Goal: Information Seeking & Learning: Learn about a topic

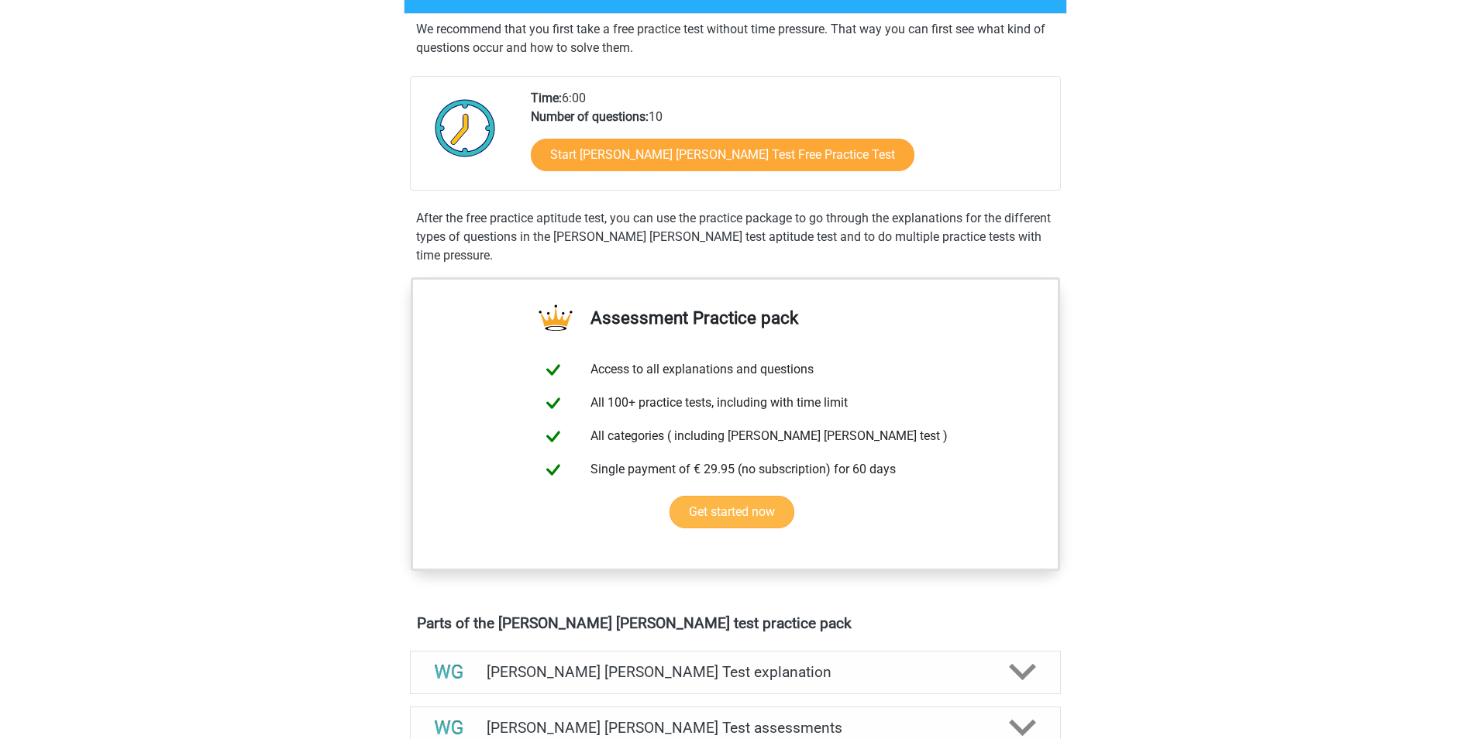
scroll to position [78, 0]
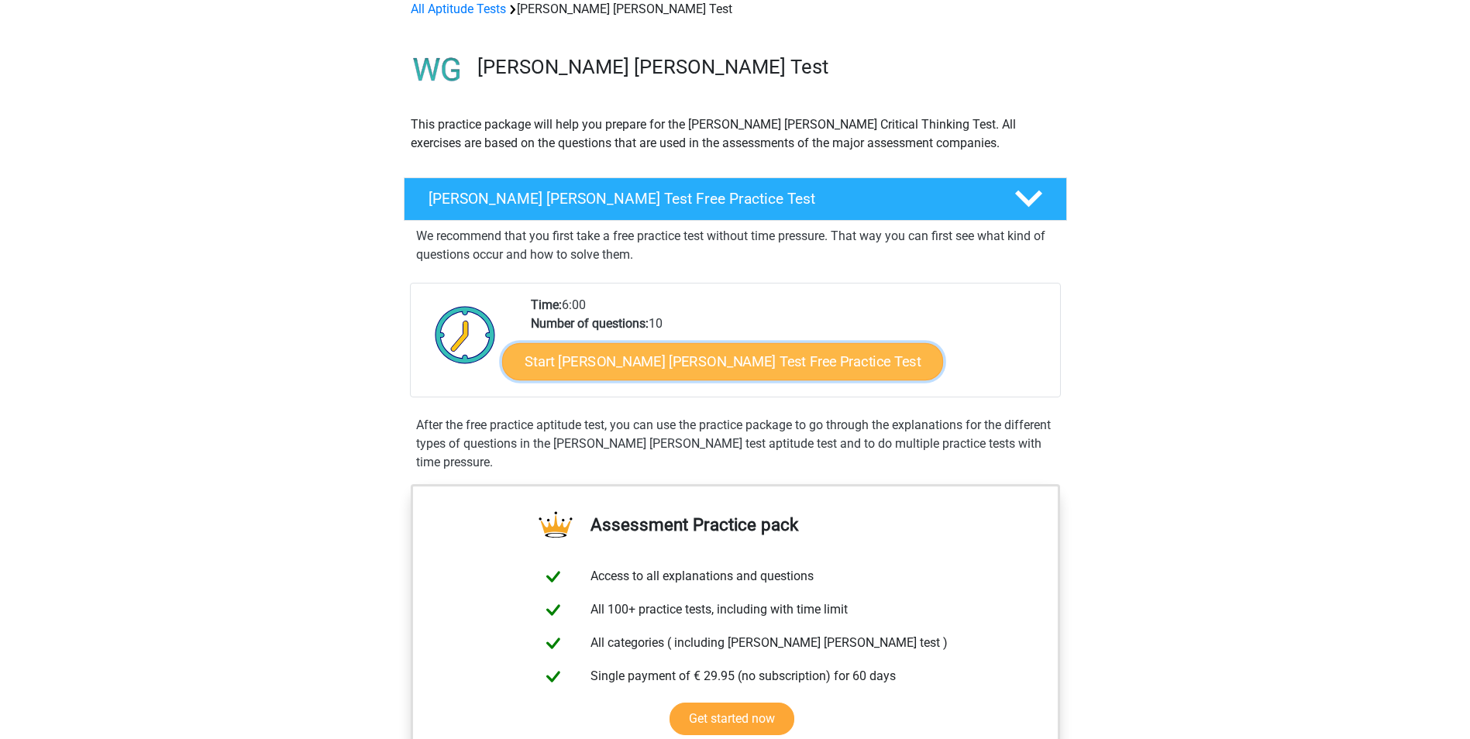
click at [676, 365] on link "Start Watson Glaser Test Free Practice Test" at bounding box center [722, 361] width 441 height 37
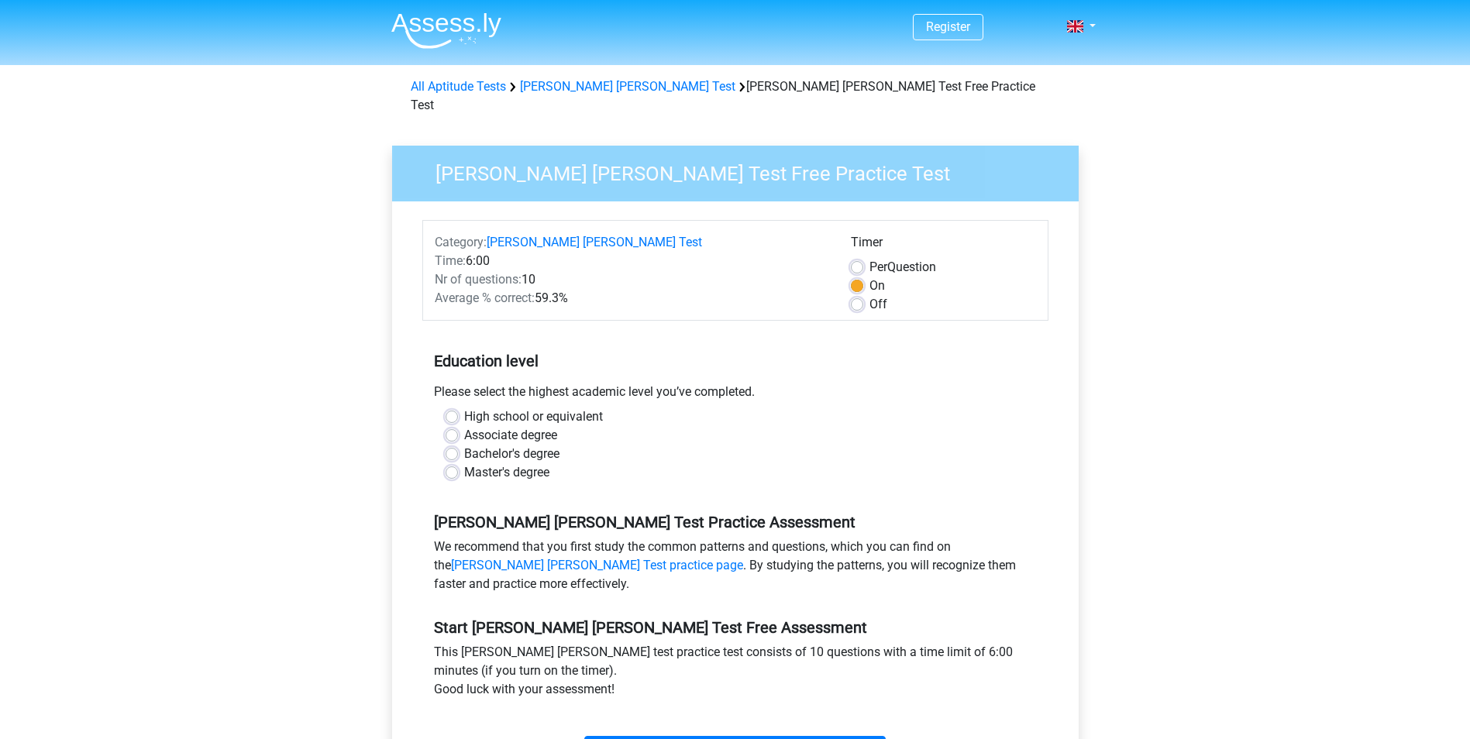
click at [464, 463] on label "Master's degree" at bounding box center [506, 472] width 85 height 19
click at [451, 463] on input "Master's degree" at bounding box center [452, 471] width 12 height 16
radio input "true"
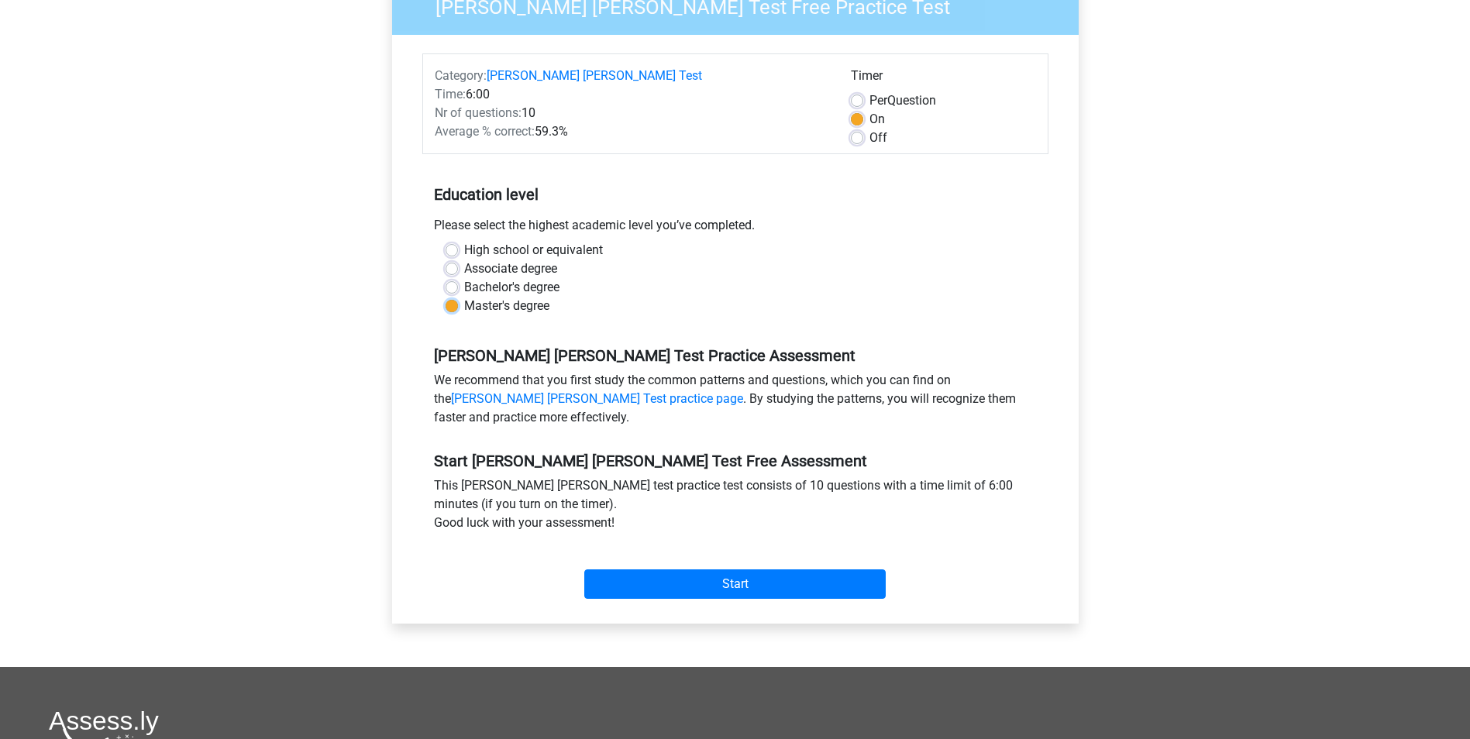
scroll to position [233, 0]
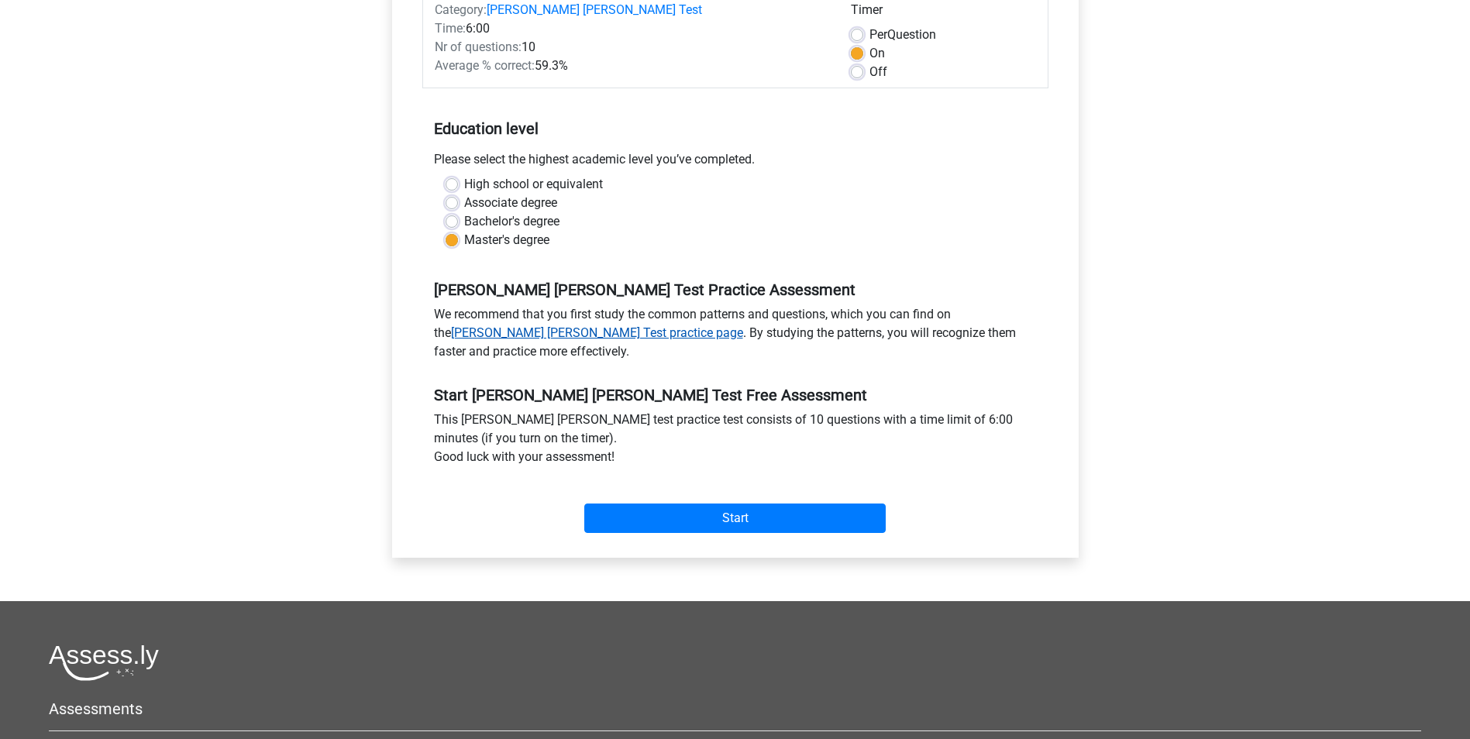
click at [512, 326] on link "Watson Glaser Test practice page" at bounding box center [597, 333] width 292 height 15
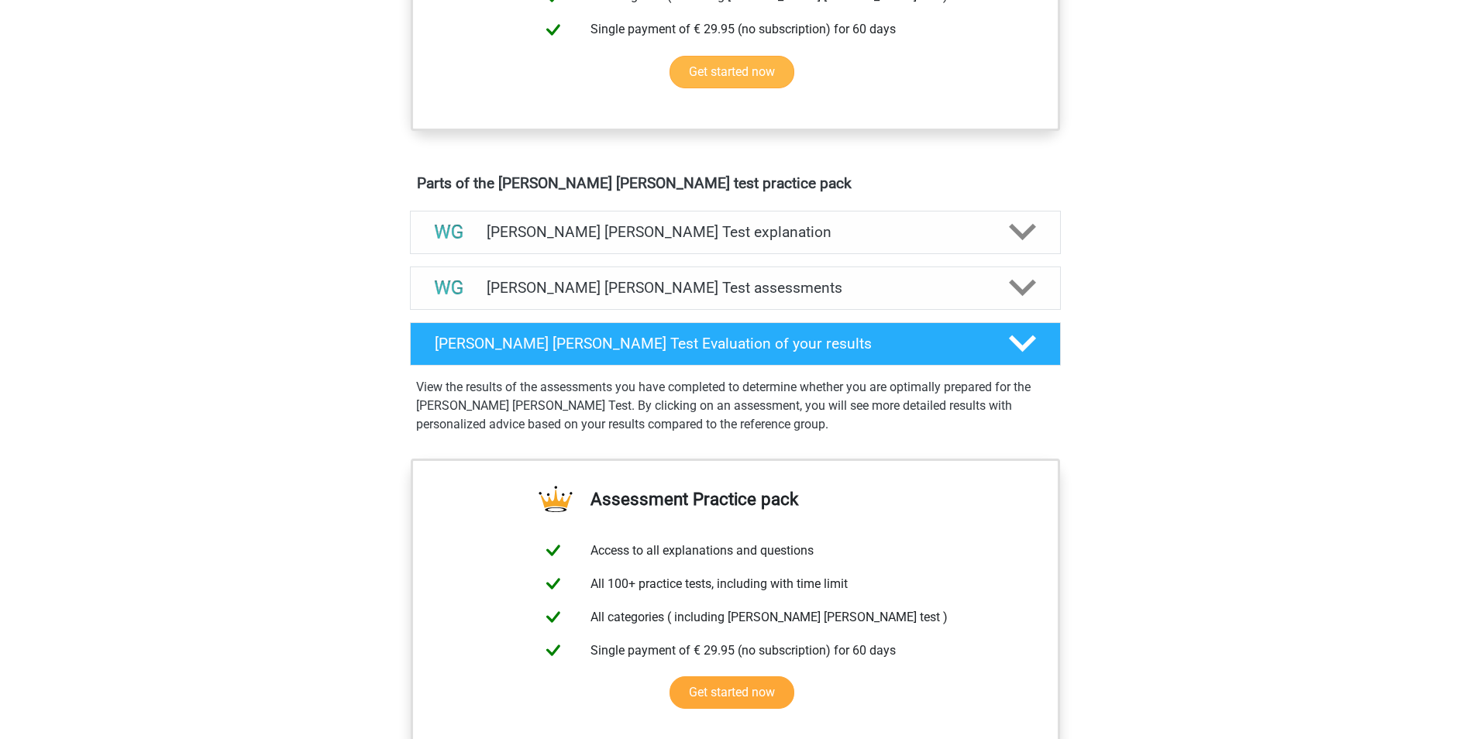
scroll to position [698, 0]
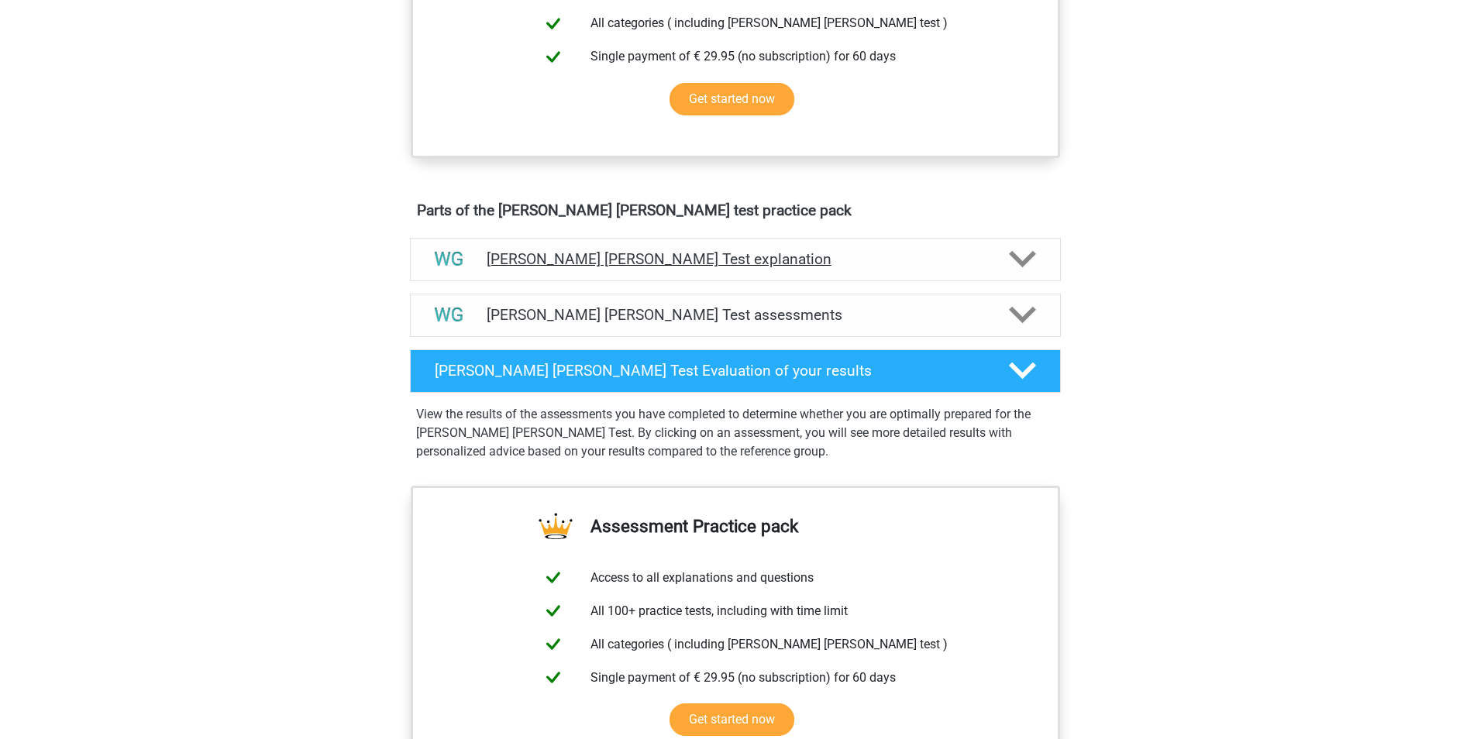
click at [1018, 260] on polygon at bounding box center [1022, 259] width 27 height 17
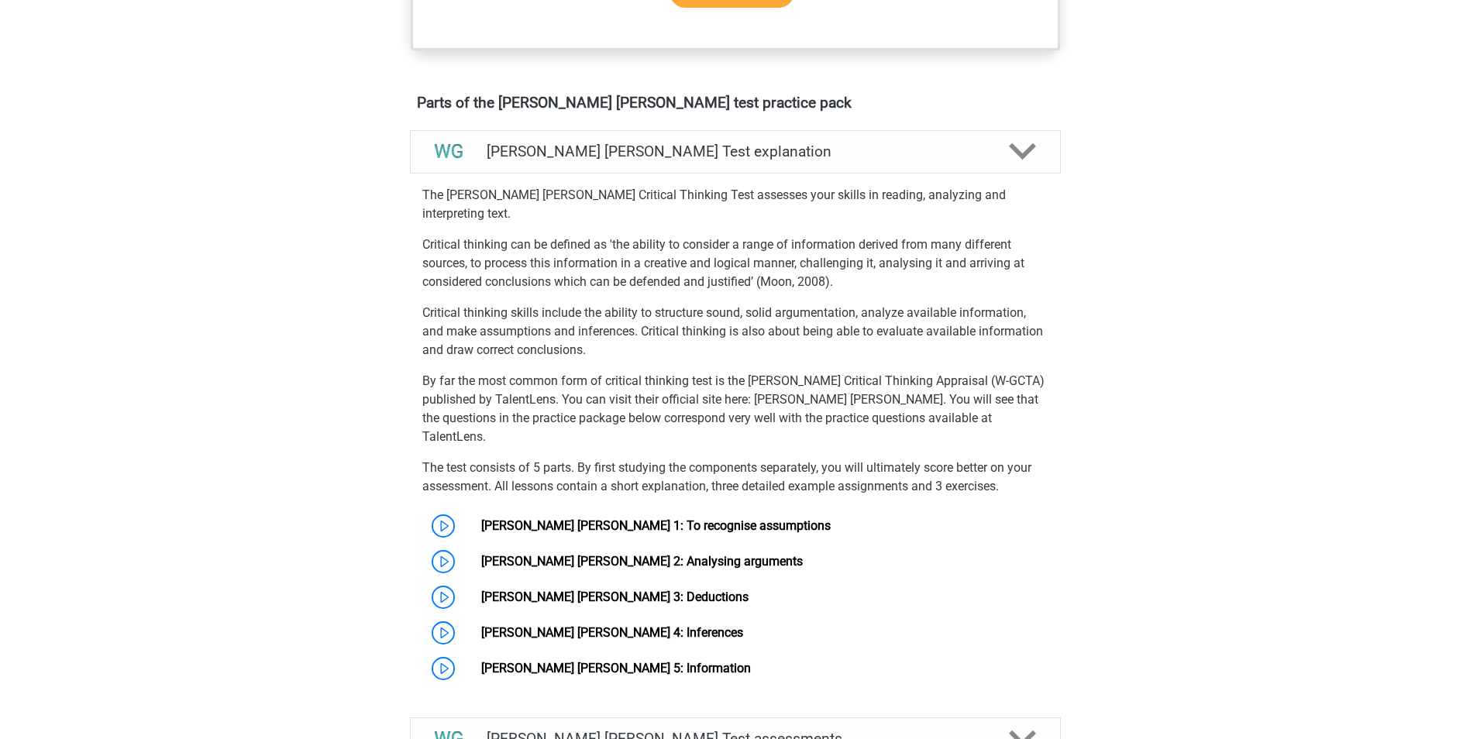
scroll to position [853, 0]
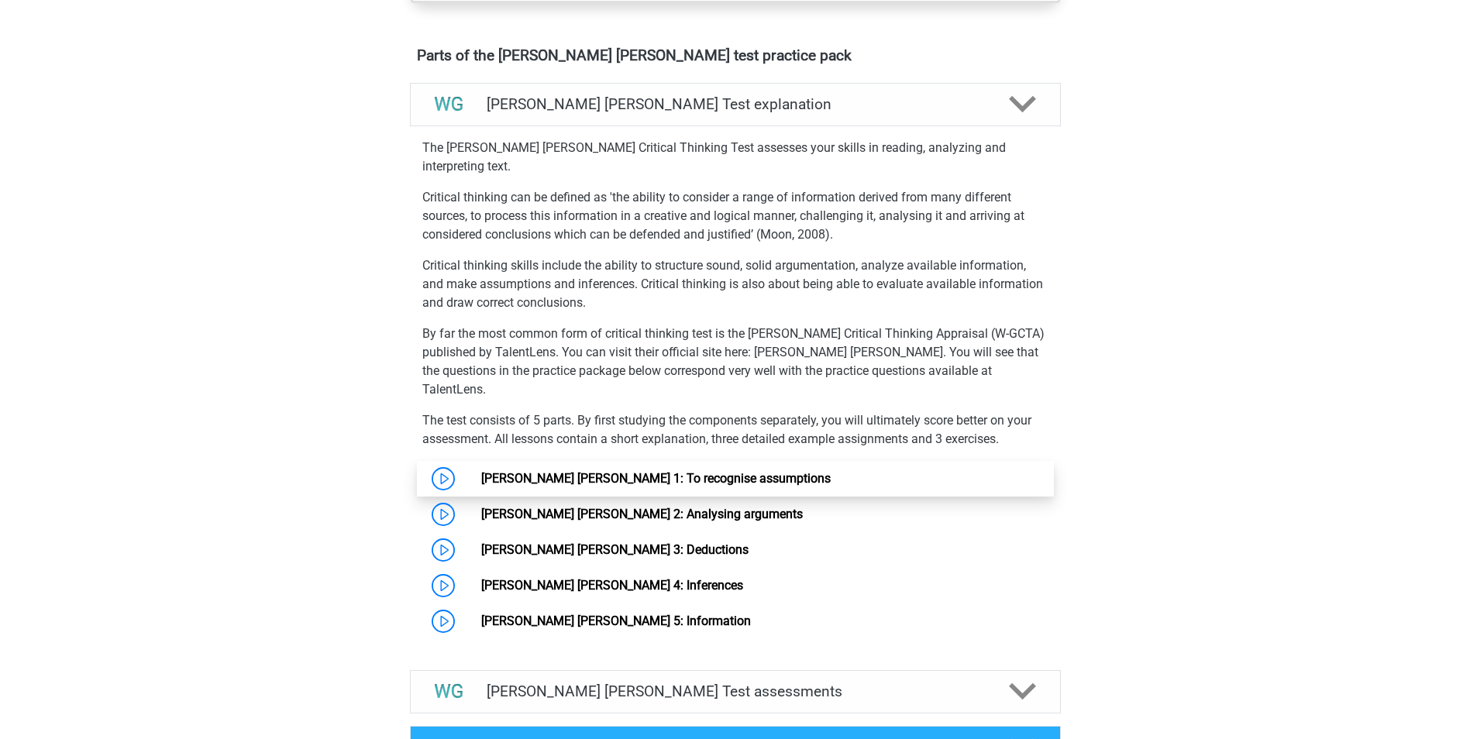
click at [481, 471] on link "[PERSON_NAME] [PERSON_NAME] 1: To recognise assumptions" at bounding box center [656, 478] width 350 height 15
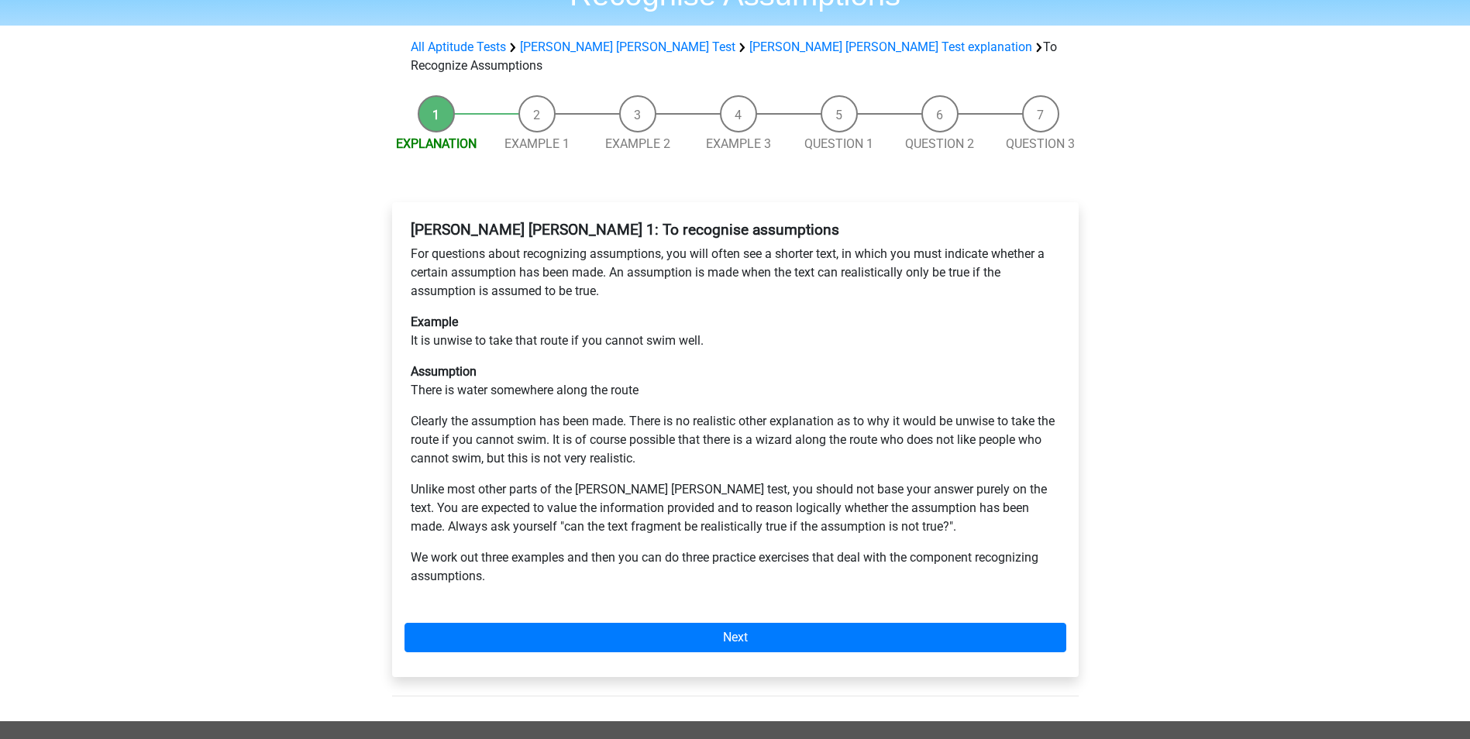
scroll to position [155, 0]
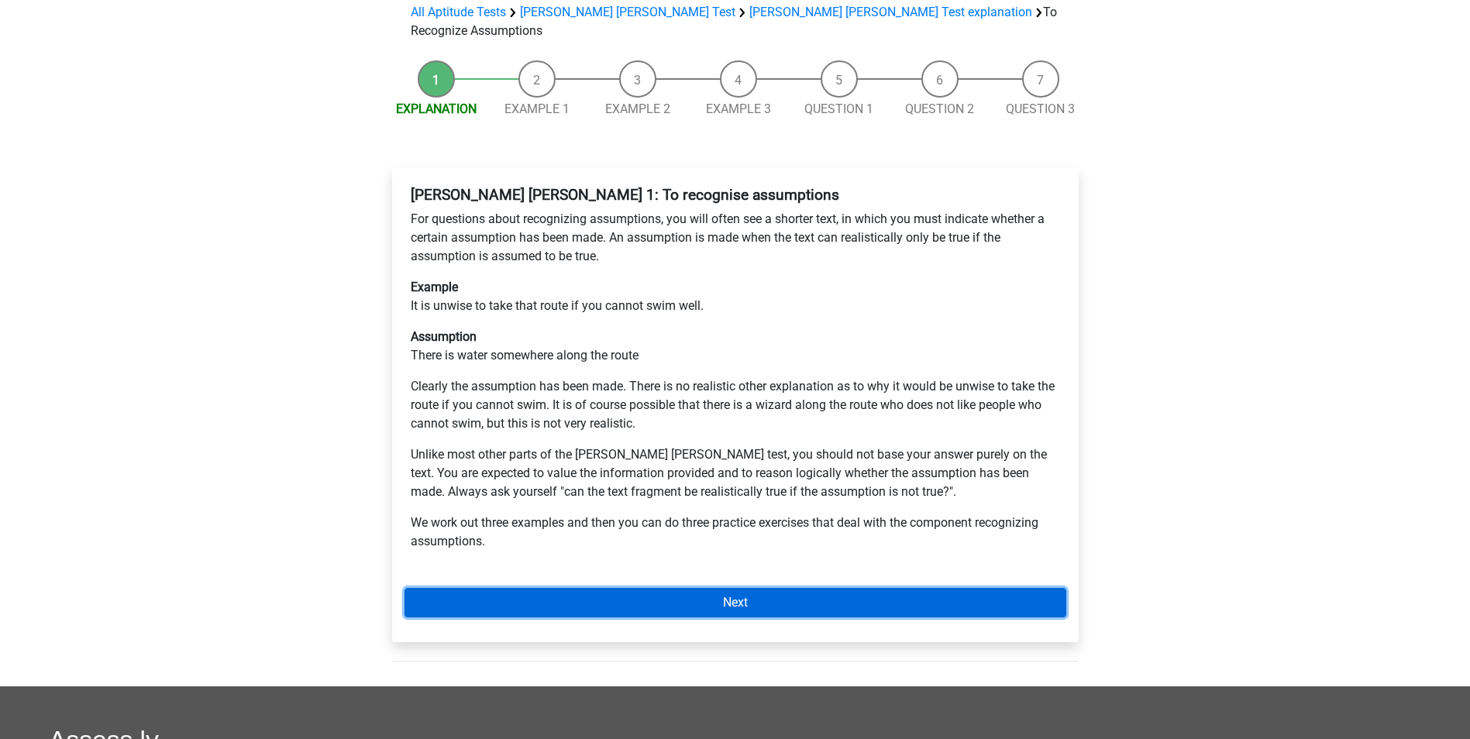
click at [698, 588] on link "Next" at bounding box center [736, 602] width 662 height 29
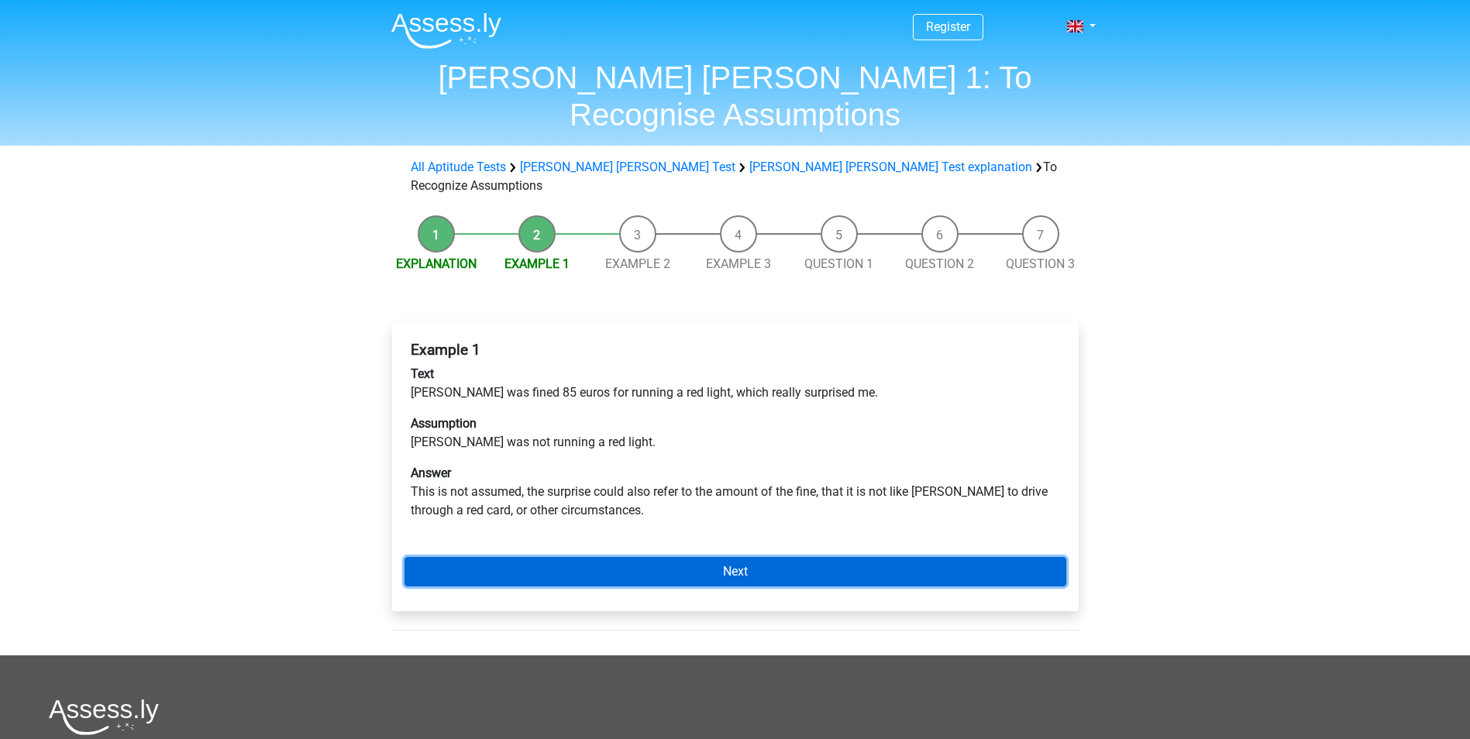
click at [655, 557] on link "Next" at bounding box center [736, 571] width 662 height 29
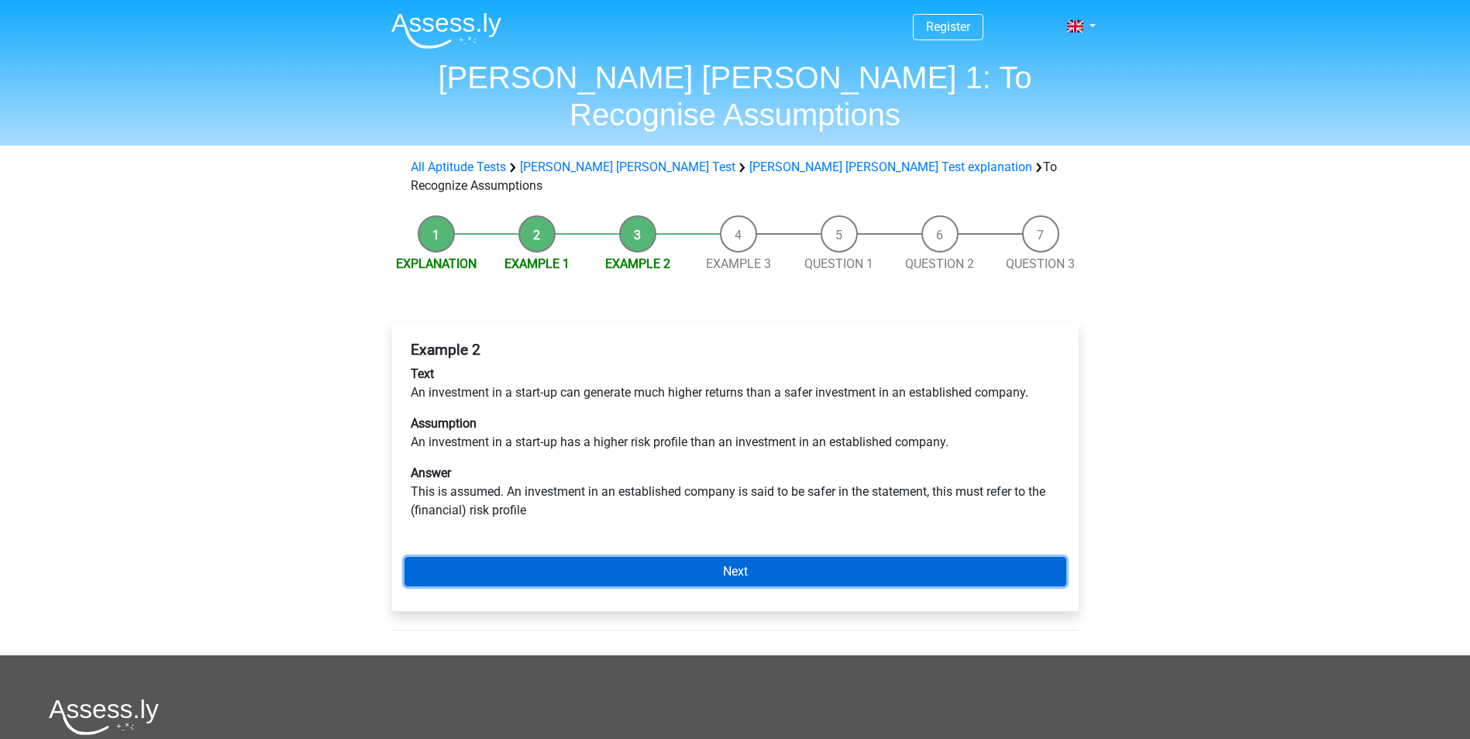
click at [772, 557] on link "Next" at bounding box center [736, 571] width 662 height 29
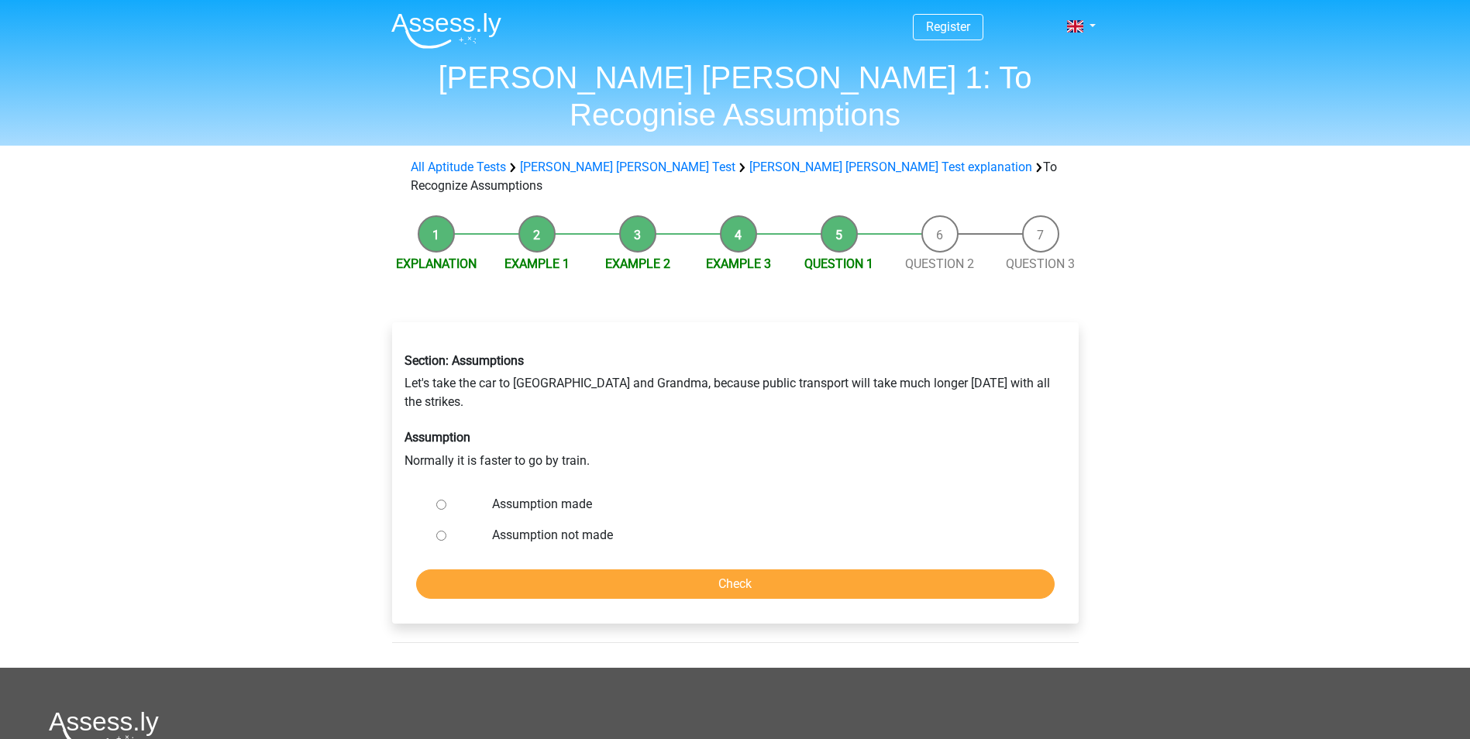
click at [443, 531] on input "Assumption not made" at bounding box center [441, 536] width 10 height 10
radio input "true"
click at [725, 570] on input "Check" at bounding box center [735, 584] width 639 height 29
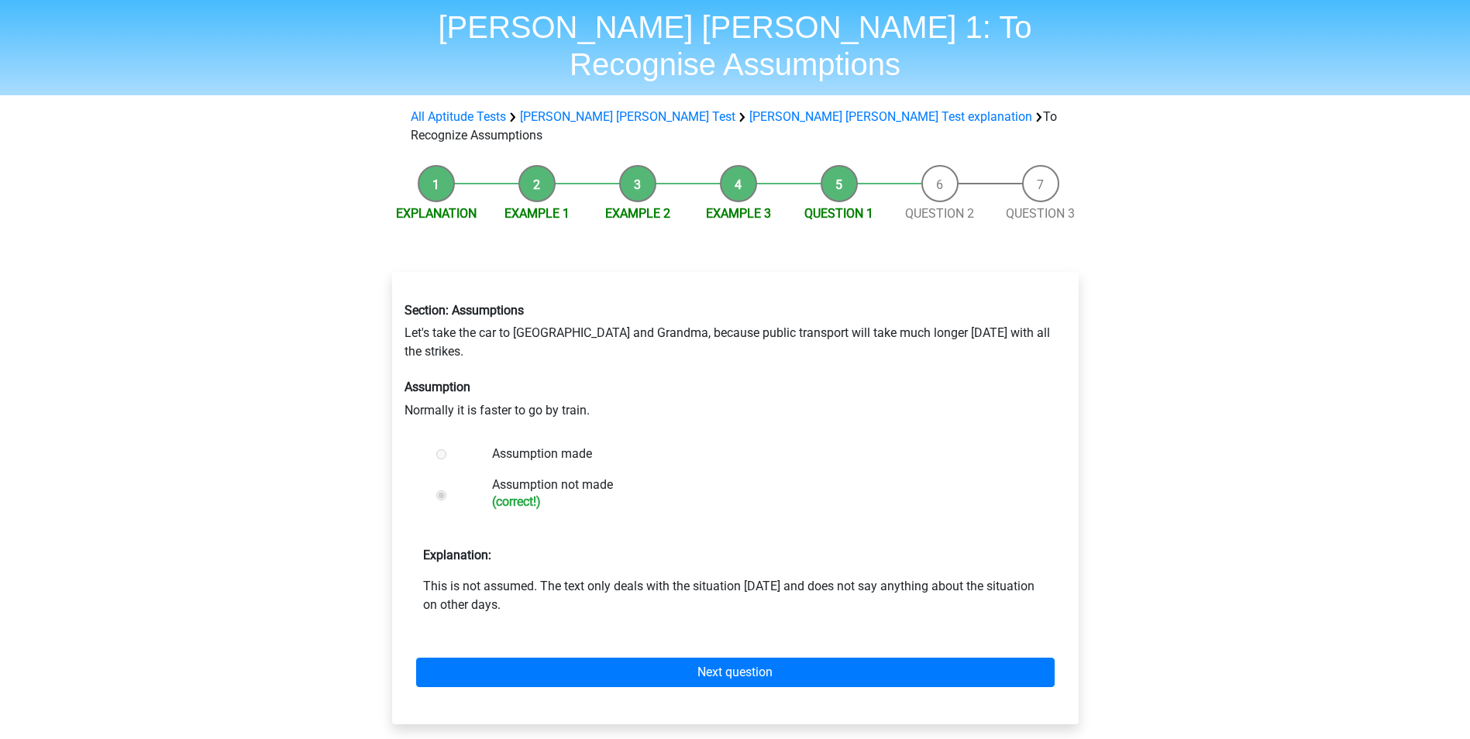
scroll to position [78, 0]
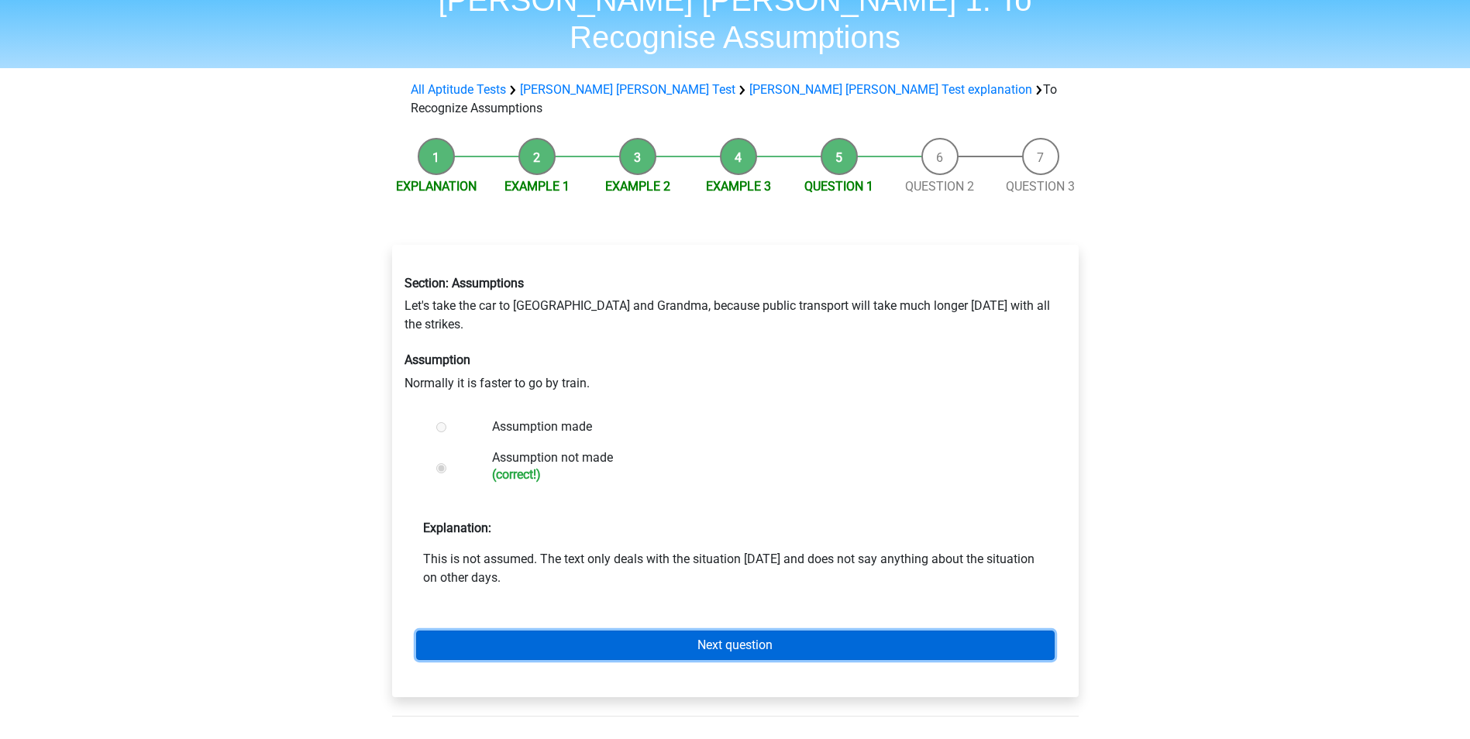
click at [750, 631] on link "Next question" at bounding box center [735, 645] width 639 height 29
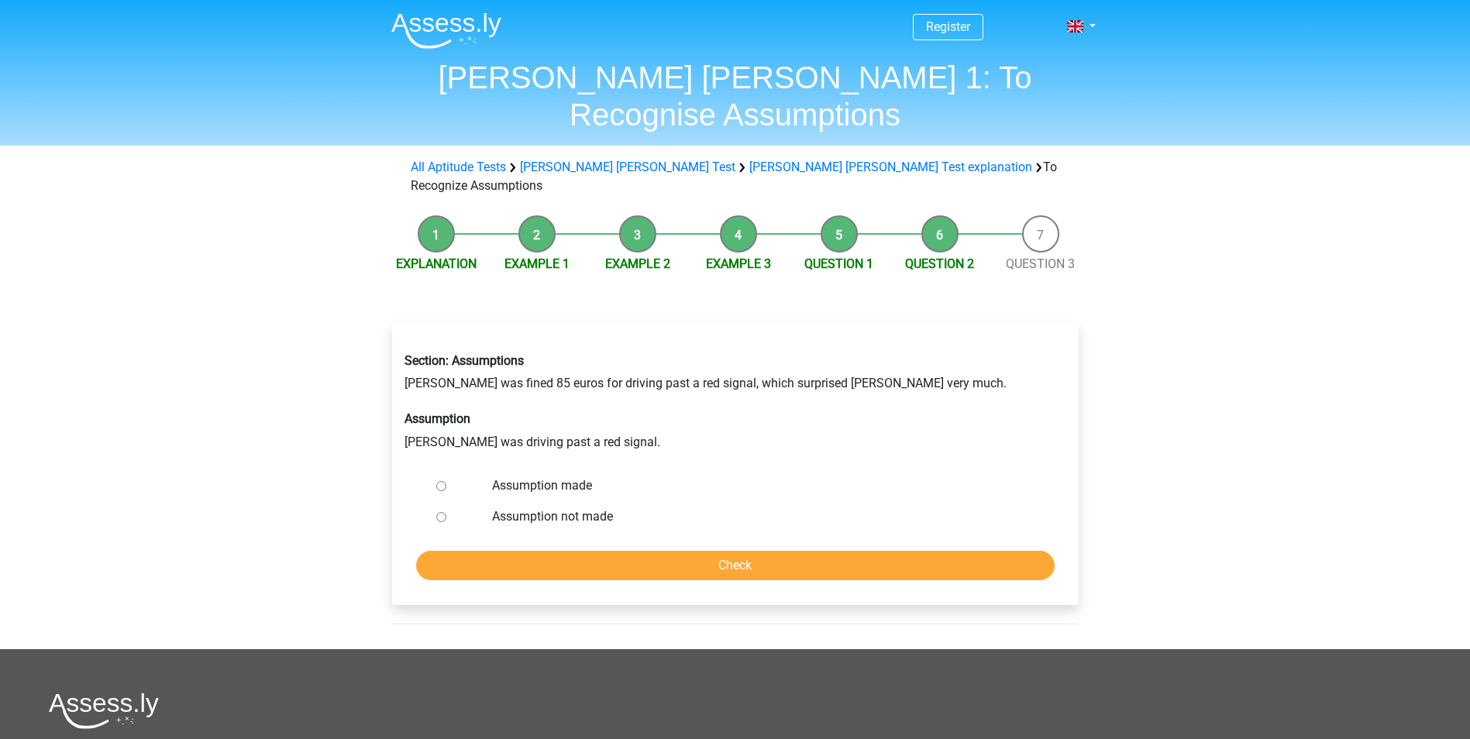
click at [439, 481] on input "Assumption made" at bounding box center [441, 486] width 10 height 10
radio input "true"
click at [699, 551] on input "Check" at bounding box center [735, 565] width 639 height 29
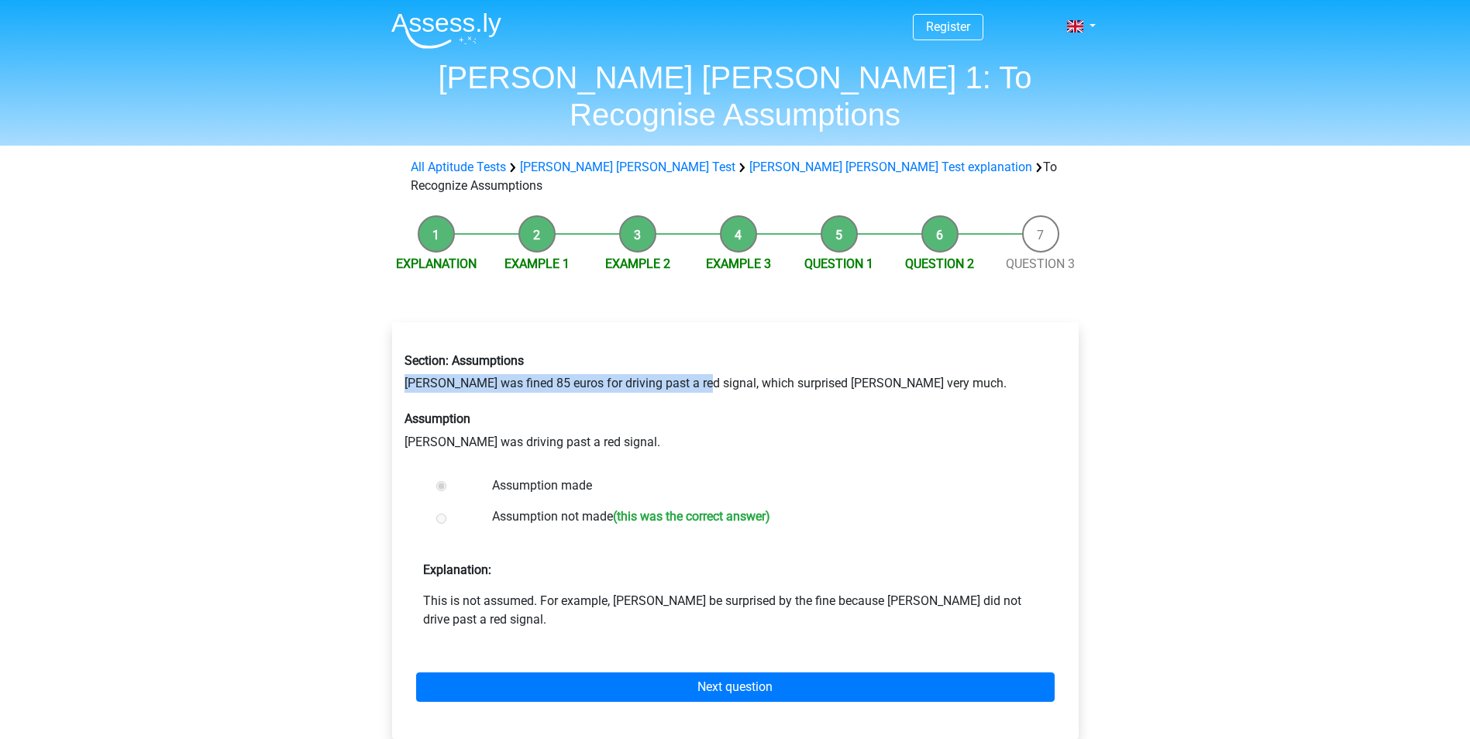
drag, startPoint x: 692, startPoint y: 328, endPoint x: 365, endPoint y: 329, distance: 327.1
click at [365, 329] on div "Register Nederlands English" at bounding box center [735, 596] width 1470 height 1193
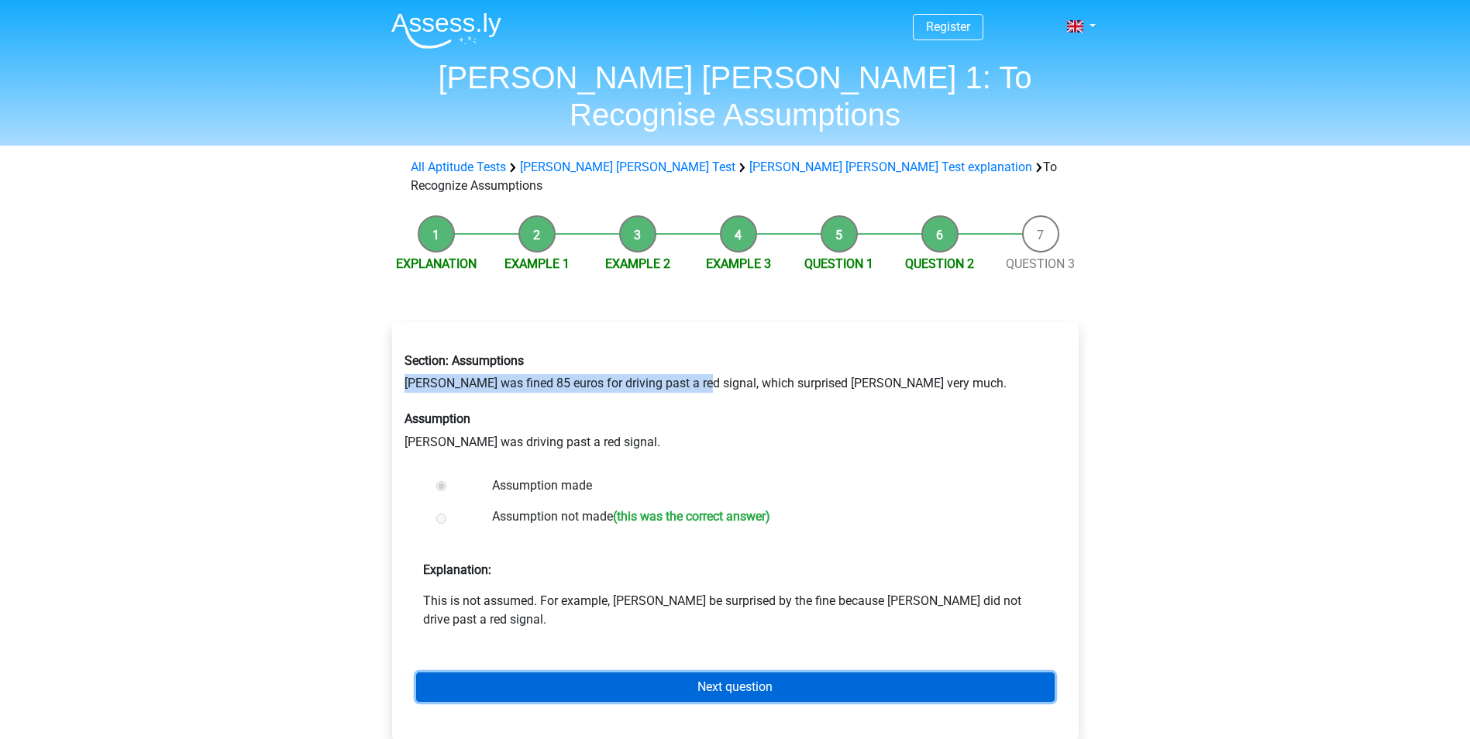
click at [694, 673] on link "Next question" at bounding box center [735, 687] width 639 height 29
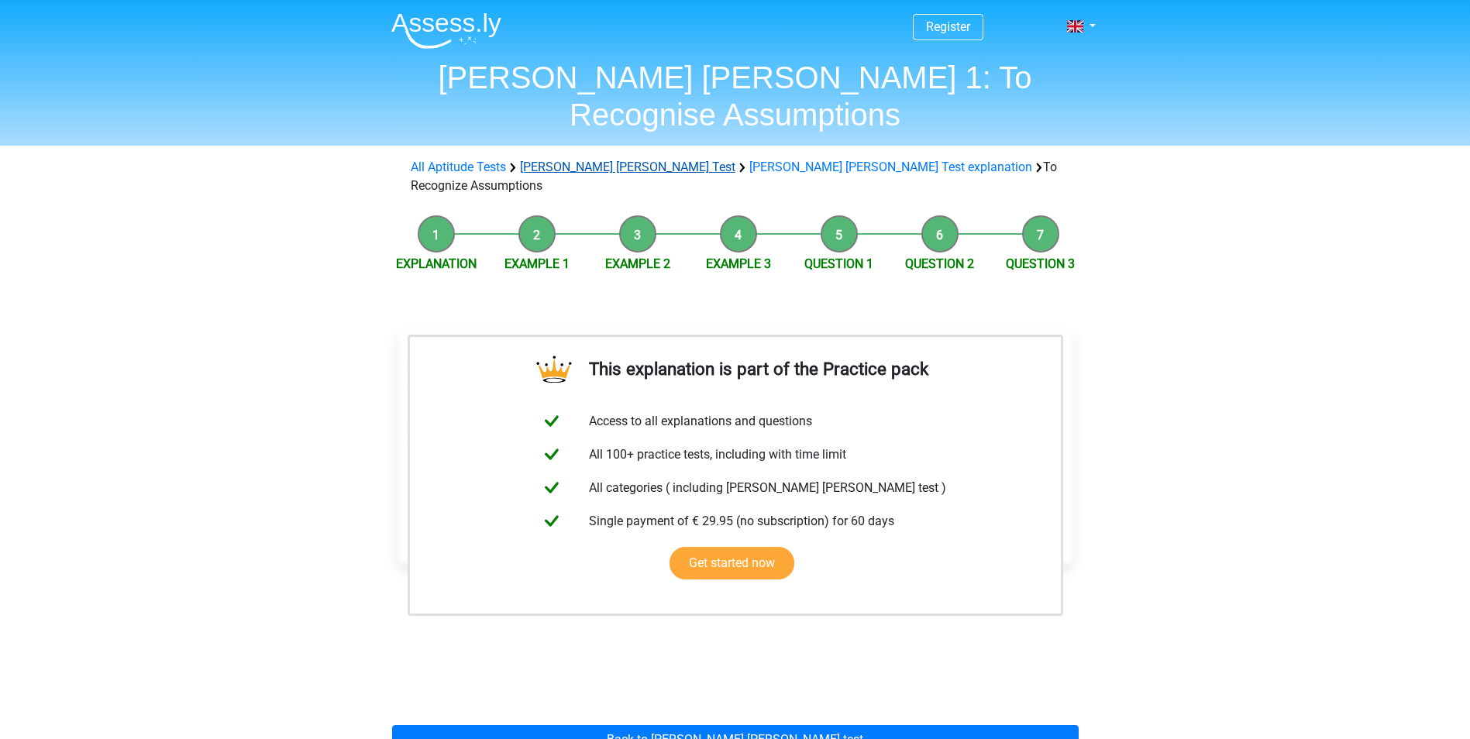
click at [587, 160] on link "[PERSON_NAME] [PERSON_NAME] Test" at bounding box center [627, 167] width 215 height 15
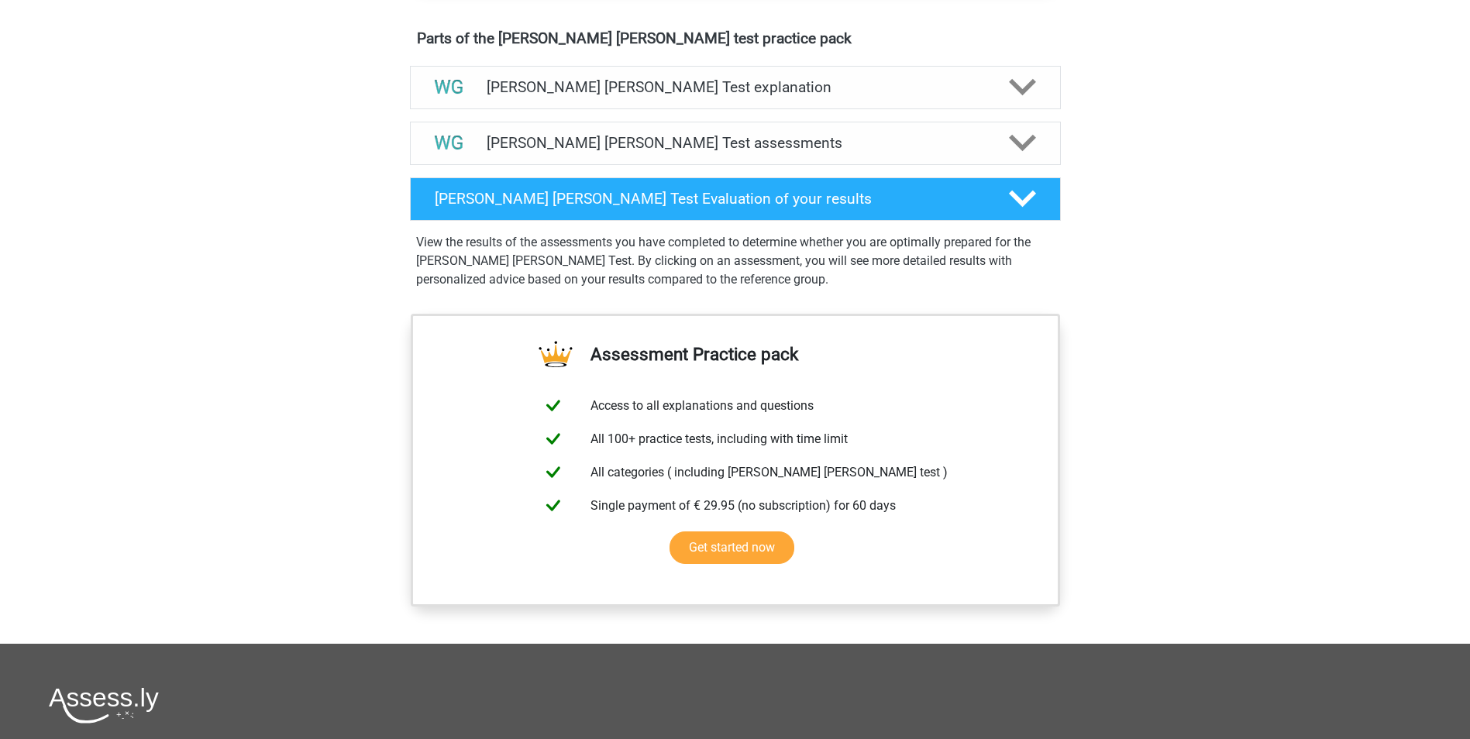
scroll to position [930, 0]
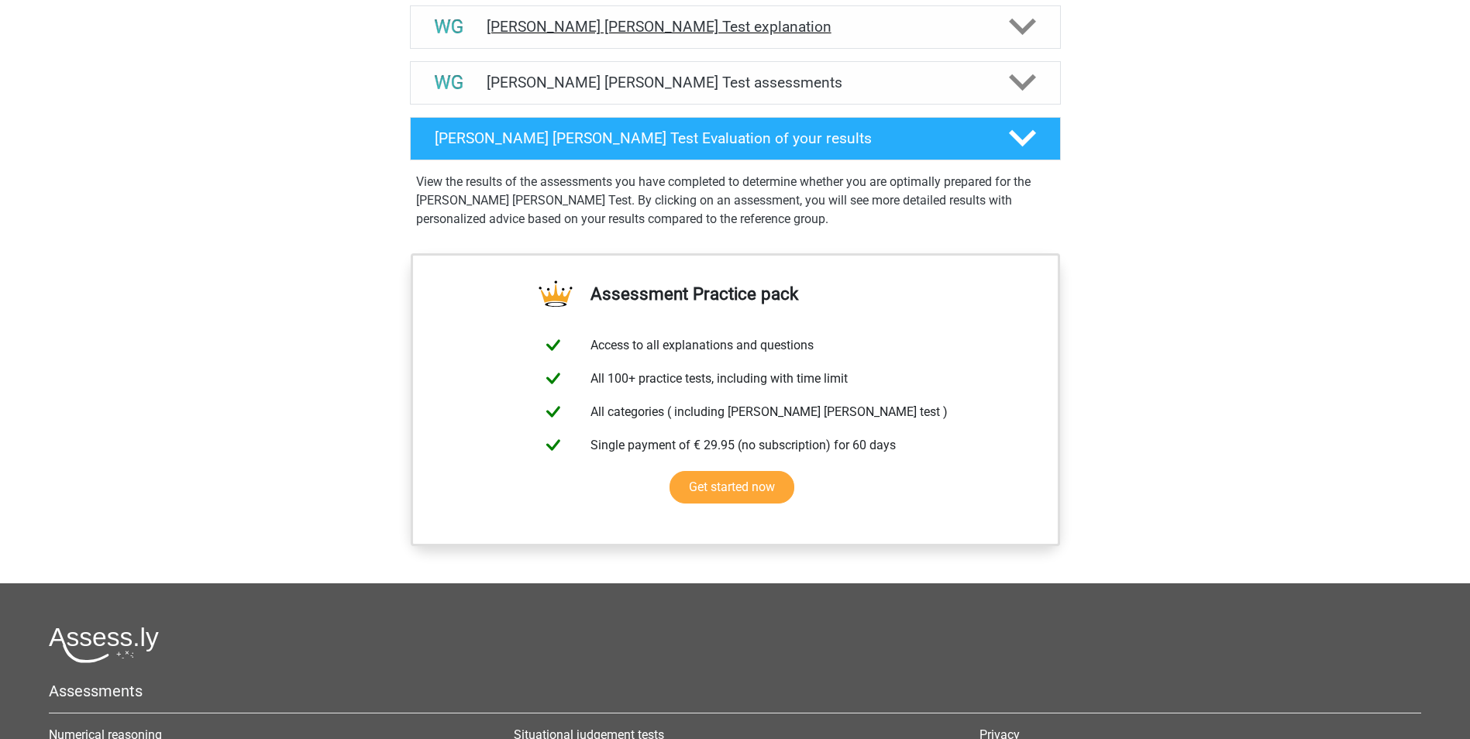
click at [794, 29] on h4 "[PERSON_NAME] [PERSON_NAME] Test explanation" at bounding box center [736, 27] width 498 height 18
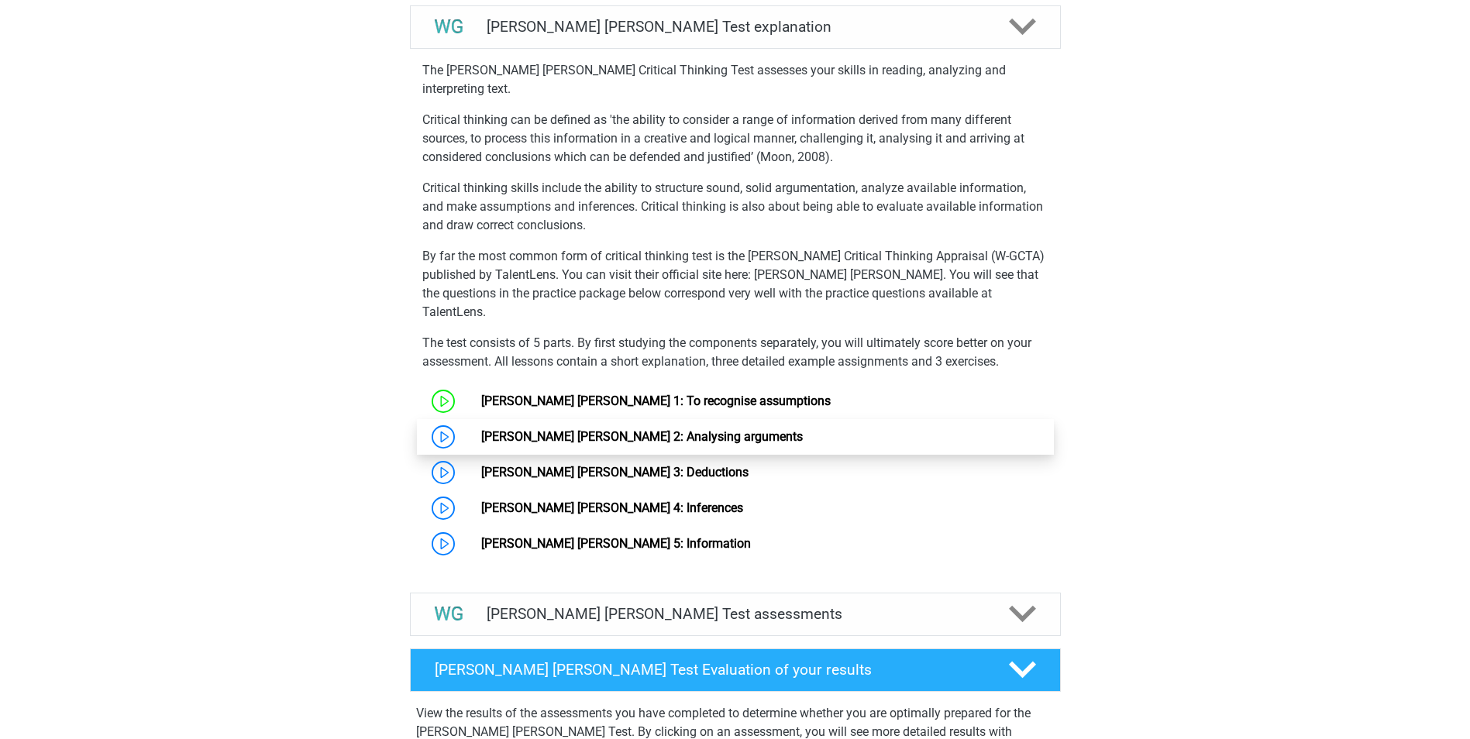
click at [574, 429] on link "Watson Glaser 2: Analysing arguments" at bounding box center [642, 436] width 322 height 15
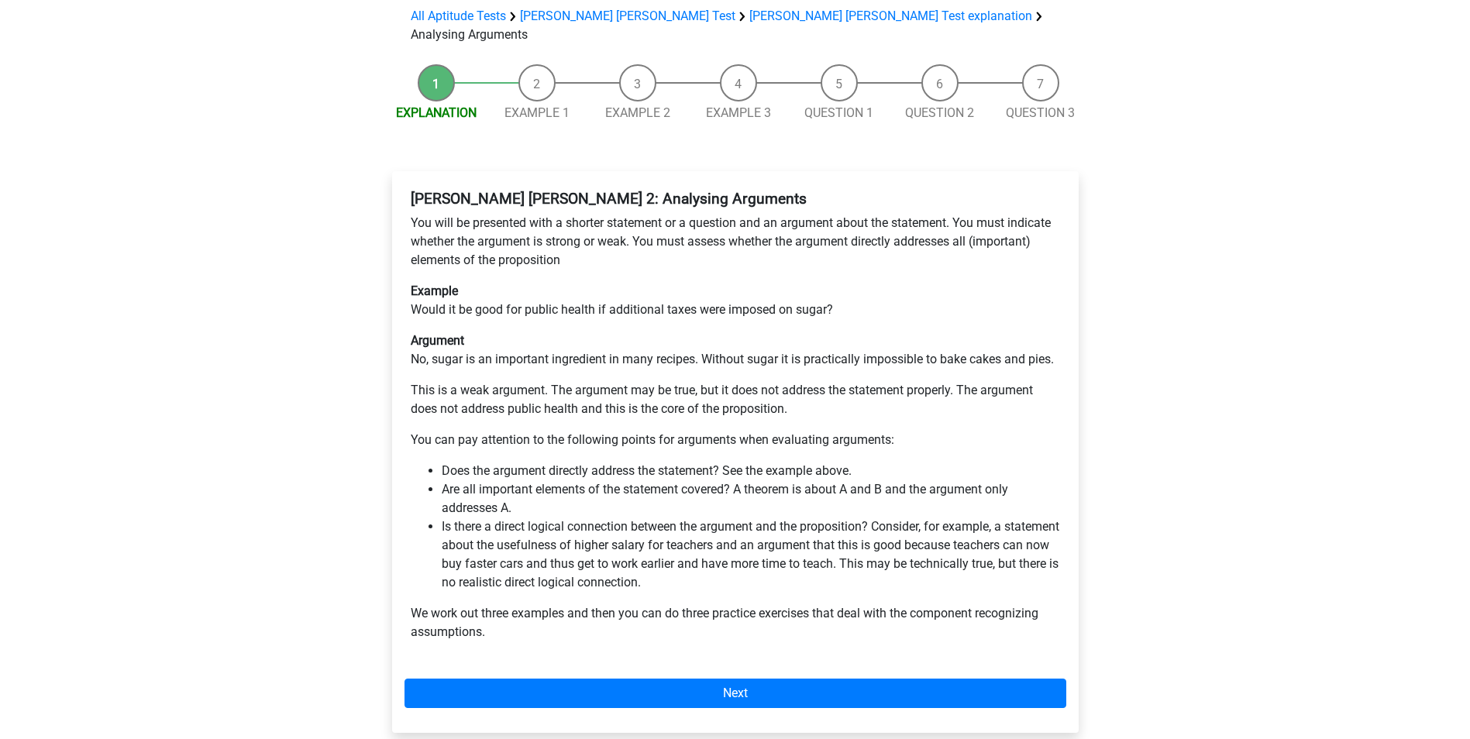
scroll to position [155, 0]
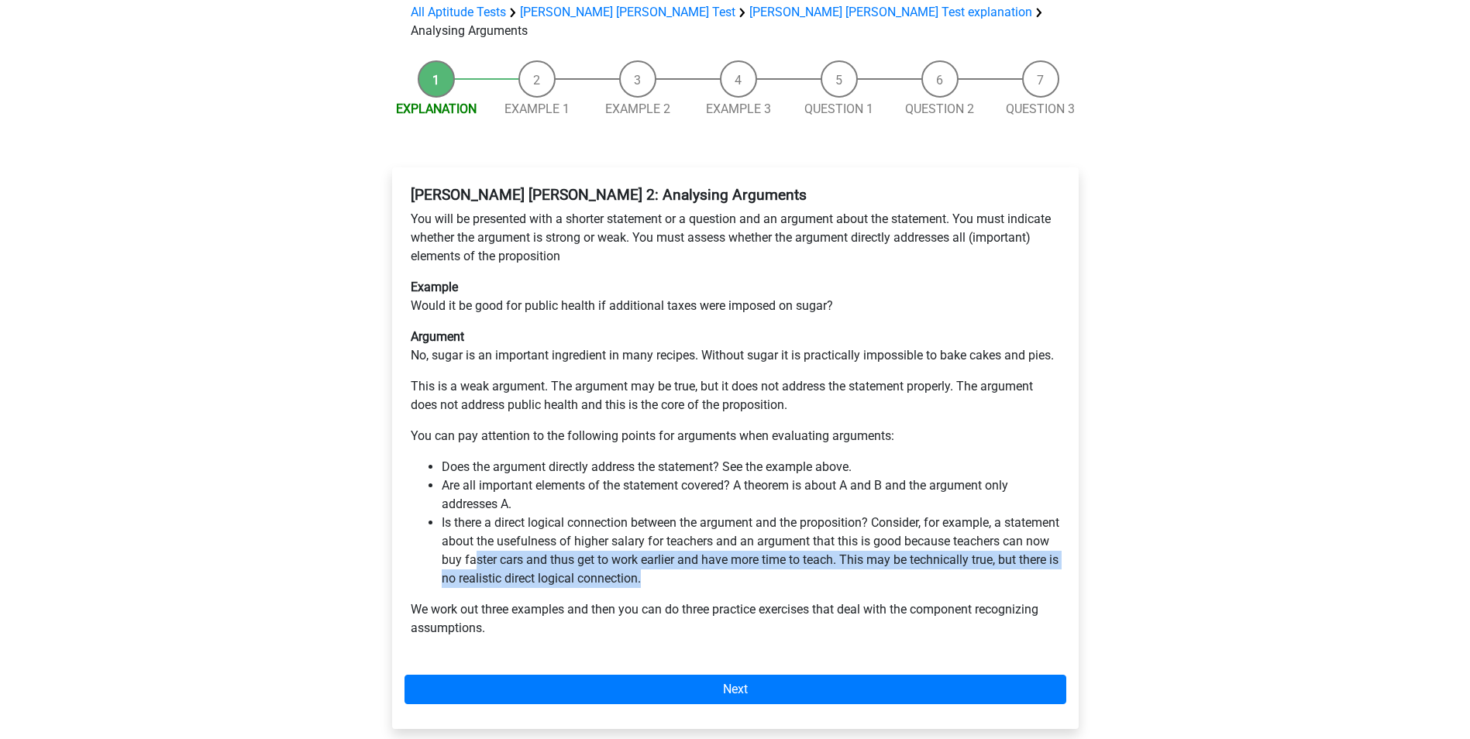
drag, startPoint x: 797, startPoint y: 523, endPoint x: 575, endPoint y: 505, distance: 223.1
click at [575, 514] on li "Is there a direct logical connection between the argument and the proposition? …" at bounding box center [751, 551] width 618 height 74
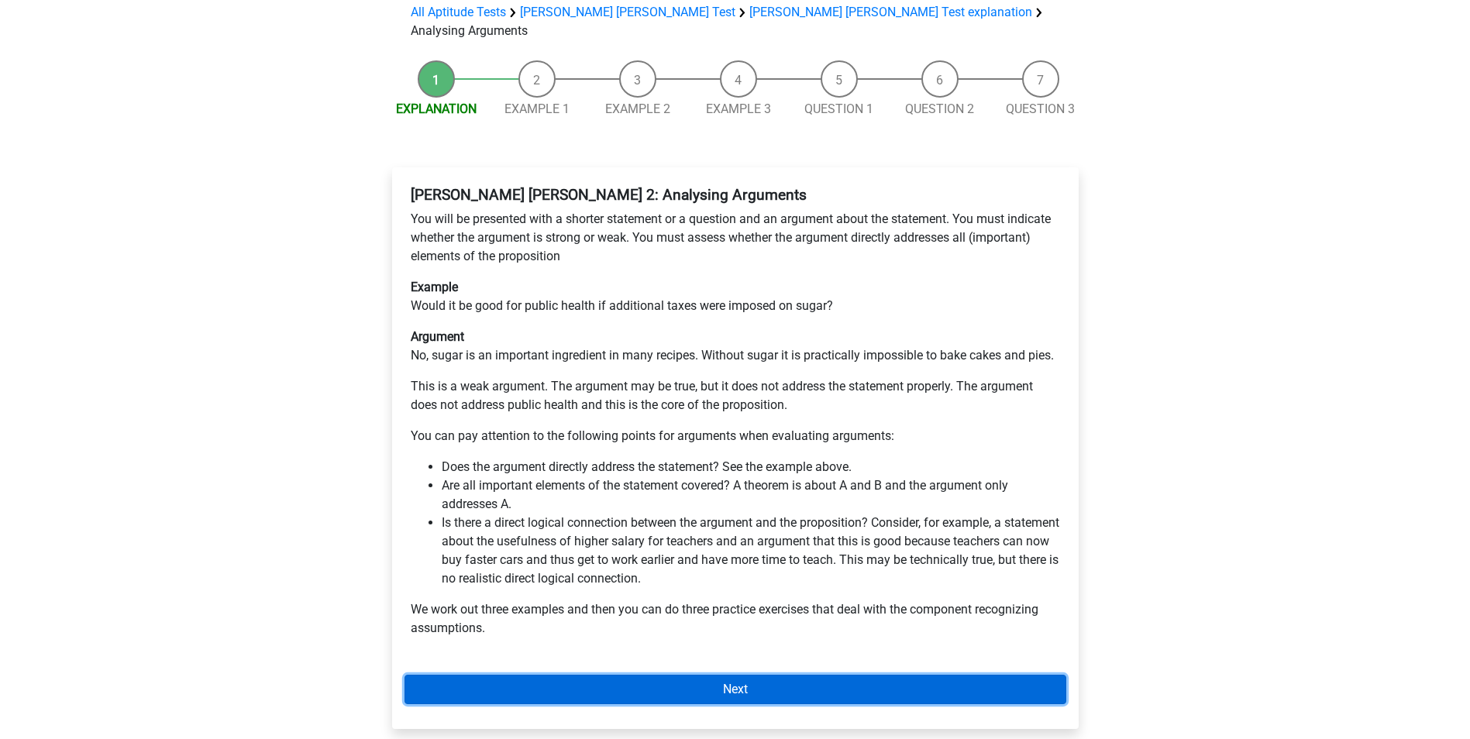
click at [700, 675] on link "Next" at bounding box center [736, 689] width 662 height 29
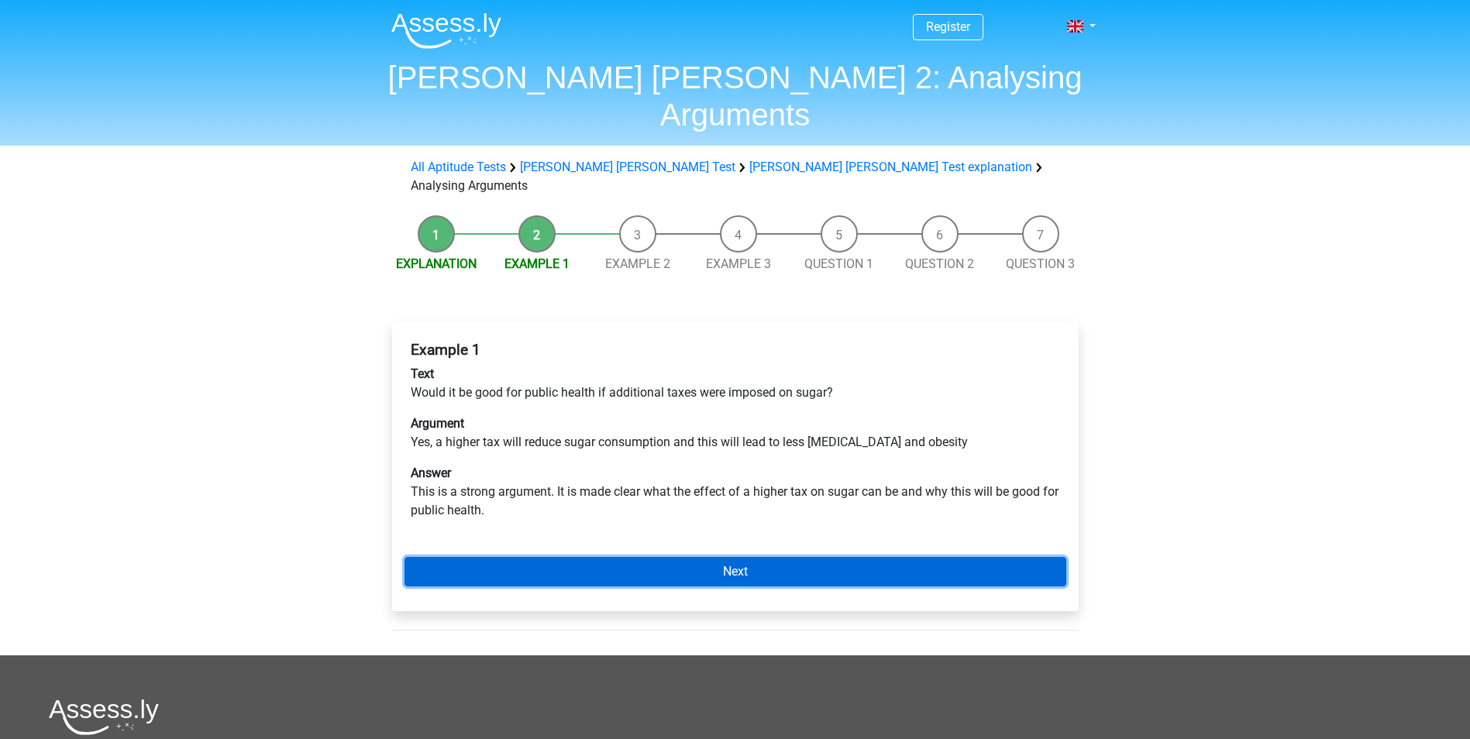
click at [780, 557] on link "Next" at bounding box center [736, 571] width 662 height 29
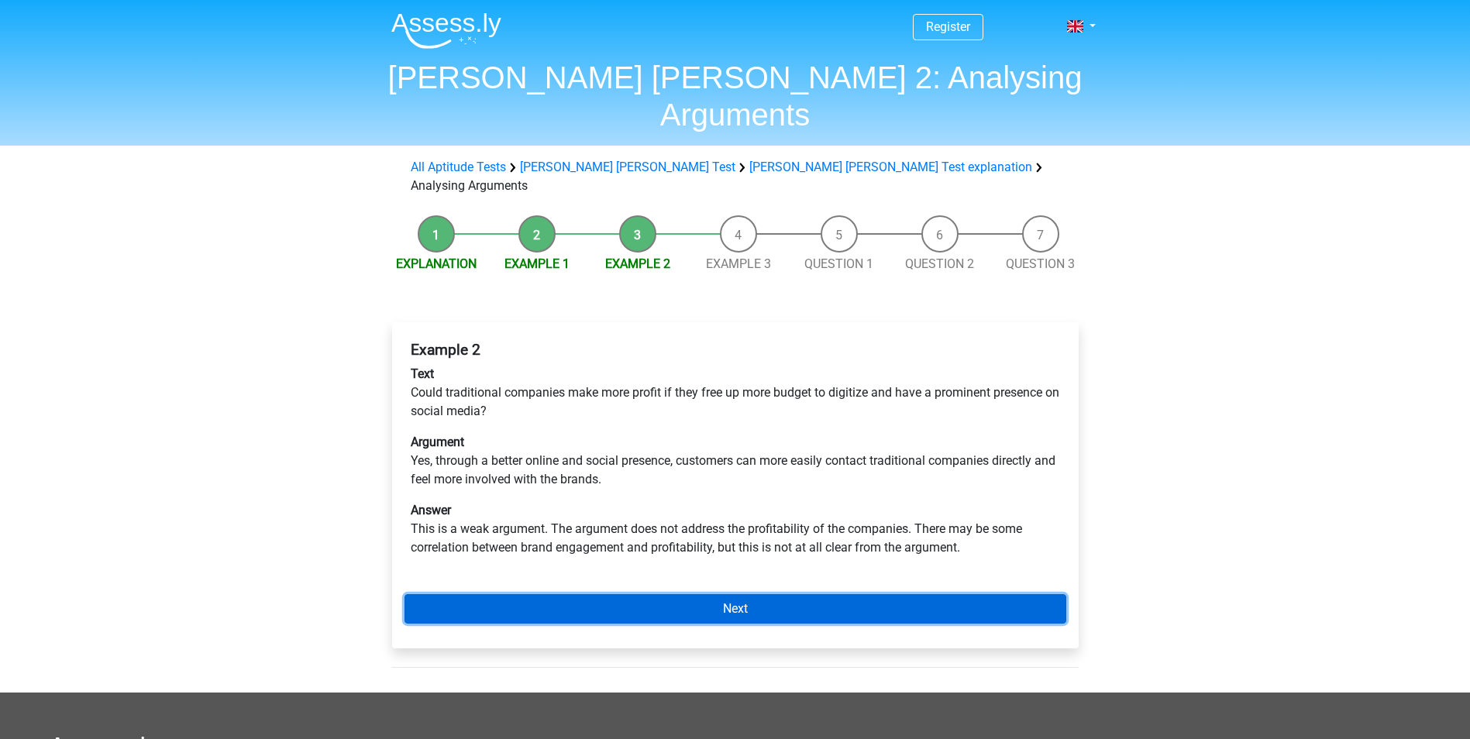
click at [862, 594] on link "Next" at bounding box center [736, 608] width 662 height 29
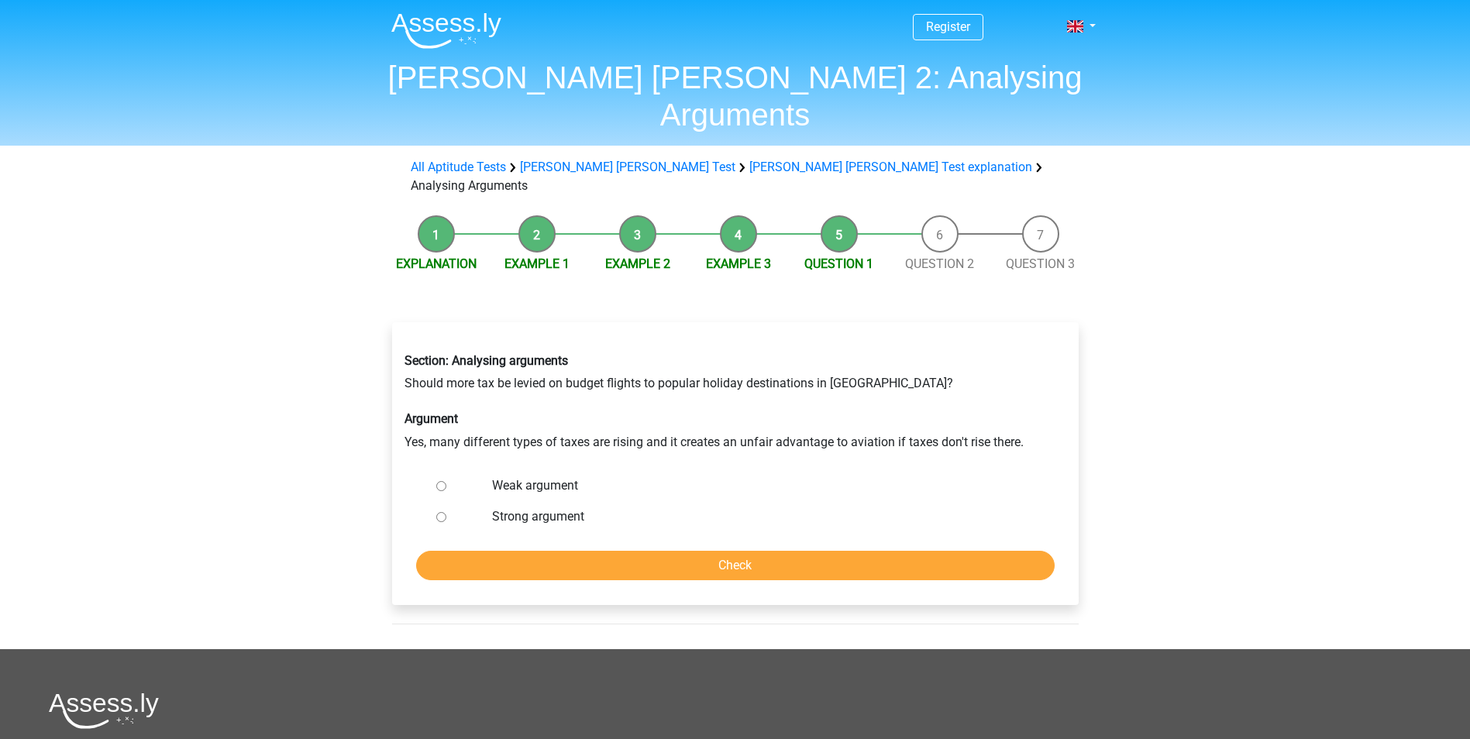
click at [442, 481] on input "Weak argument" at bounding box center [441, 486] width 10 height 10
radio input "true"
click at [749, 551] on input "Check" at bounding box center [735, 565] width 639 height 29
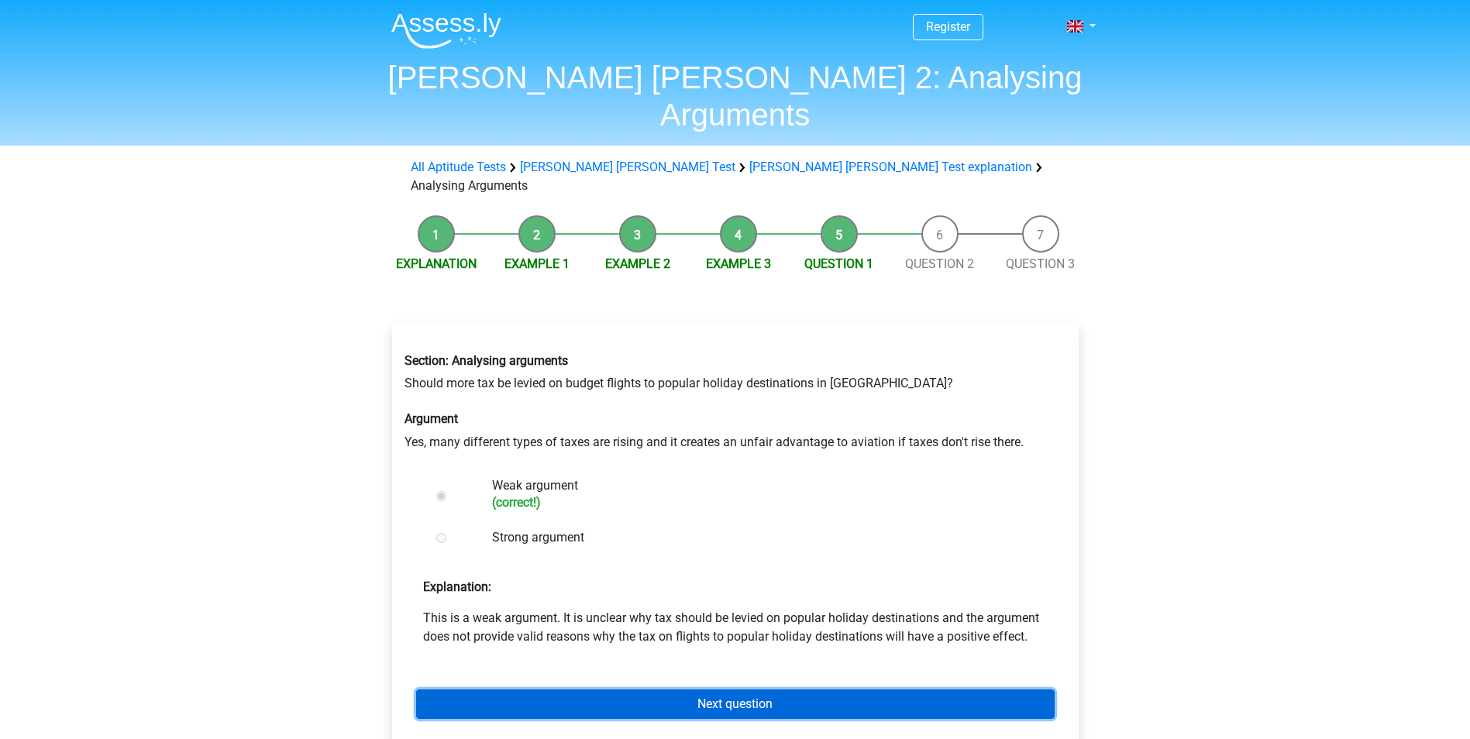
click at [825, 690] on link "Next question" at bounding box center [735, 704] width 639 height 29
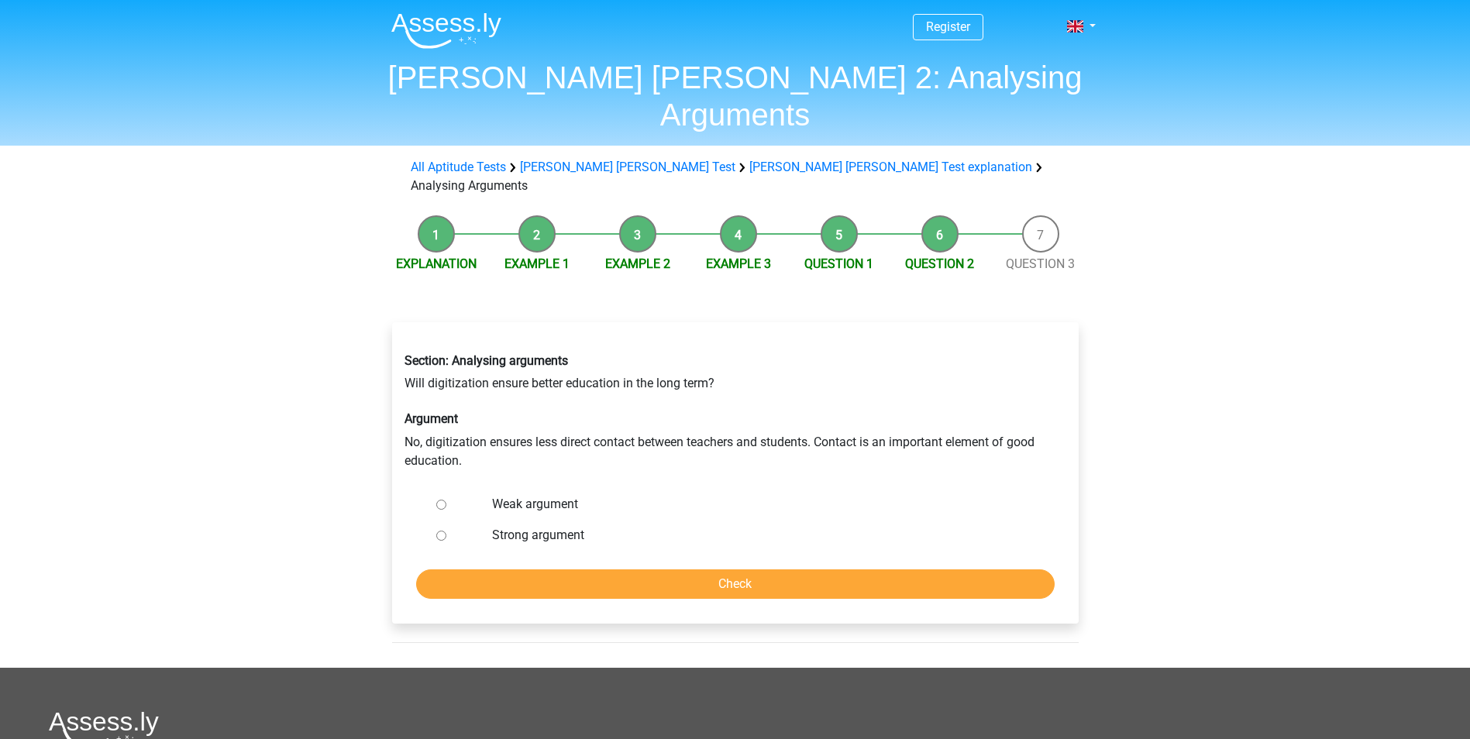
click at [440, 531] on input "Strong argument" at bounding box center [441, 536] width 10 height 10
radio input "true"
click at [814, 570] on input "Check" at bounding box center [735, 584] width 639 height 29
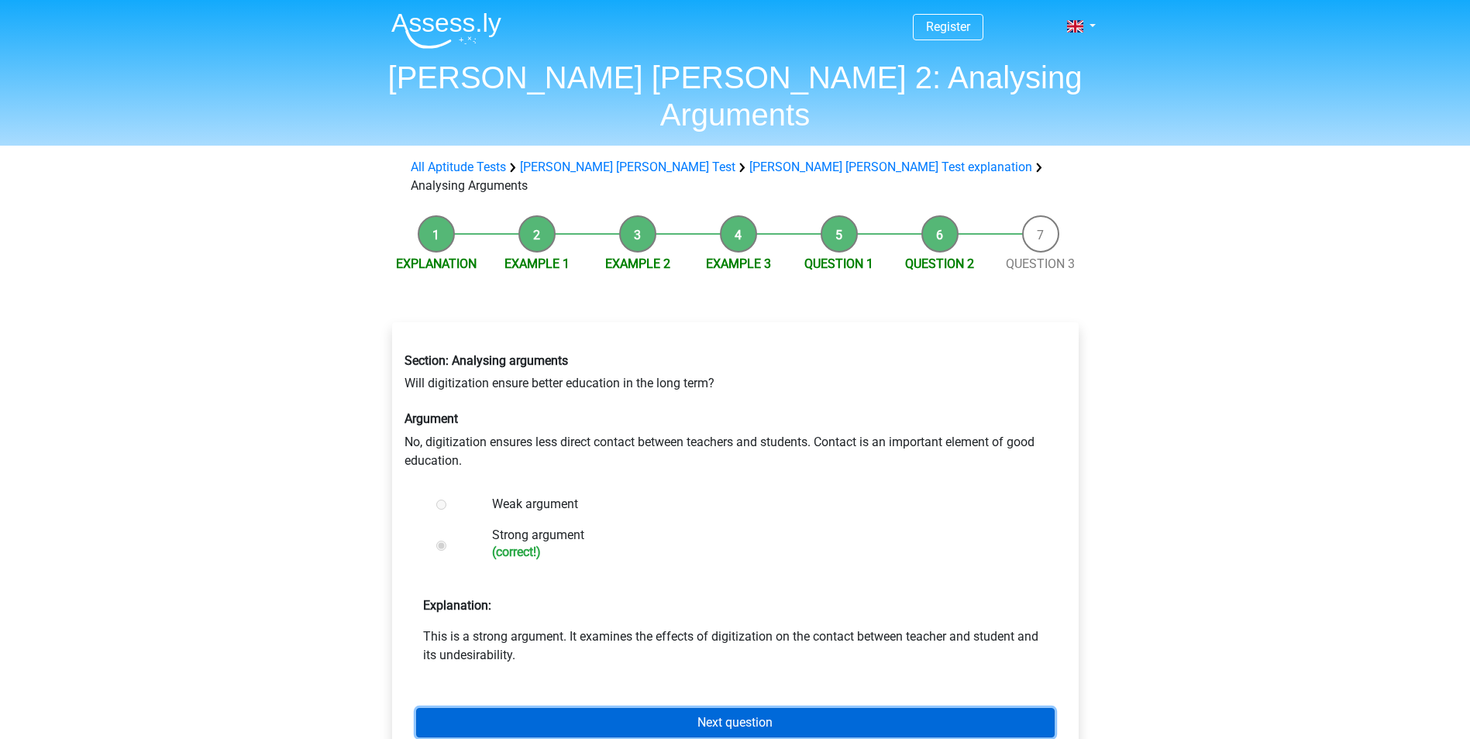
click at [746, 708] on link "Next question" at bounding box center [735, 722] width 639 height 29
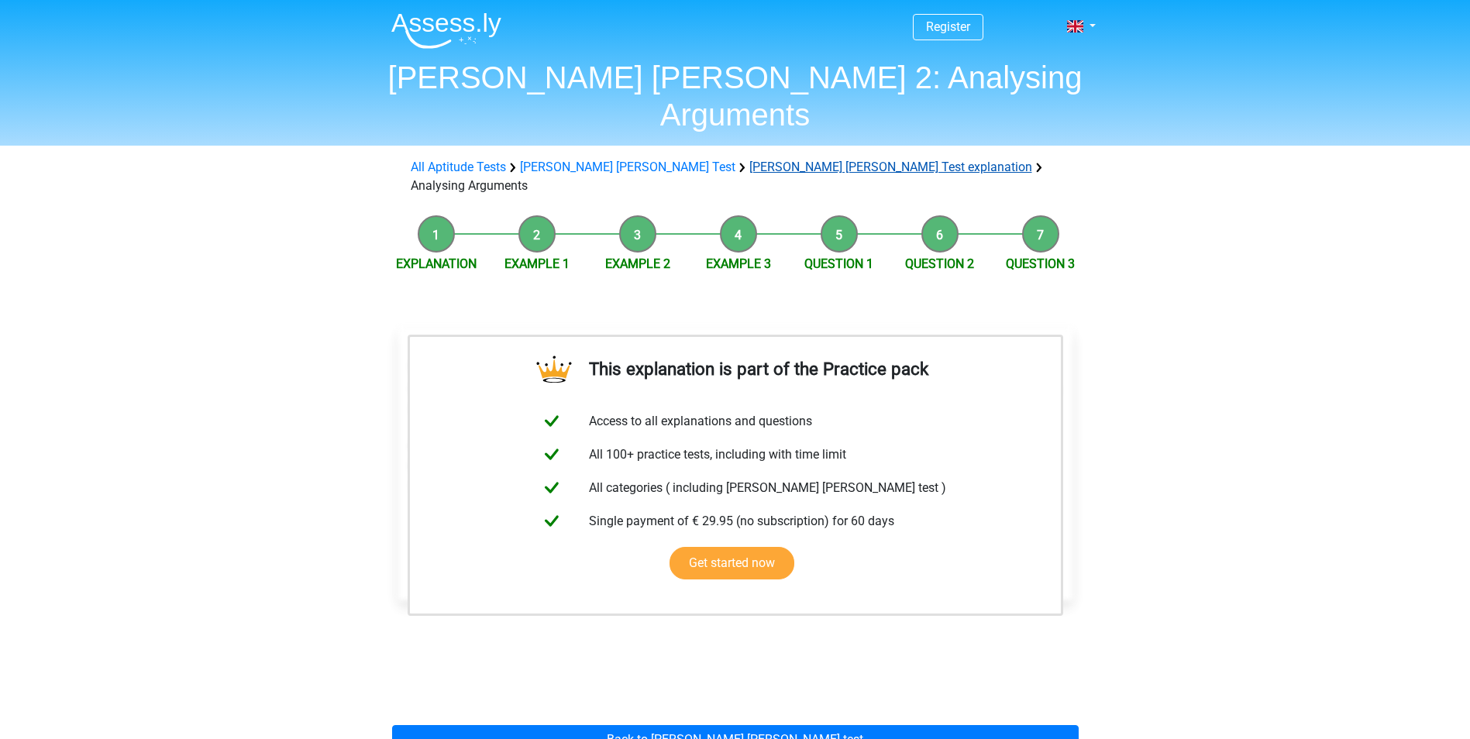
click at [749, 160] on link "[PERSON_NAME] [PERSON_NAME] Test explanation" at bounding box center [890, 167] width 283 height 15
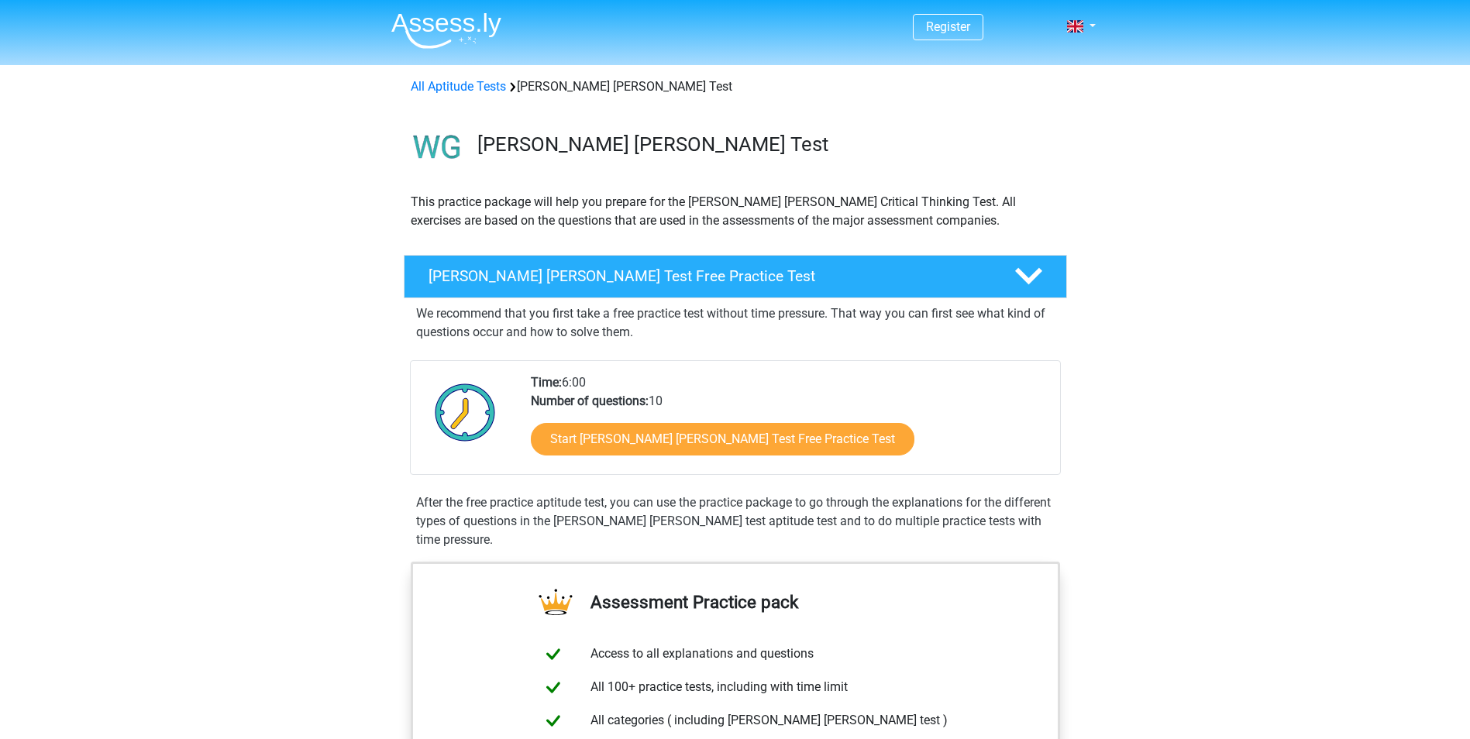
scroll to position [929, 0]
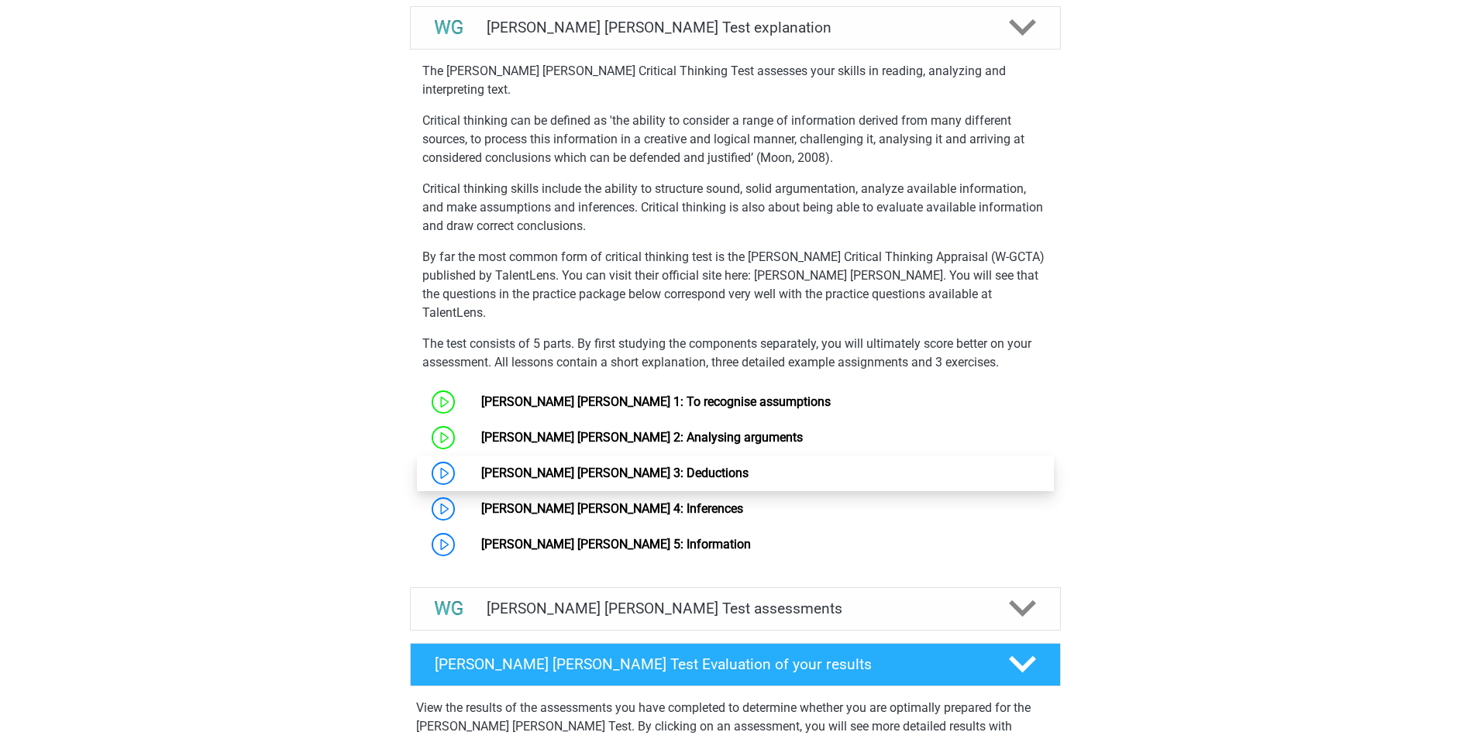
click at [564, 466] on link "Watson Glaser 3: Deductions" at bounding box center [614, 473] width 267 height 15
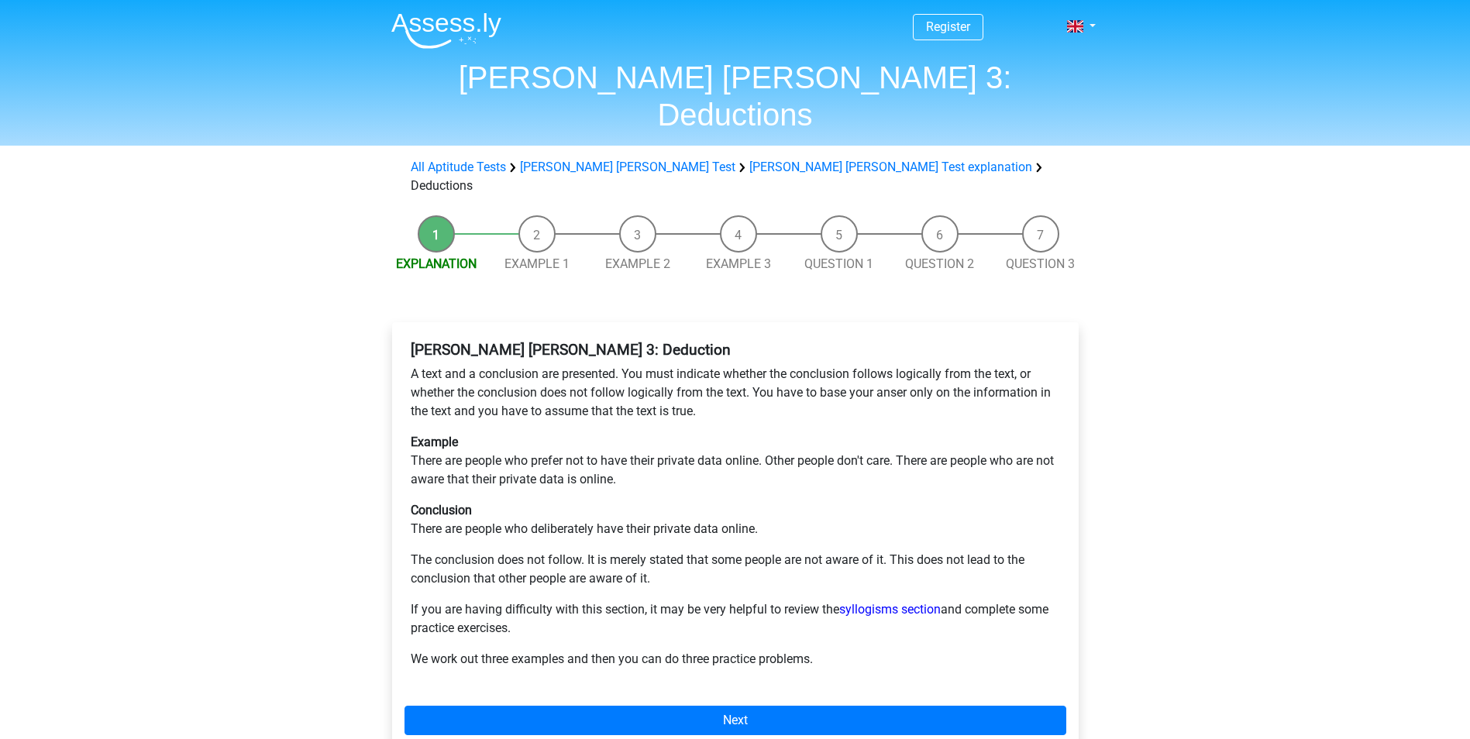
scroll to position [78, 0]
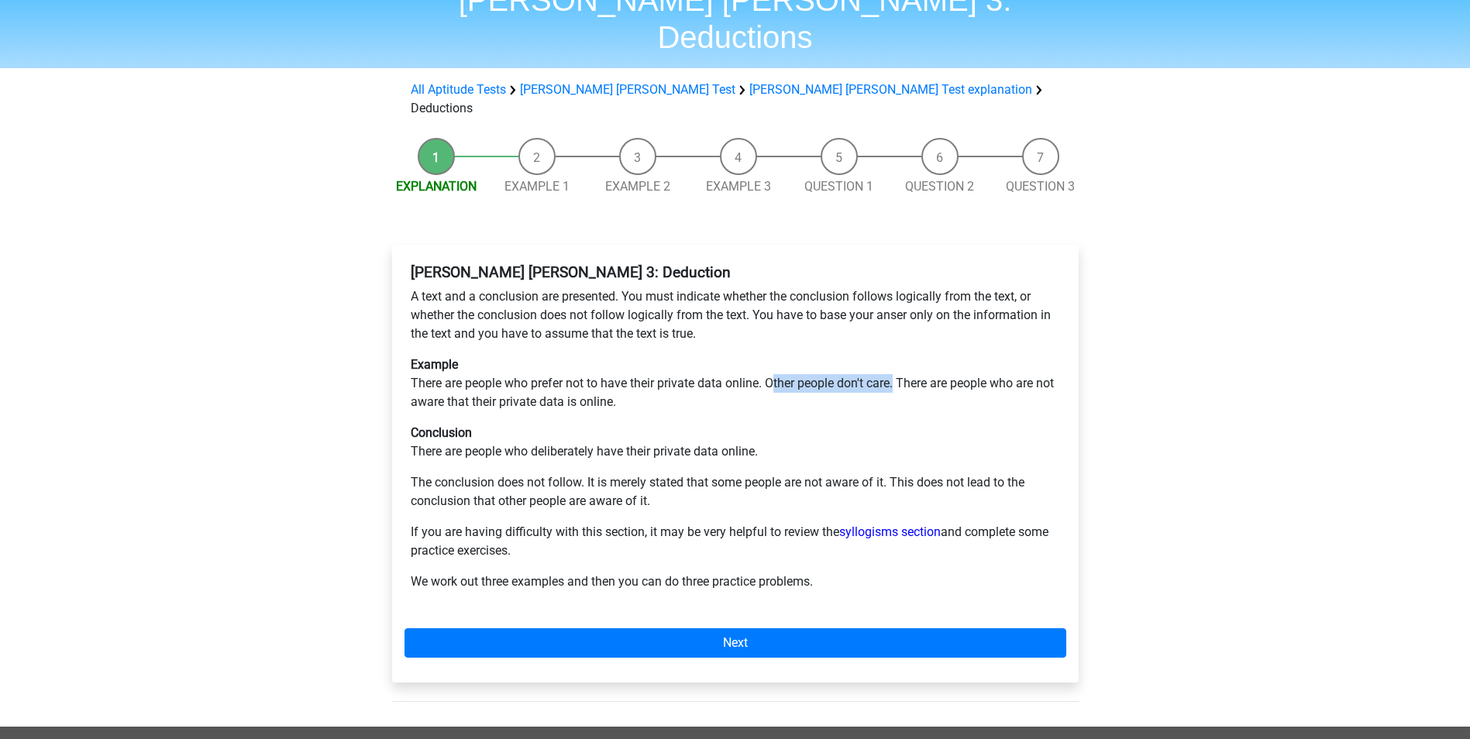
drag, startPoint x: 773, startPoint y: 328, endPoint x: 899, endPoint y: 326, distance: 126.3
click at [899, 356] on p "Example There are people who prefer not to have their private data online. Othe…" at bounding box center [735, 384] width 649 height 56
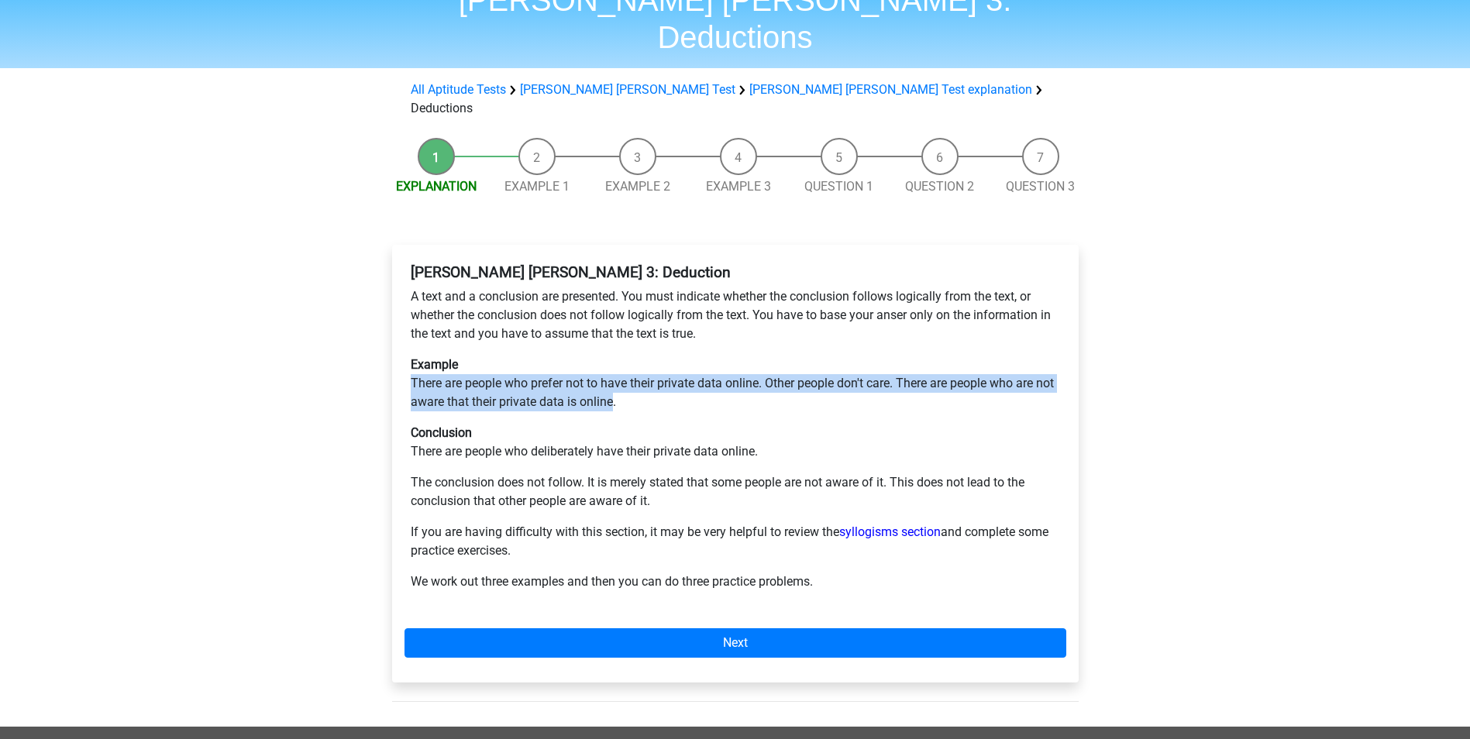
drag, startPoint x: 636, startPoint y: 343, endPoint x: 397, endPoint y: 330, distance: 239.1
click at [397, 330] on div "Watson Glaser 3: Deduction A text and a conclusion are presented. You must indi…" at bounding box center [735, 464] width 687 height 438
drag, startPoint x: 397, startPoint y: 330, endPoint x: 470, endPoint y: 338, distance: 73.3
click at [467, 356] on p "Example There are people who prefer not to have their private data online. Othe…" at bounding box center [735, 384] width 649 height 56
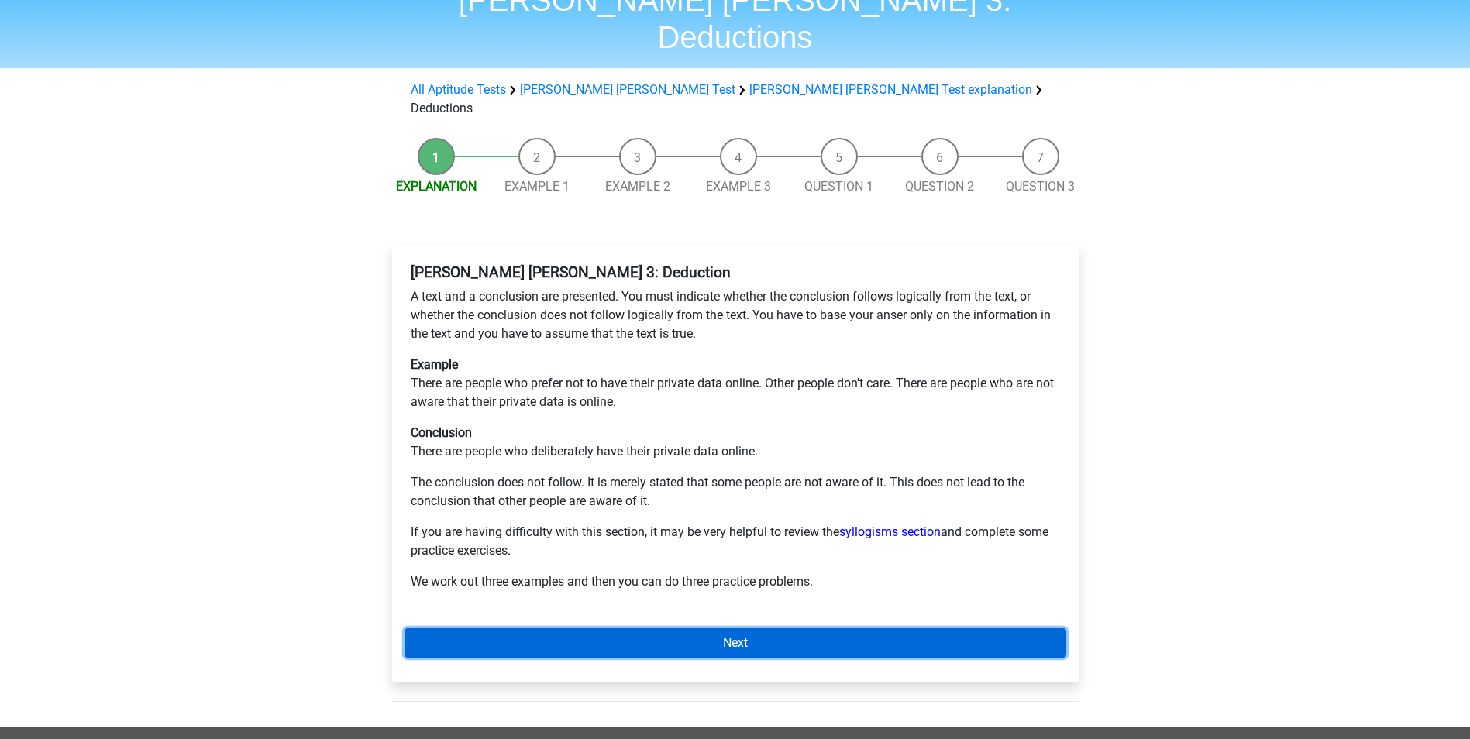
click at [650, 629] on link "Next" at bounding box center [736, 643] width 662 height 29
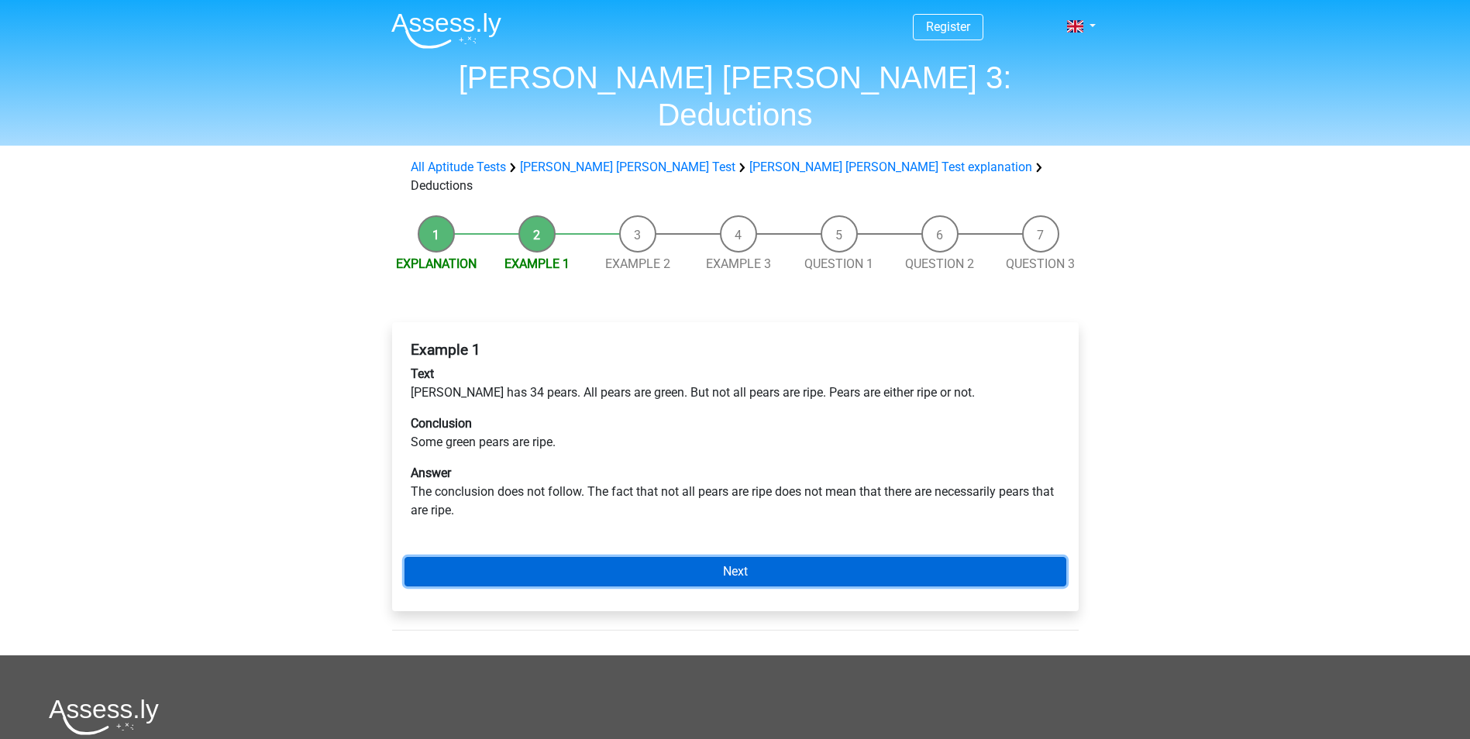
click at [667, 557] on link "Next" at bounding box center [736, 571] width 662 height 29
click at [730, 557] on link "Next" at bounding box center [736, 571] width 662 height 29
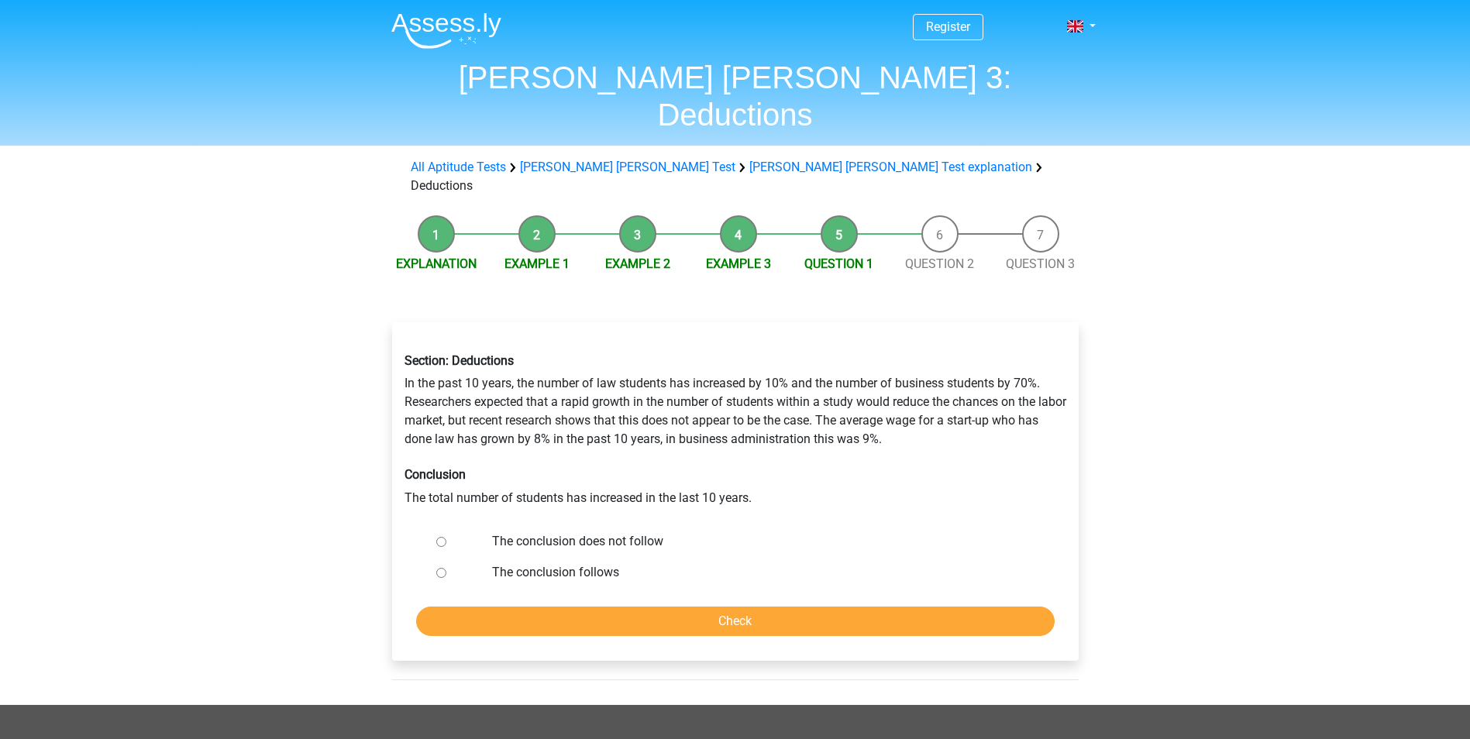
click at [444, 537] on input "The conclusion does not follow" at bounding box center [441, 542] width 10 height 10
radio input "true"
click at [784, 607] on input "Check" at bounding box center [735, 621] width 639 height 29
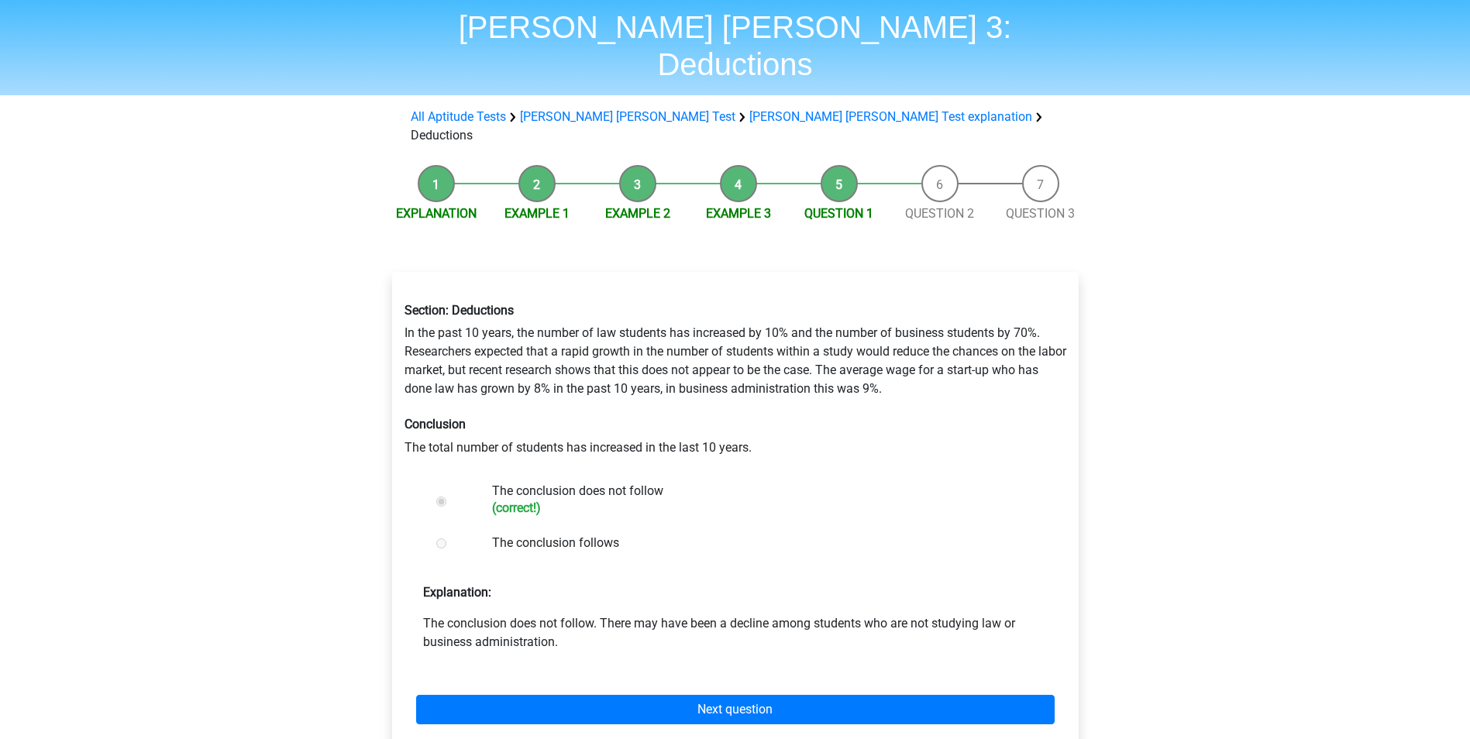
scroll to position [78, 0]
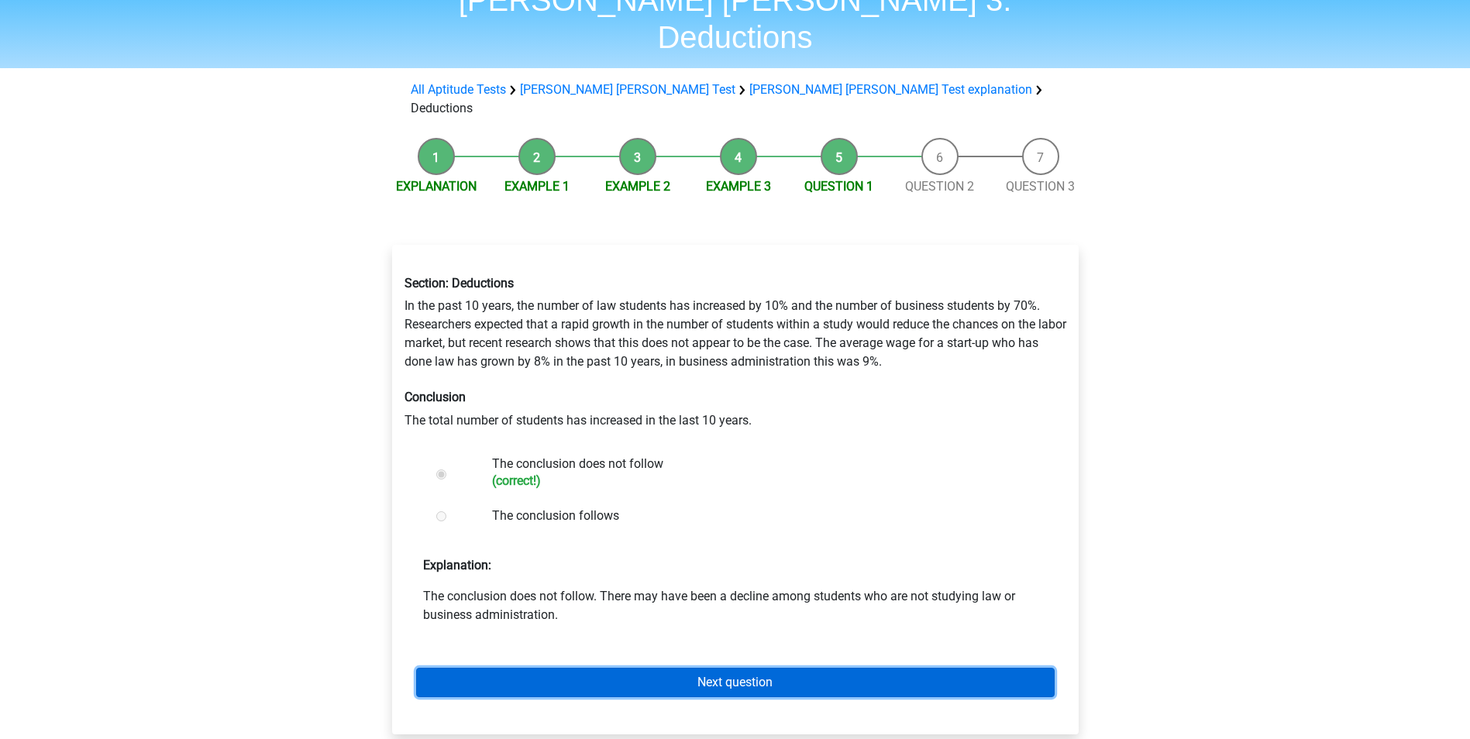
click at [729, 668] on link "Next question" at bounding box center [735, 682] width 639 height 29
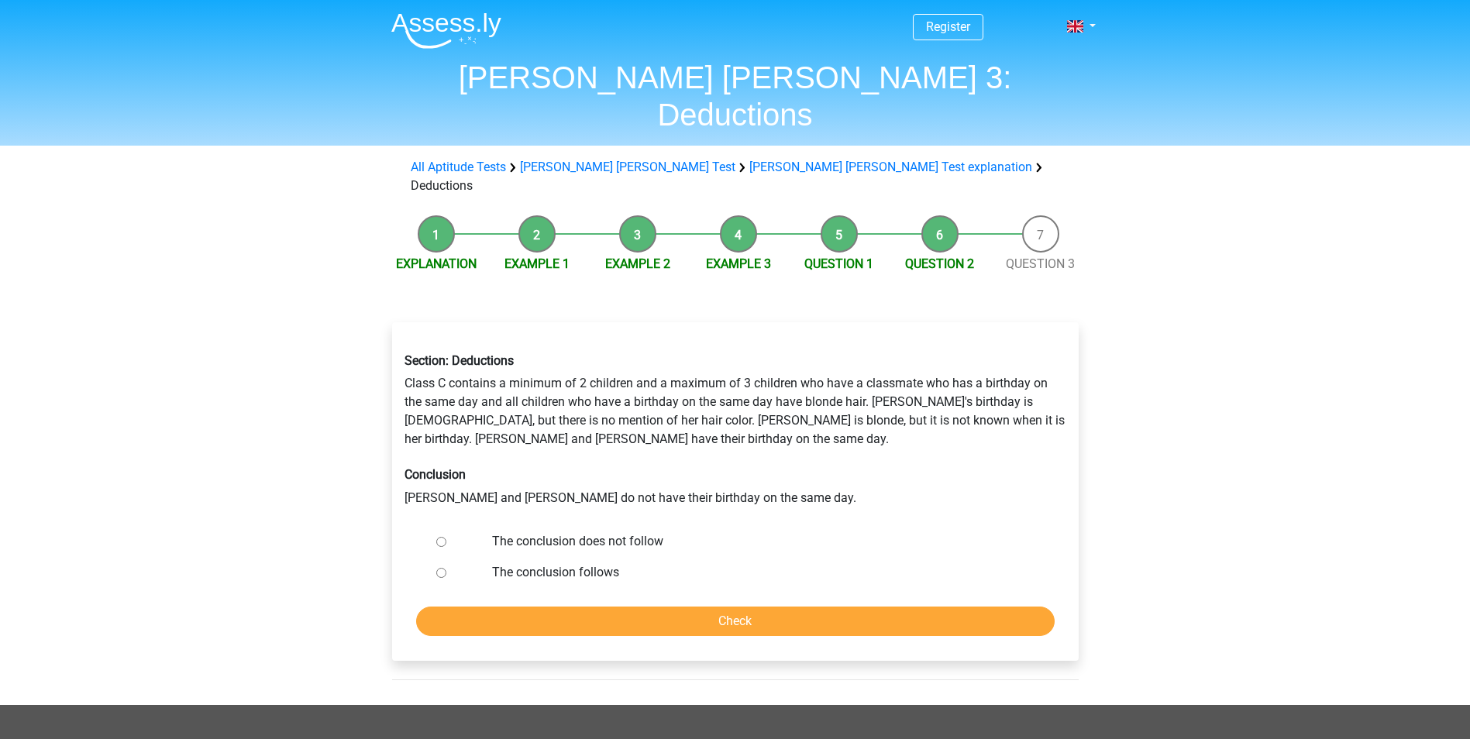
click at [440, 537] on input "The conclusion does not follow" at bounding box center [441, 542] width 10 height 10
radio input "true"
click at [868, 607] on input "Check" at bounding box center [735, 621] width 639 height 29
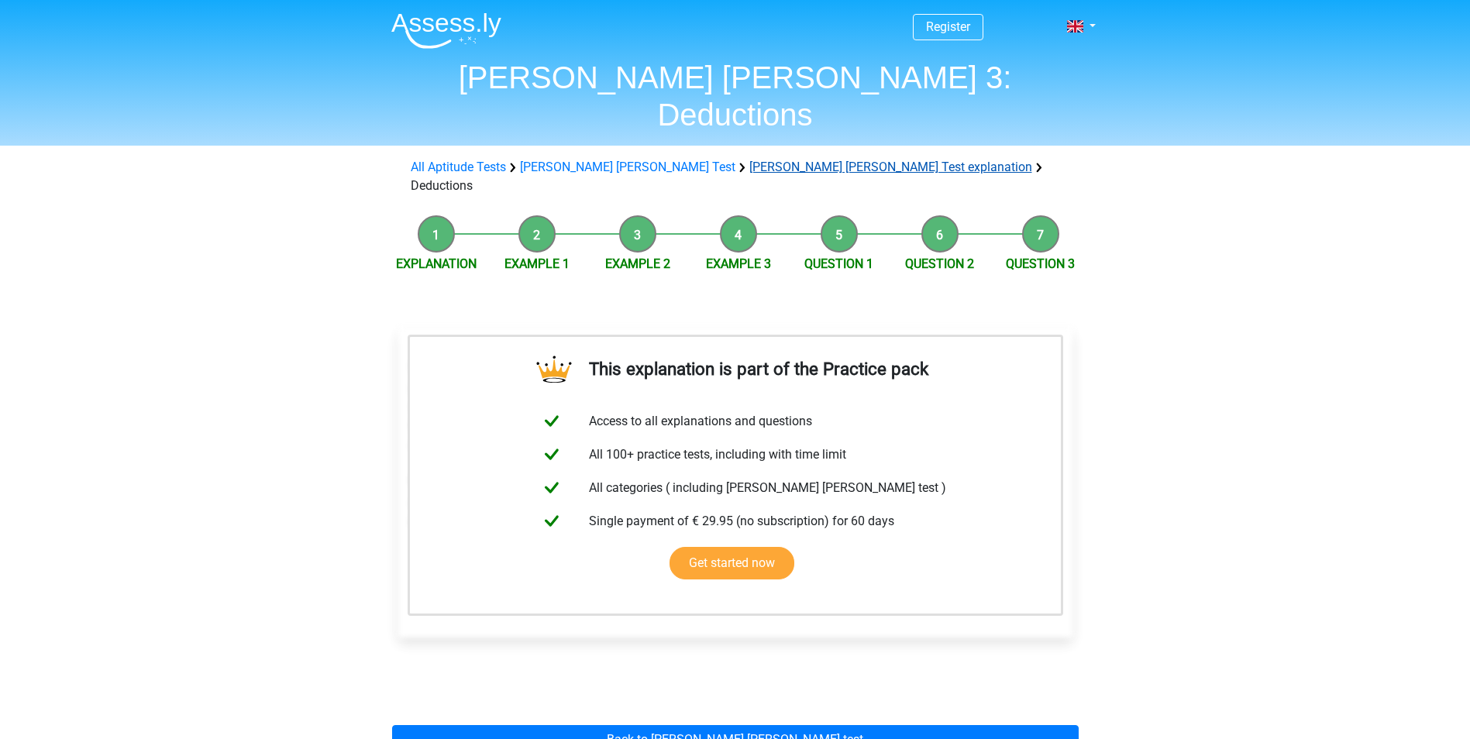
click at [749, 160] on link "[PERSON_NAME] [PERSON_NAME] Test explanation" at bounding box center [890, 167] width 283 height 15
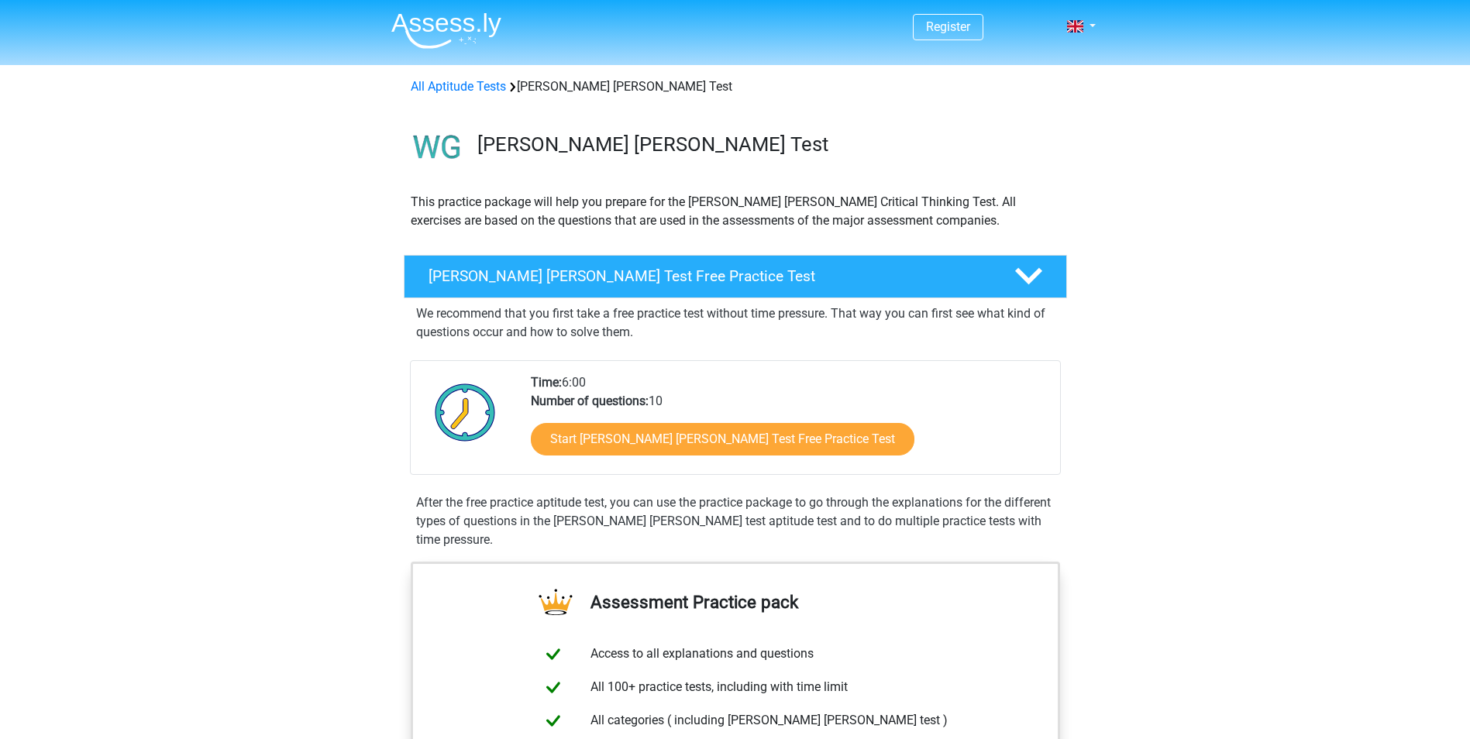
scroll to position [929, 0]
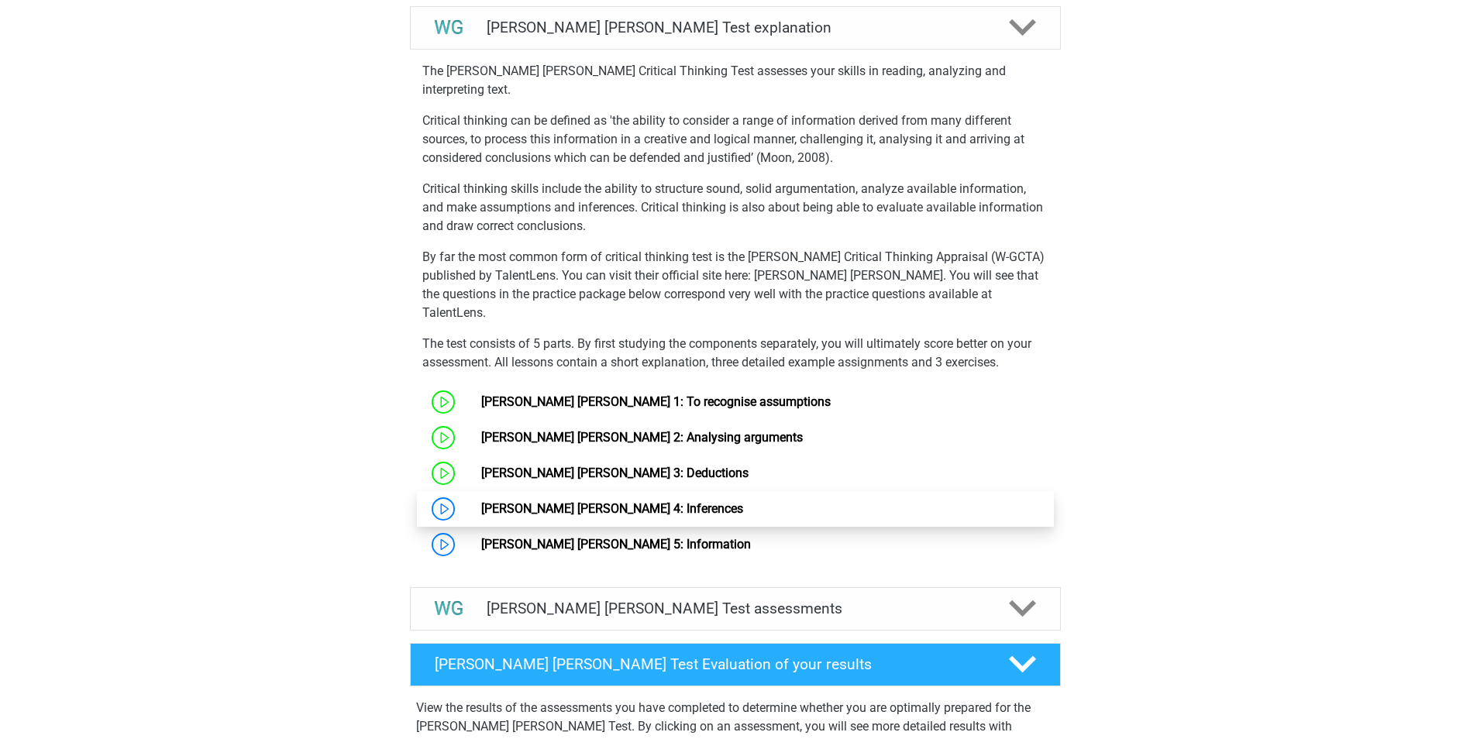
click at [481, 501] on link "[PERSON_NAME] [PERSON_NAME] 4: Inferences" at bounding box center [612, 508] width 262 height 15
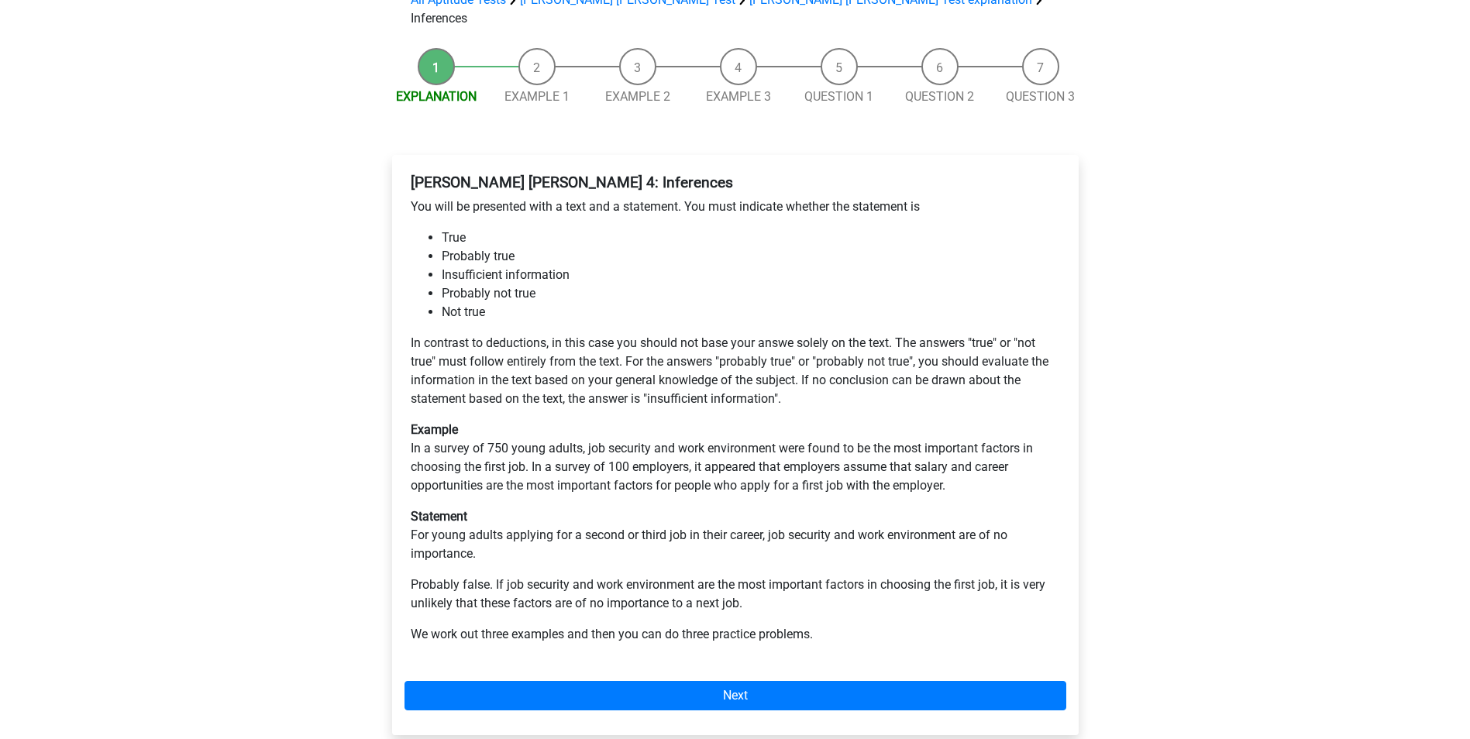
scroll to position [155, 0]
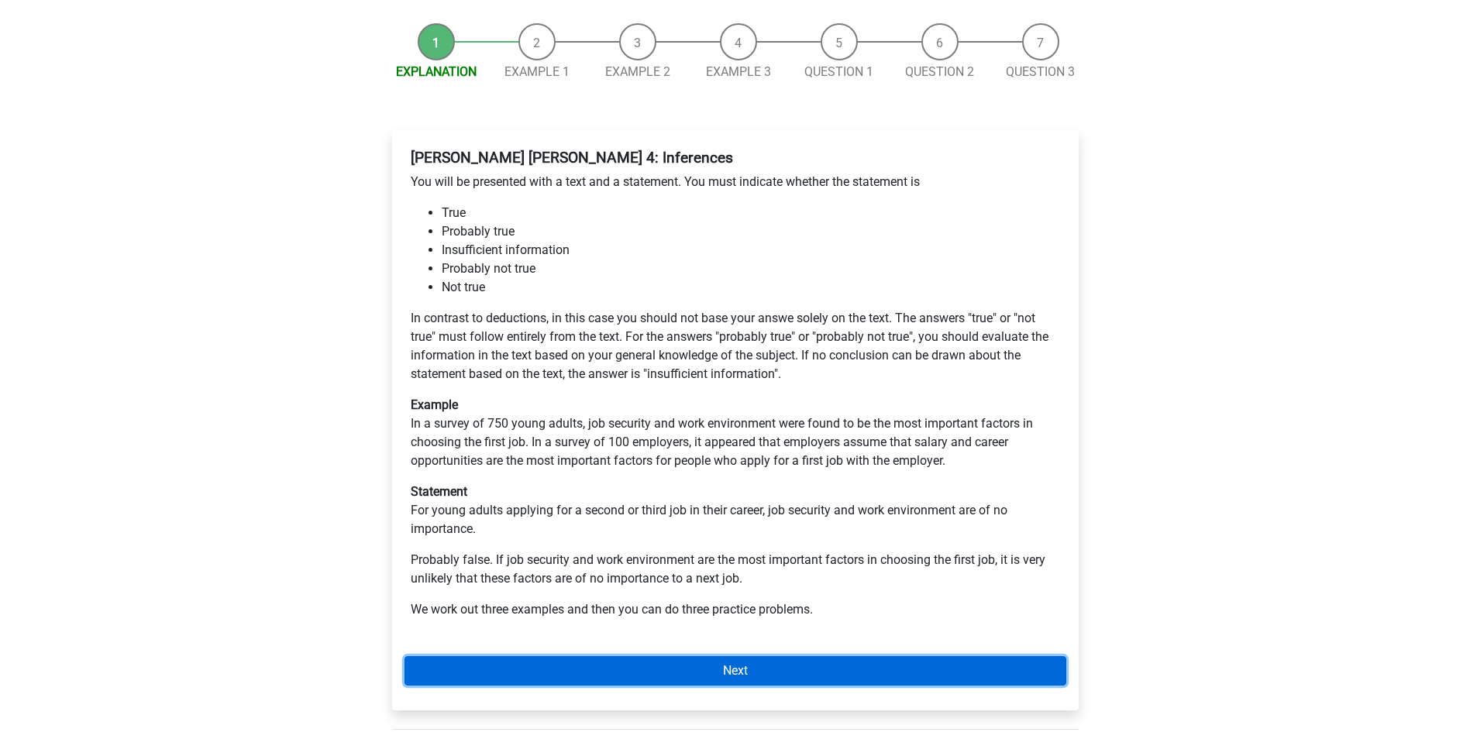
click at [761, 656] on link "Next" at bounding box center [736, 670] width 662 height 29
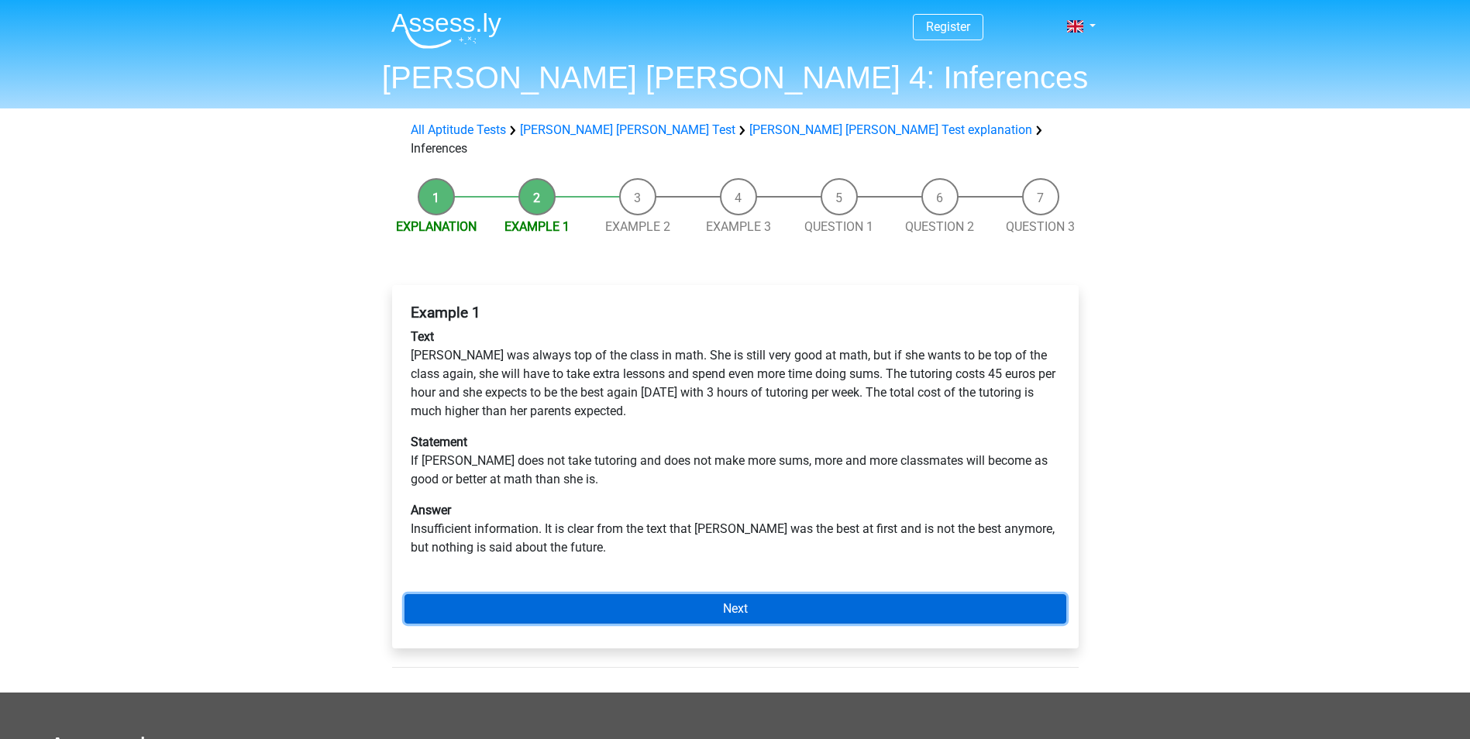
click at [719, 594] on link "Next" at bounding box center [736, 608] width 662 height 29
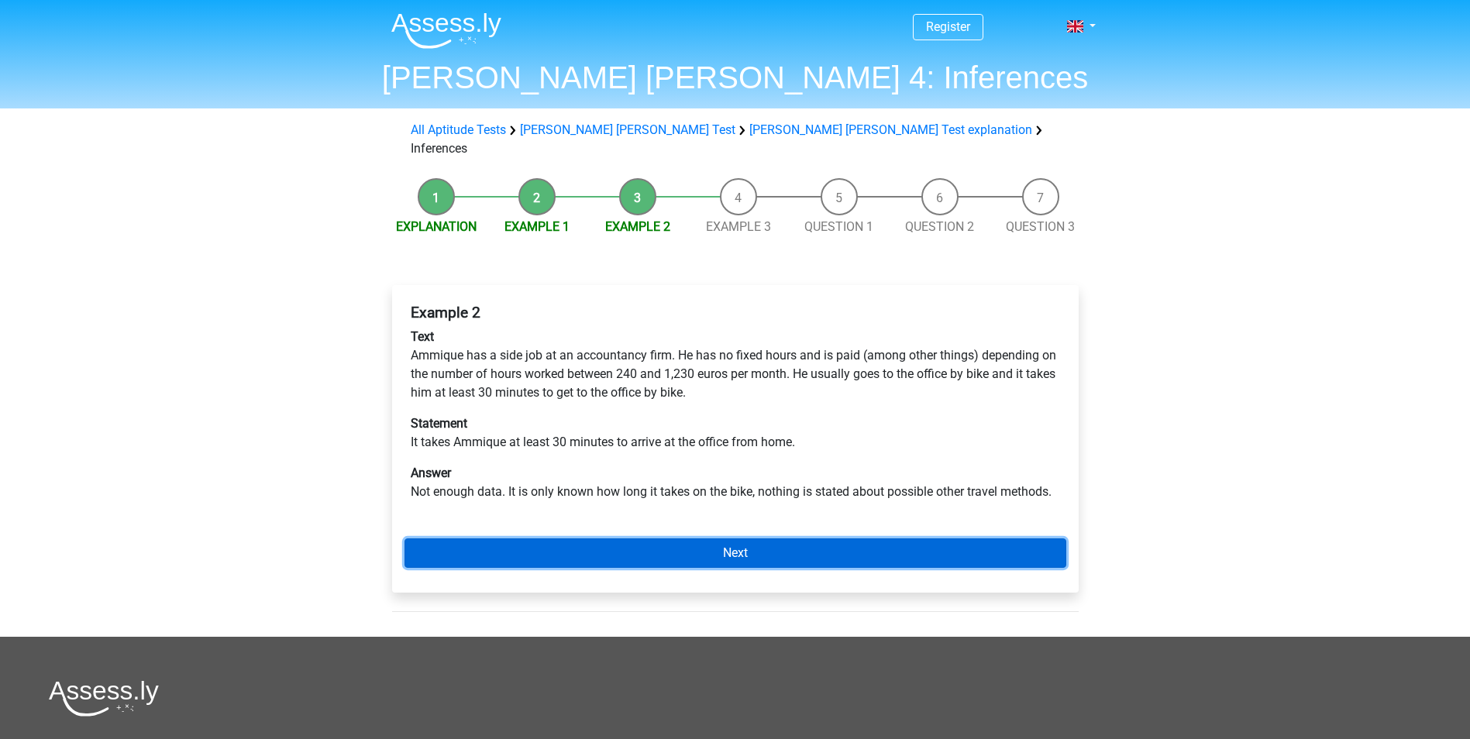
click at [758, 542] on link "Next" at bounding box center [736, 553] width 662 height 29
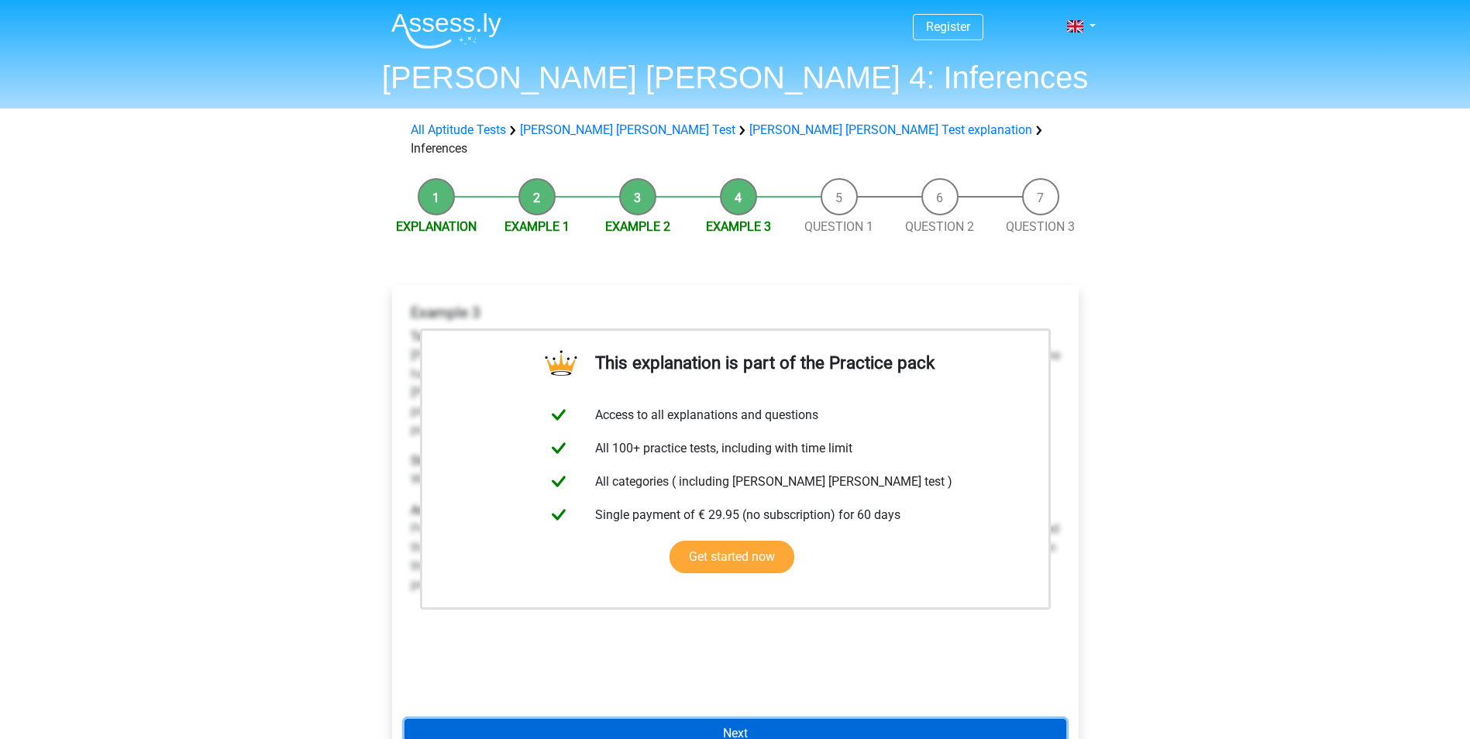
click at [760, 722] on link "Next" at bounding box center [736, 733] width 662 height 29
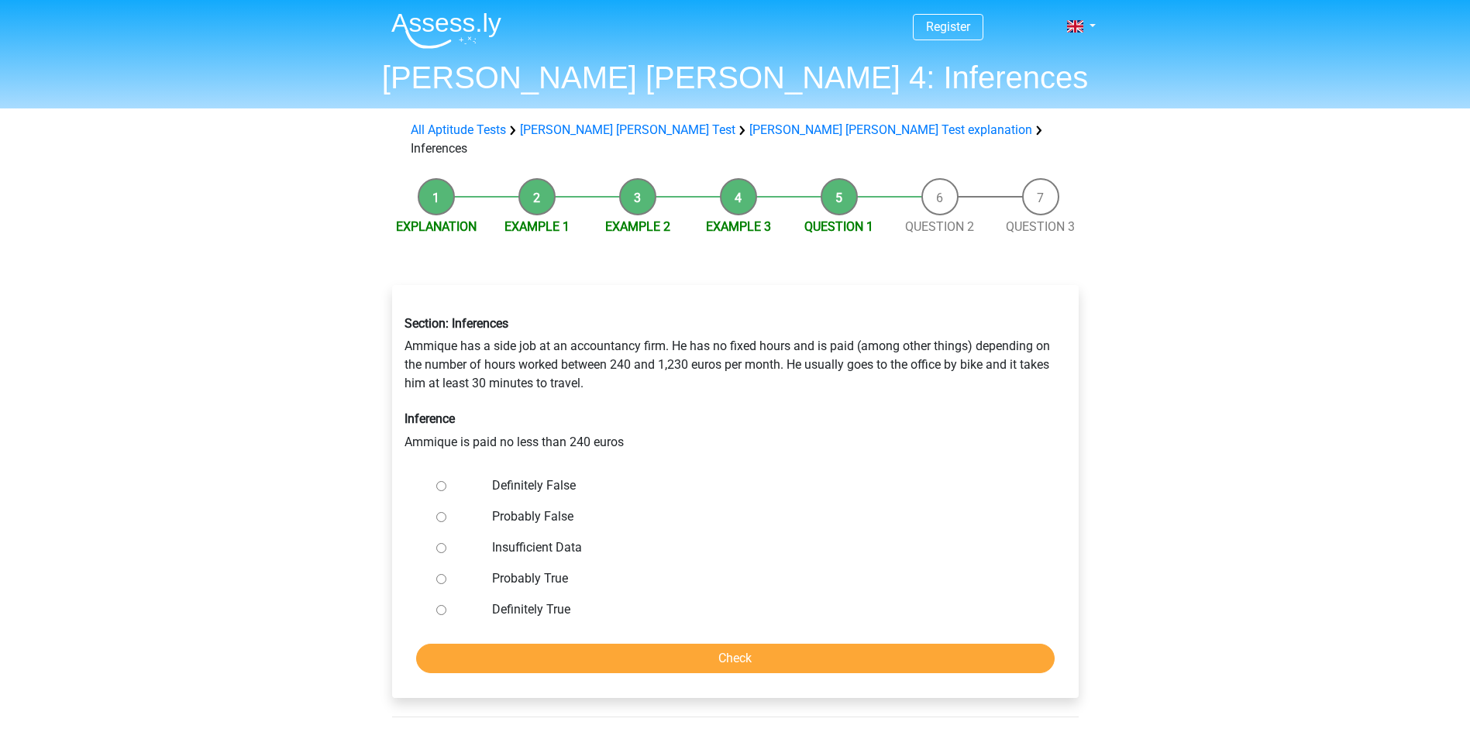
click at [442, 605] on input "Definitely True" at bounding box center [441, 610] width 10 height 10
radio input "true"
click at [714, 644] on input "Check" at bounding box center [735, 658] width 639 height 29
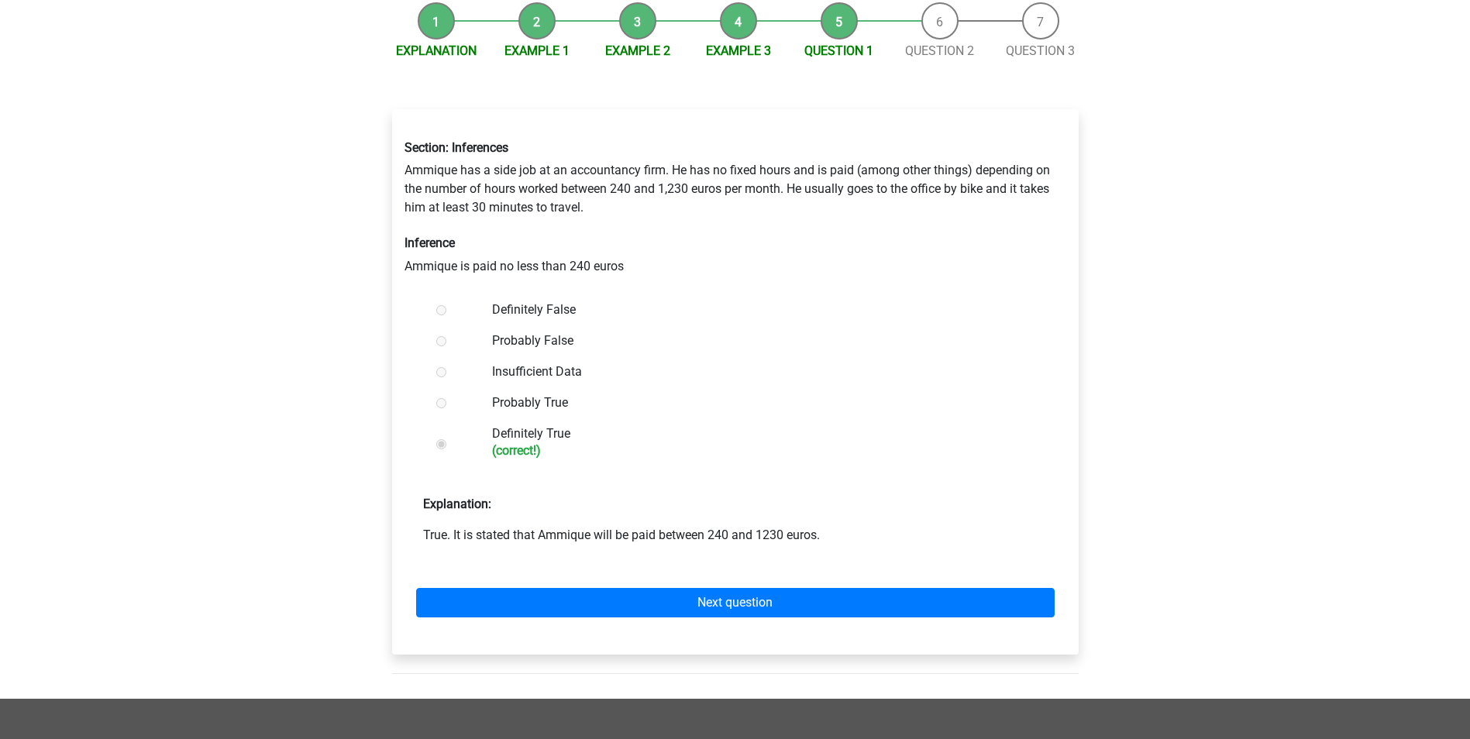
scroll to position [233, 0]
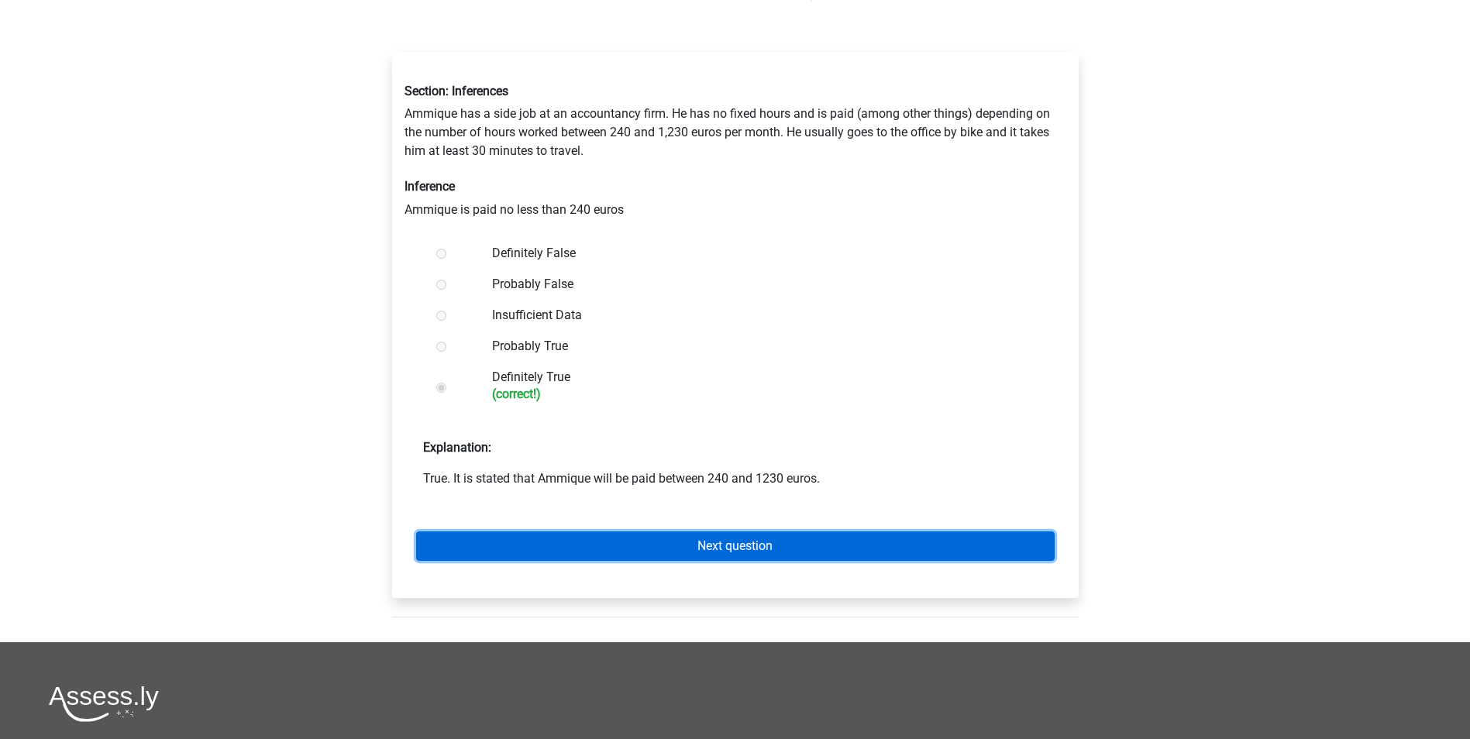
click at [742, 532] on link "Next question" at bounding box center [735, 546] width 639 height 29
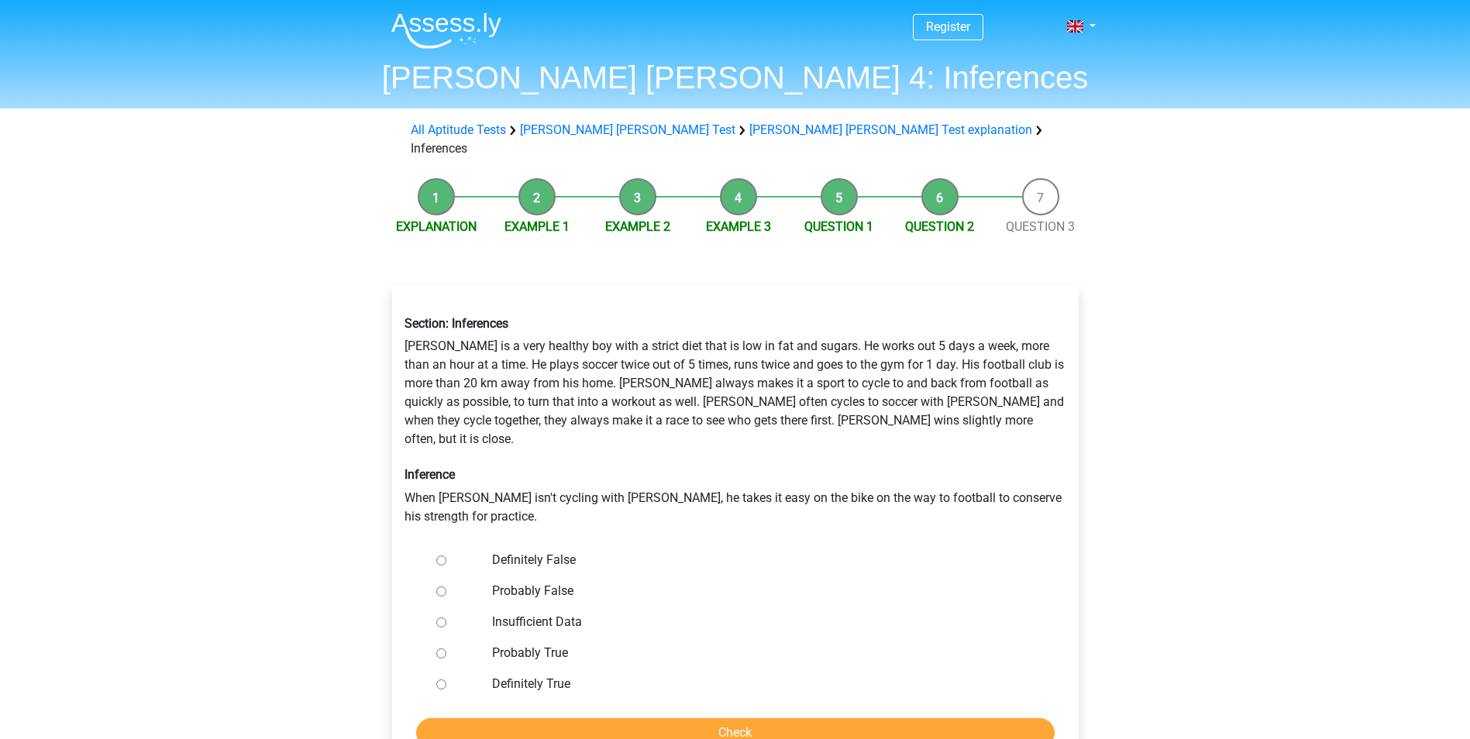
click at [441, 556] on input "Definitely False" at bounding box center [441, 561] width 10 height 10
radio input "true"
click at [746, 718] on input "Check" at bounding box center [735, 732] width 639 height 29
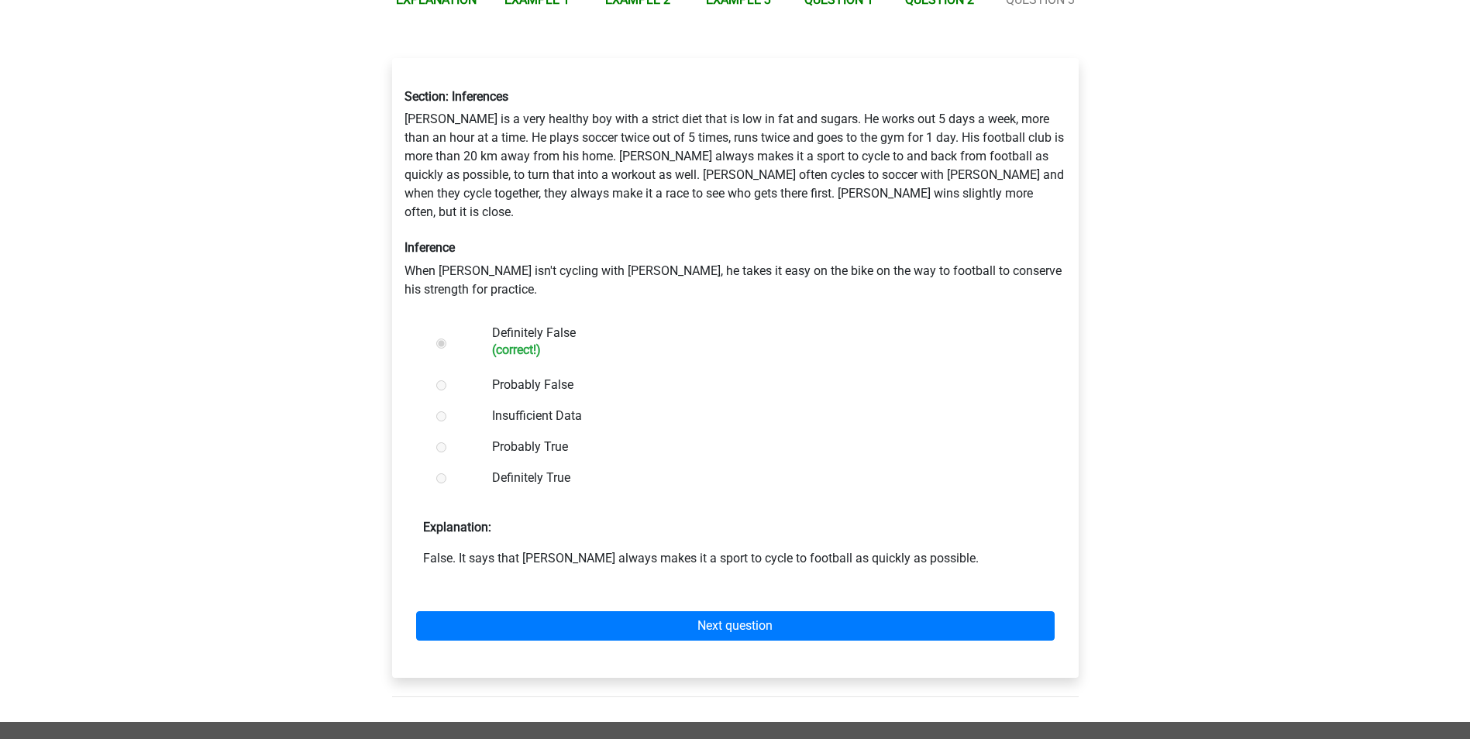
scroll to position [310, 0]
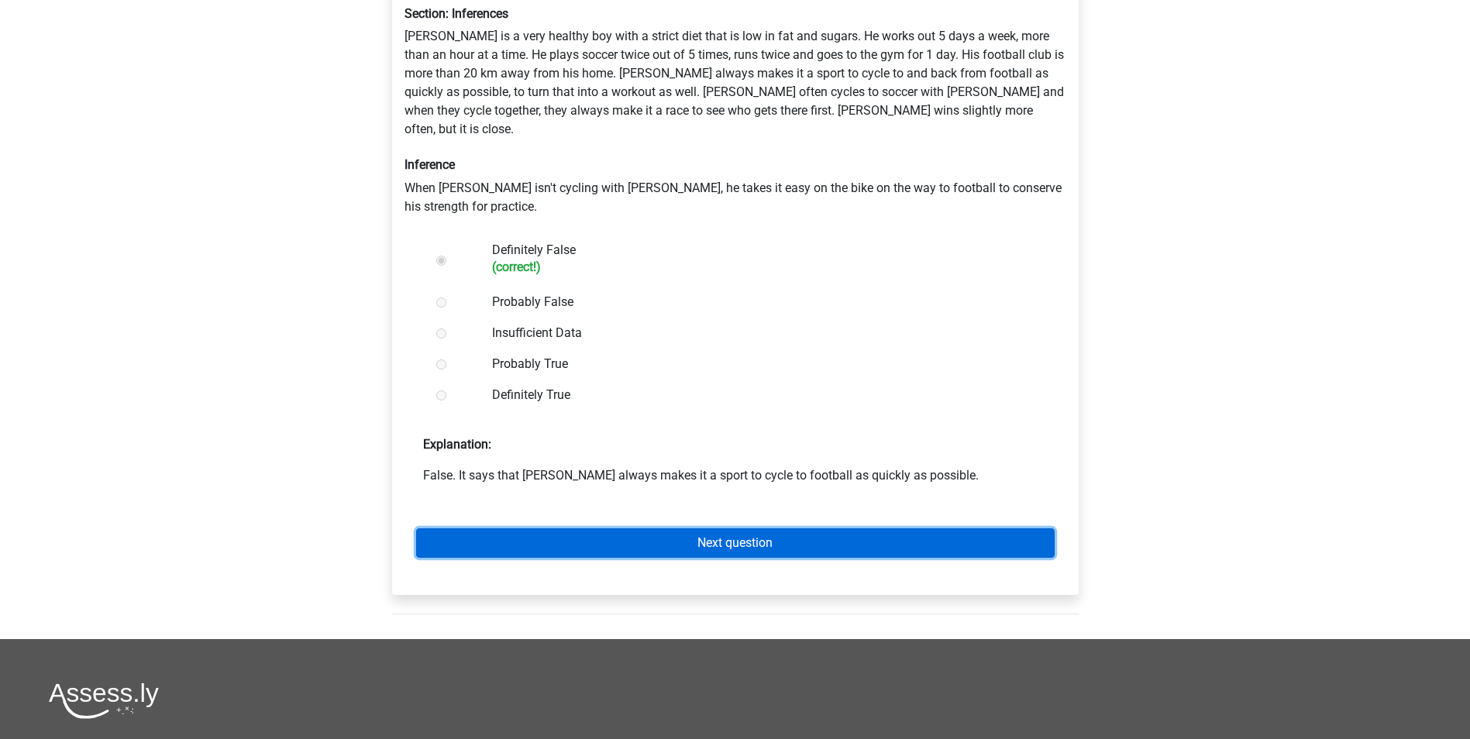
click at [712, 529] on link "Next question" at bounding box center [735, 543] width 639 height 29
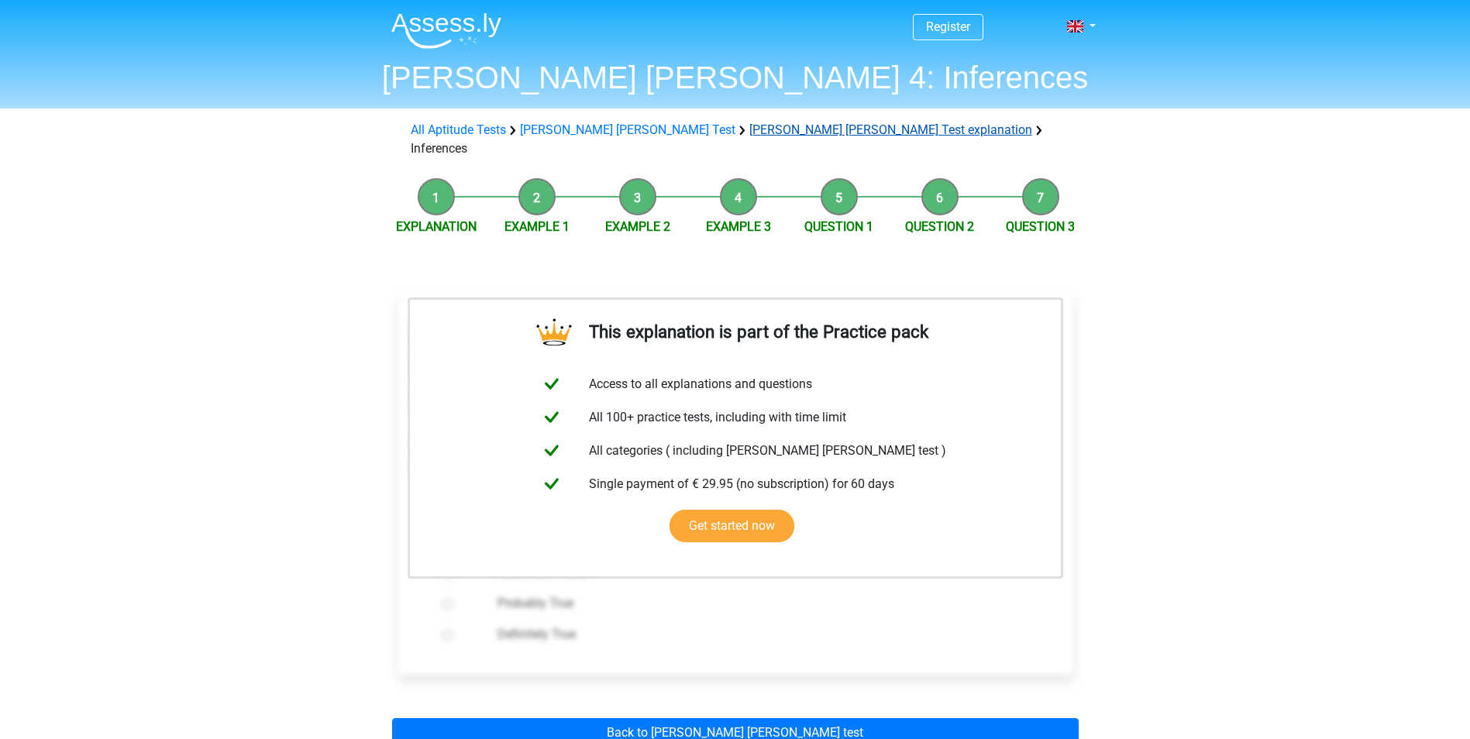
click at [749, 126] on link "[PERSON_NAME] [PERSON_NAME] Test explanation" at bounding box center [890, 129] width 283 height 15
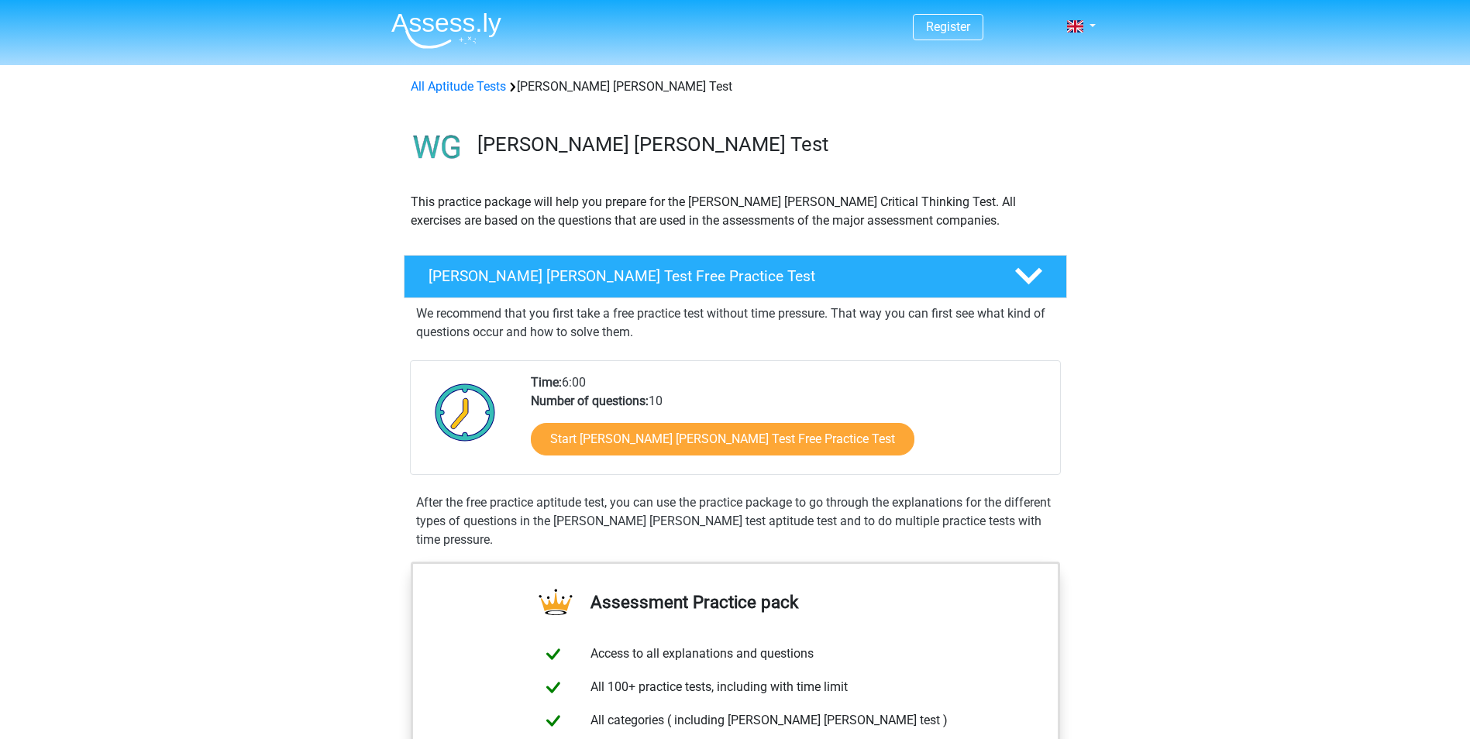
scroll to position [929, 0]
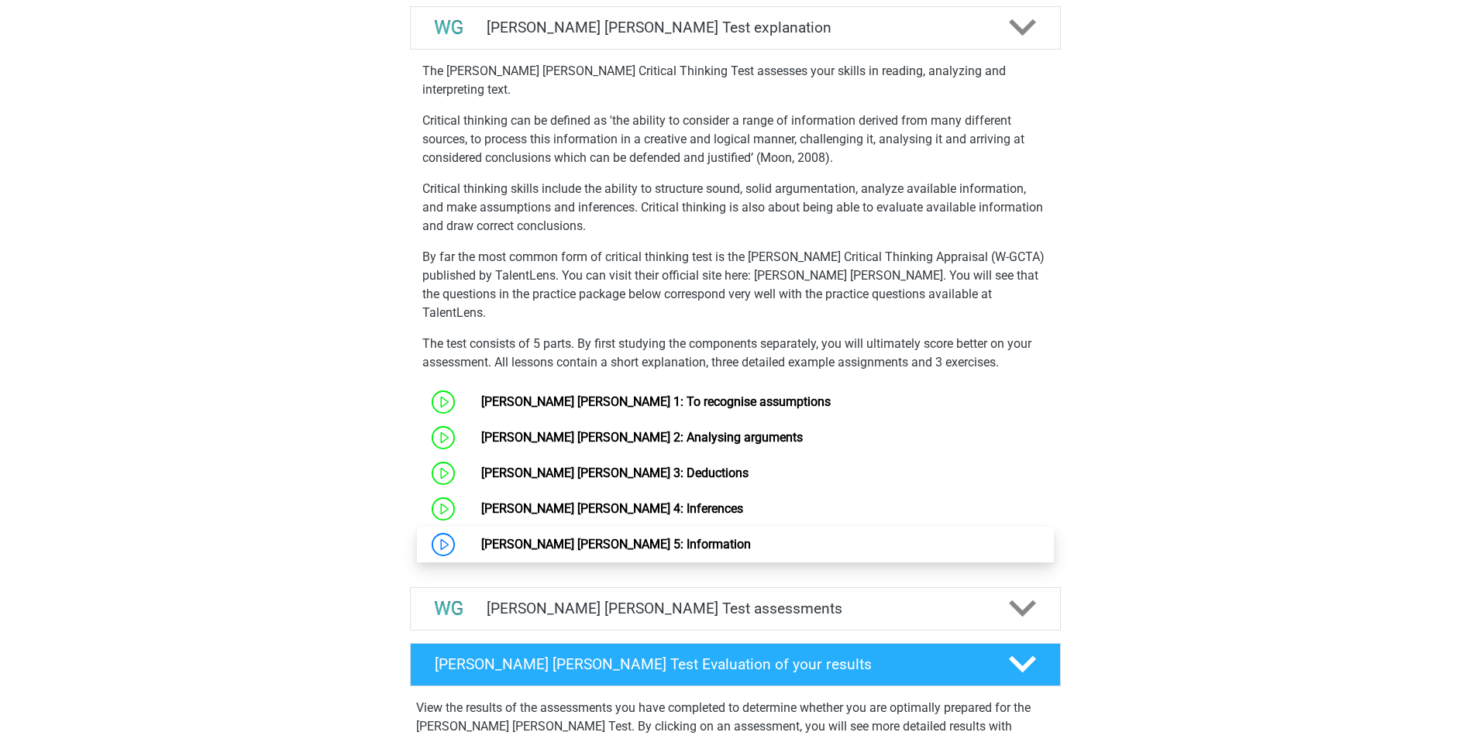
click at [538, 537] on link "[PERSON_NAME] [PERSON_NAME] 5: Information" at bounding box center [616, 544] width 270 height 15
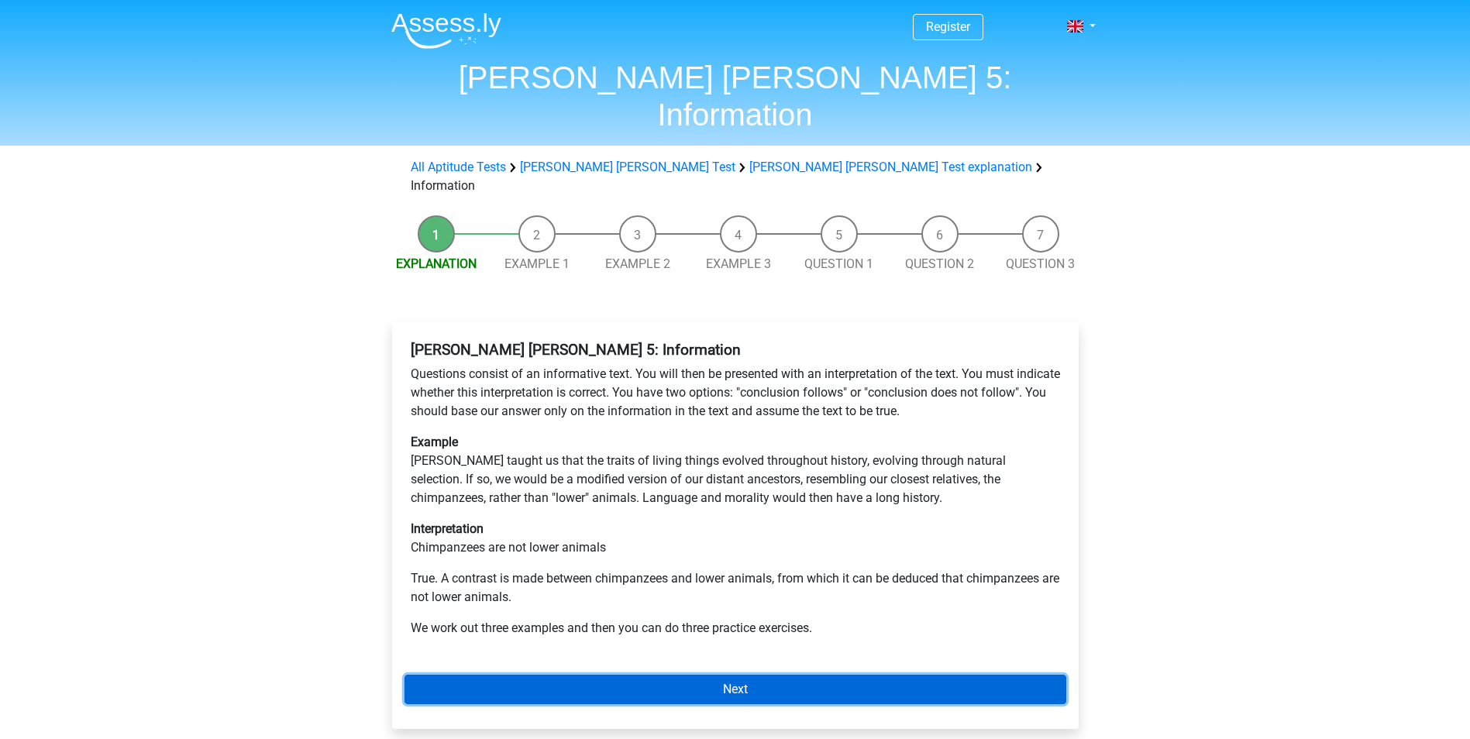
click at [619, 675] on link "Next" at bounding box center [736, 689] width 662 height 29
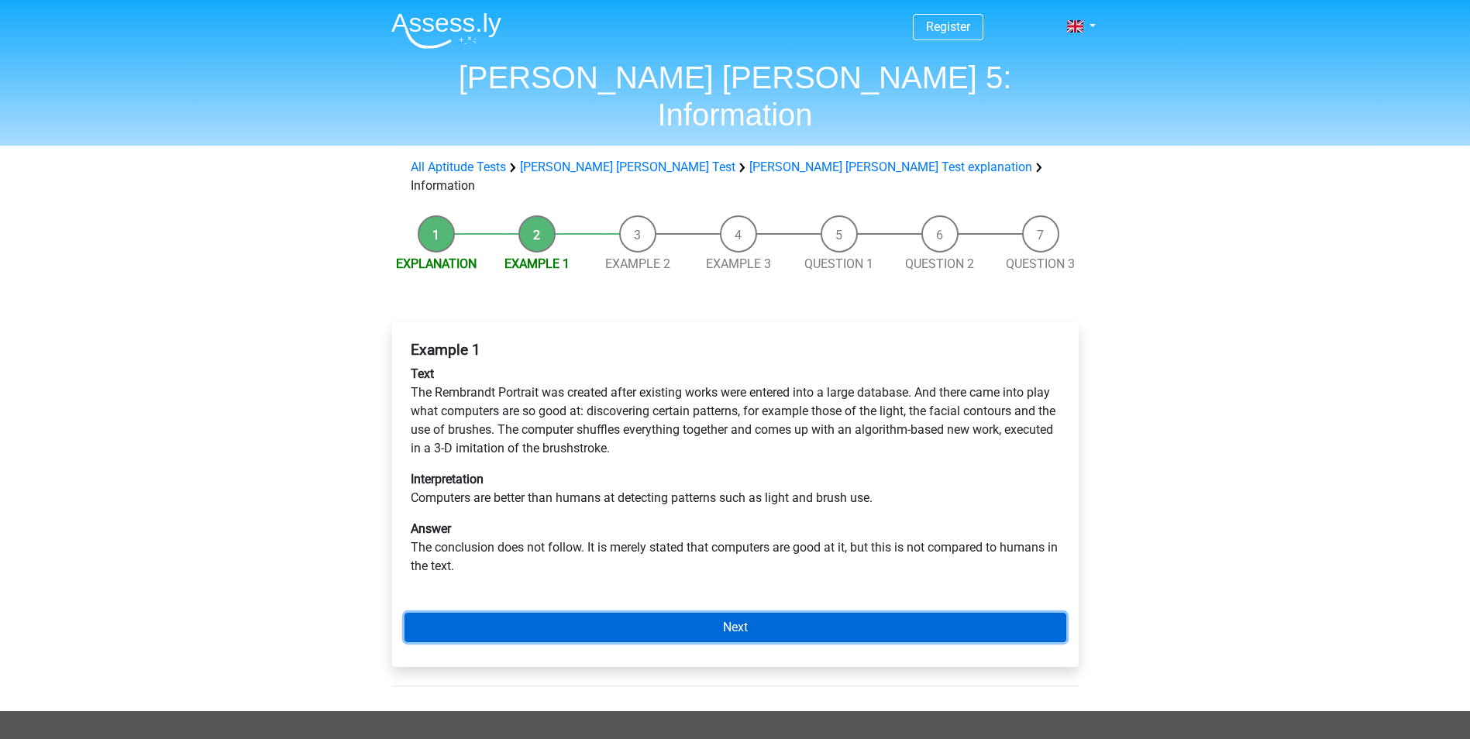
click at [781, 613] on link "Next" at bounding box center [736, 627] width 662 height 29
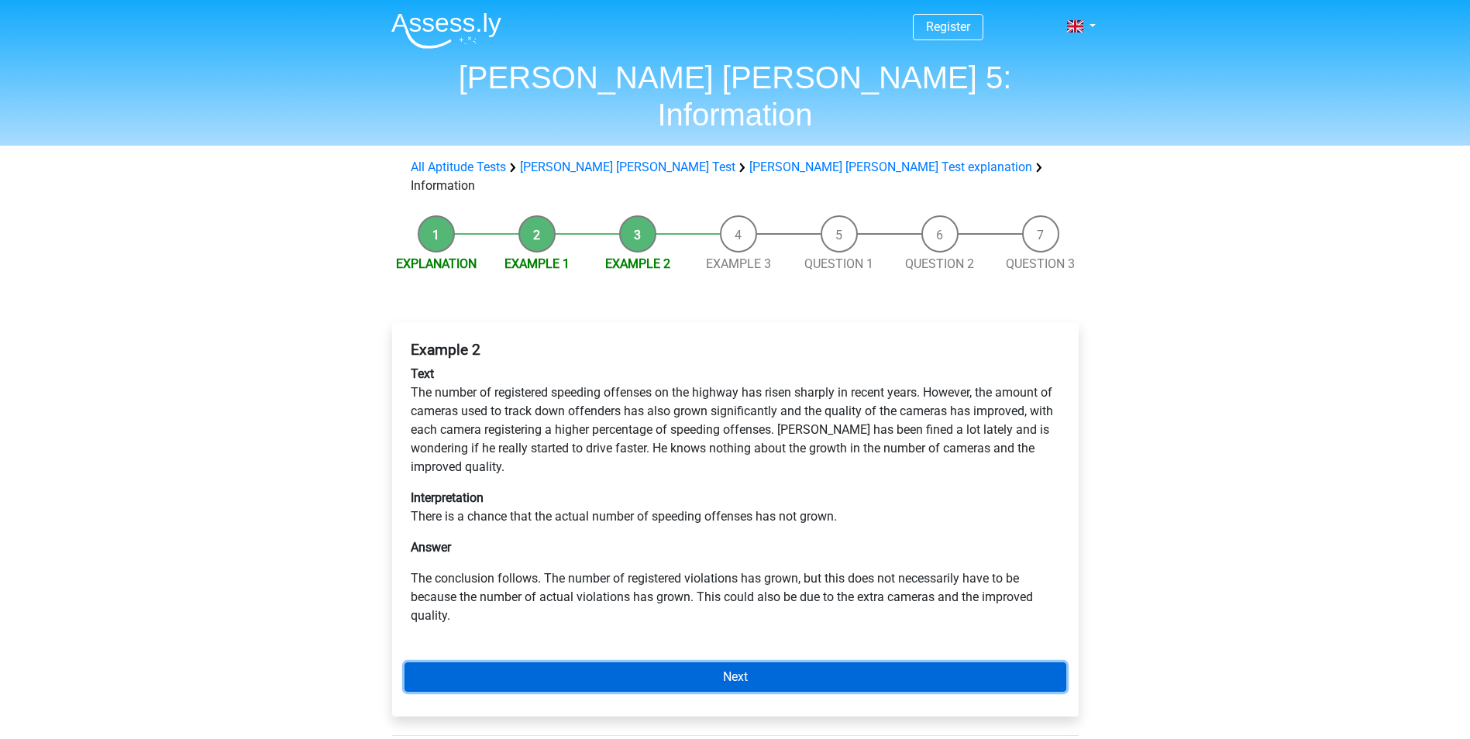
click at [698, 663] on link "Next" at bounding box center [736, 677] width 662 height 29
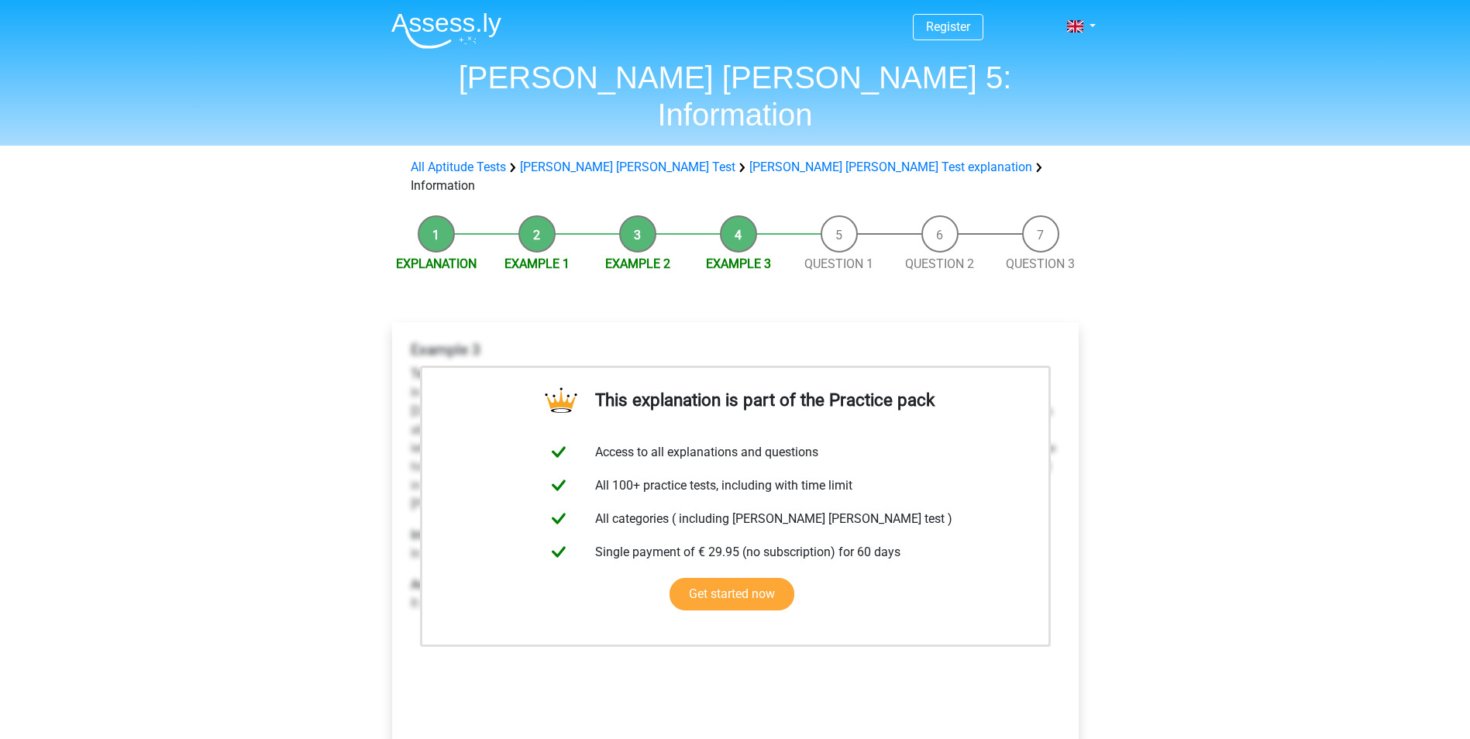
scroll to position [78, 0]
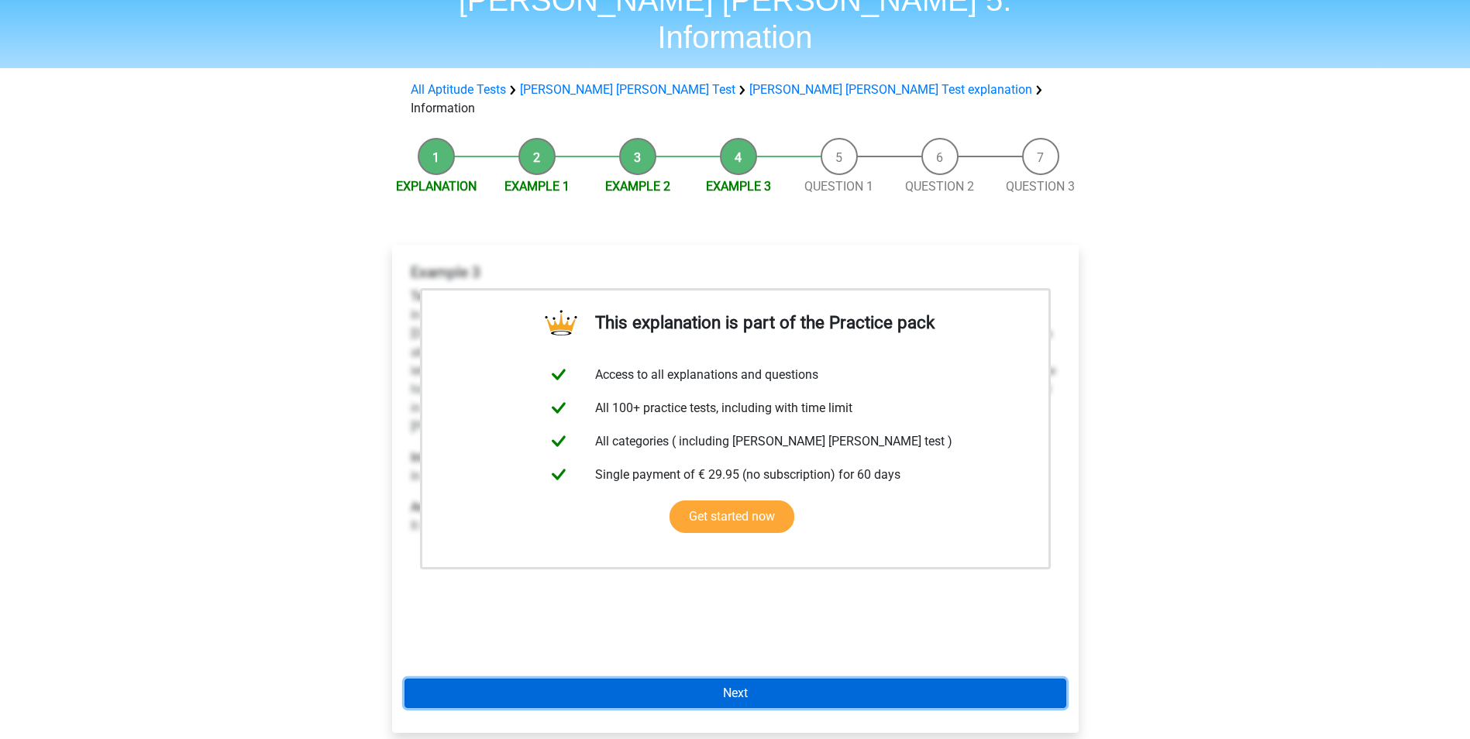
click at [719, 679] on link "Next" at bounding box center [736, 693] width 662 height 29
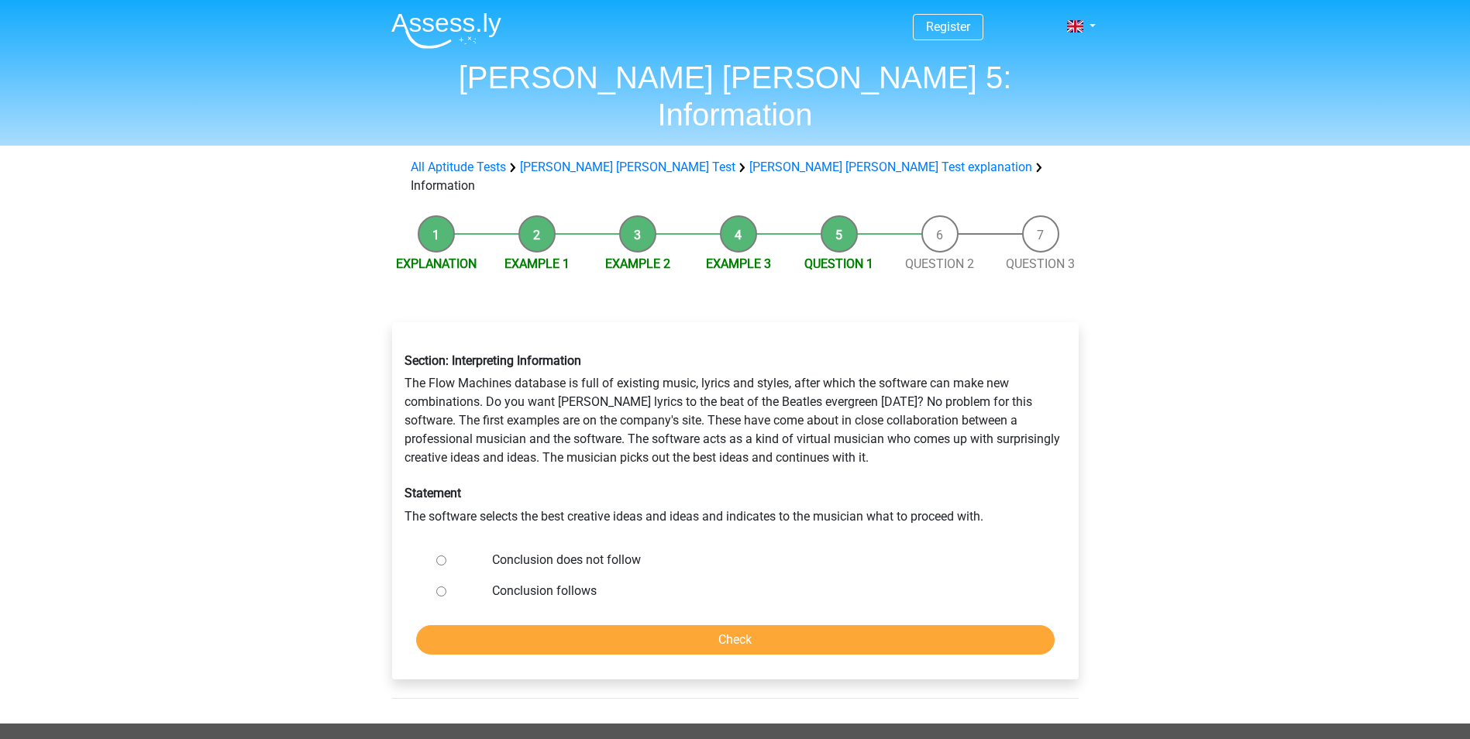
click at [446, 545] on div at bounding box center [455, 560] width 51 height 31
click at [442, 556] on input "Conclusion does not follow" at bounding box center [441, 561] width 10 height 10
radio input "true"
click at [729, 625] on input "Check" at bounding box center [735, 639] width 639 height 29
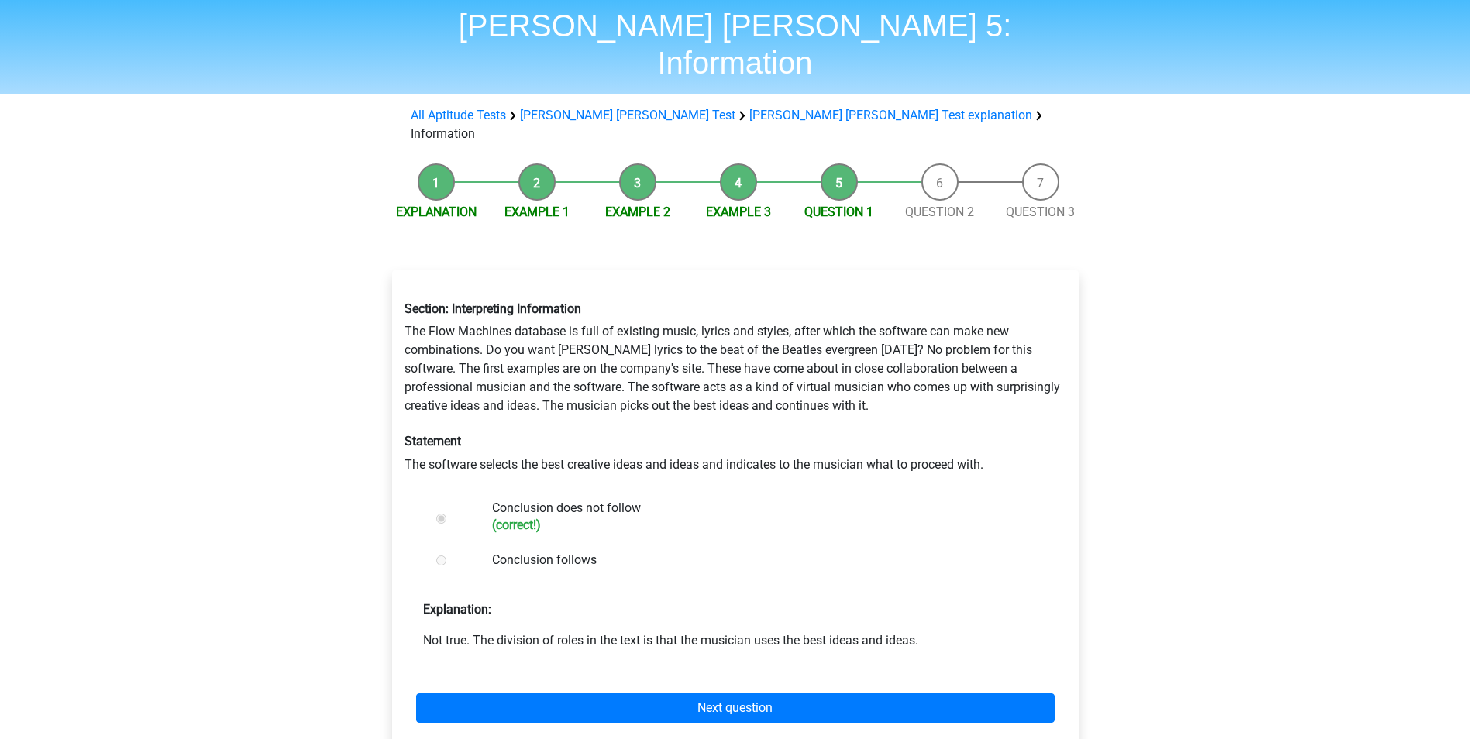
scroll to position [78, 0]
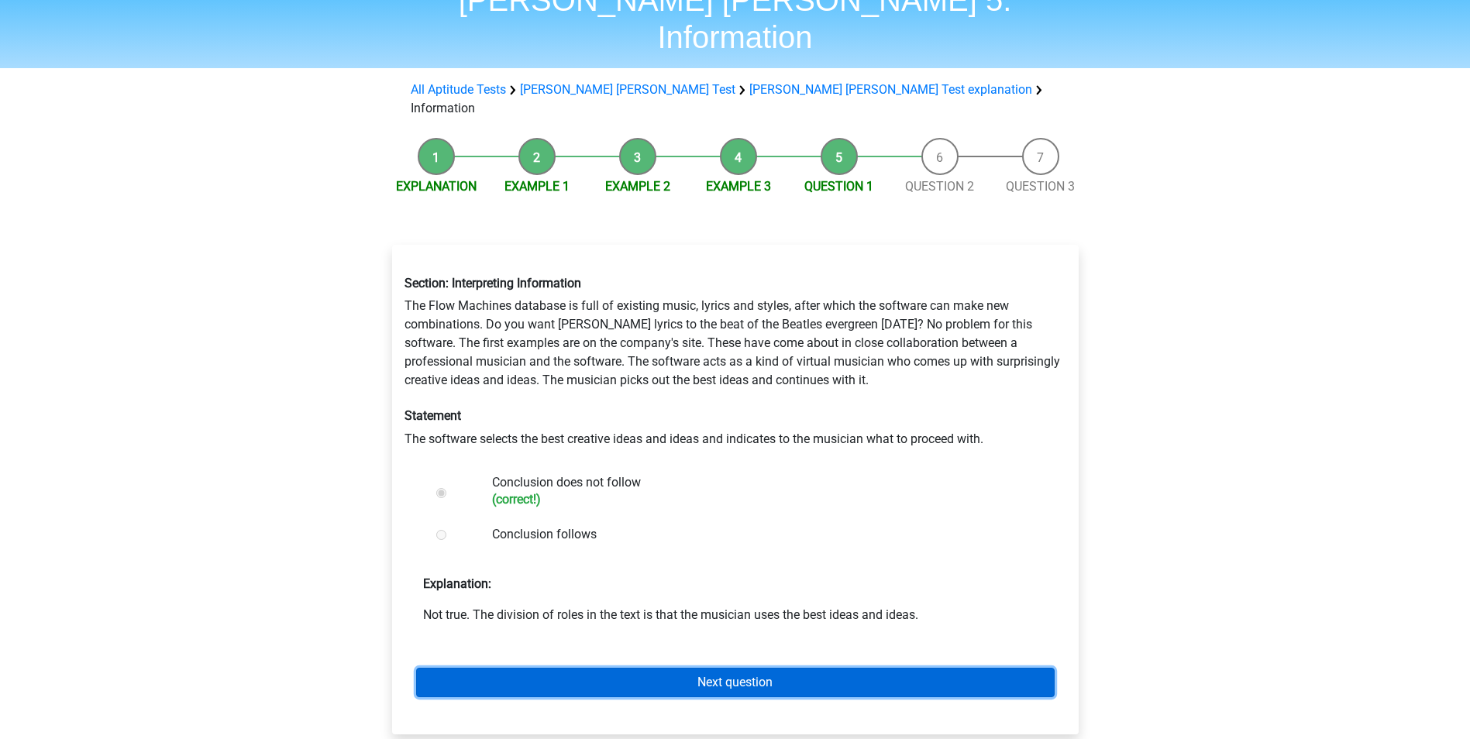
click at [687, 668] on link "Next question" at bounding box center [735, 682] width 639 height 29
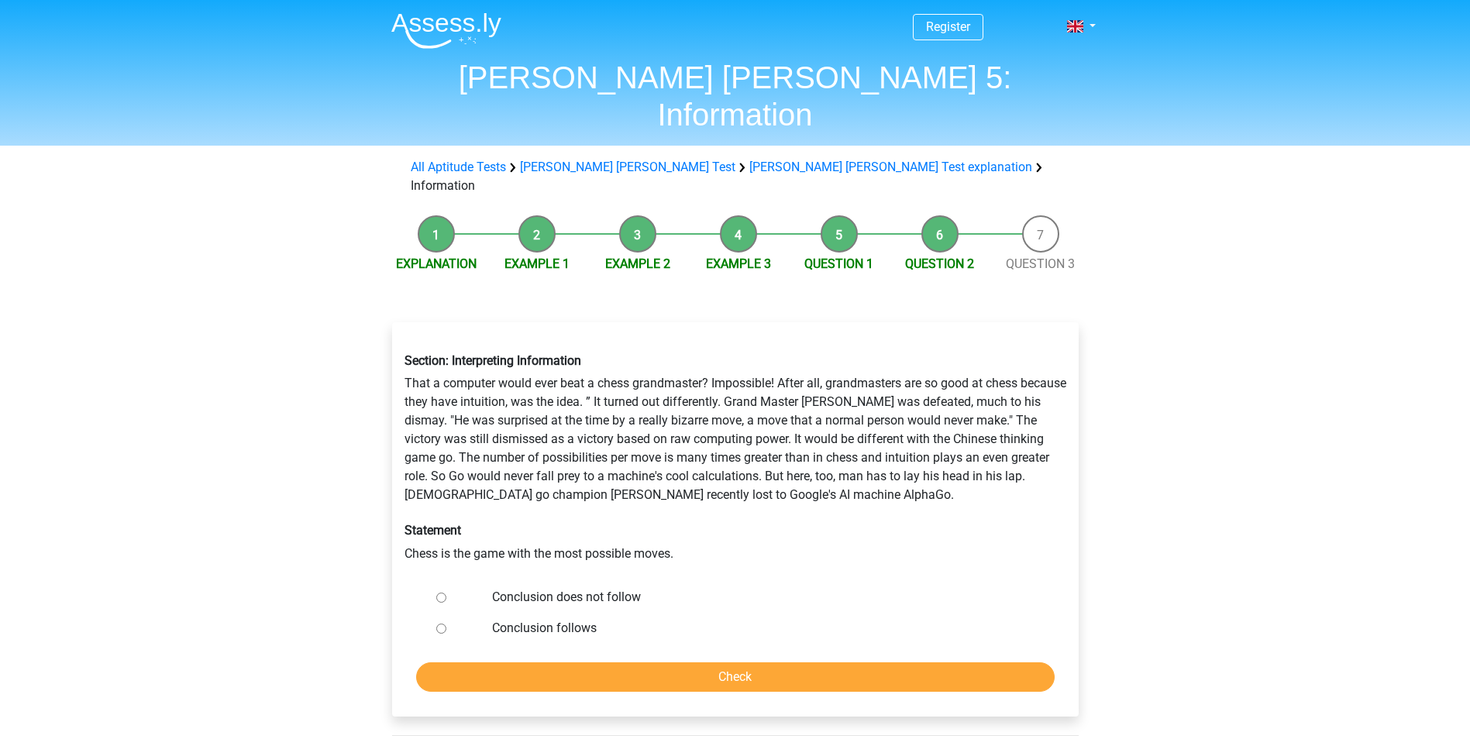
click at [437, 593] on input "Conclusion does not follow" at bounding box center [441, 598] width 10 height 10
radio input "true"
click at [755, 663] on input "Check" at bounding box center [735, 677] width 639 height 29
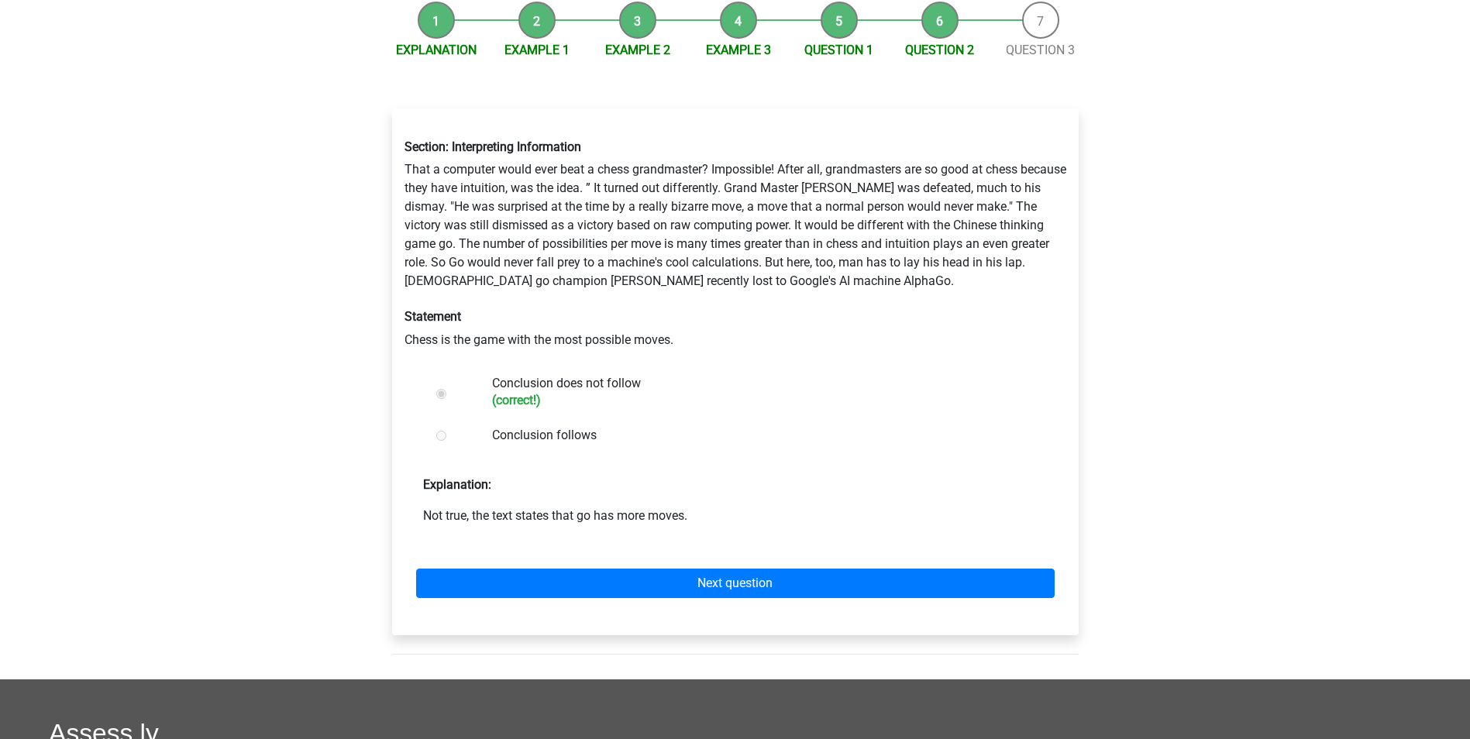
scroll to position [233, 0]
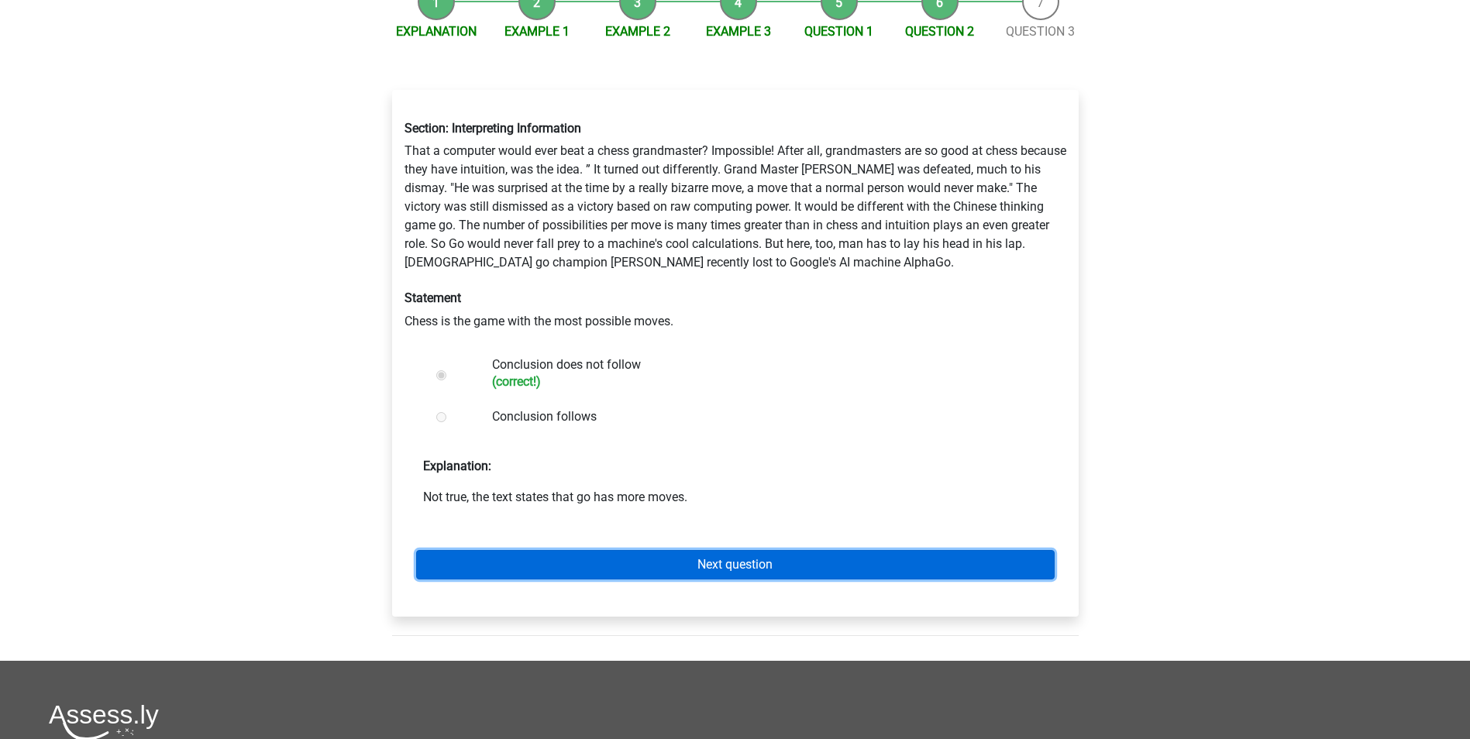
click at [697, 550] on link "Next question" at bounding box center [735, 564] width 639 height 29
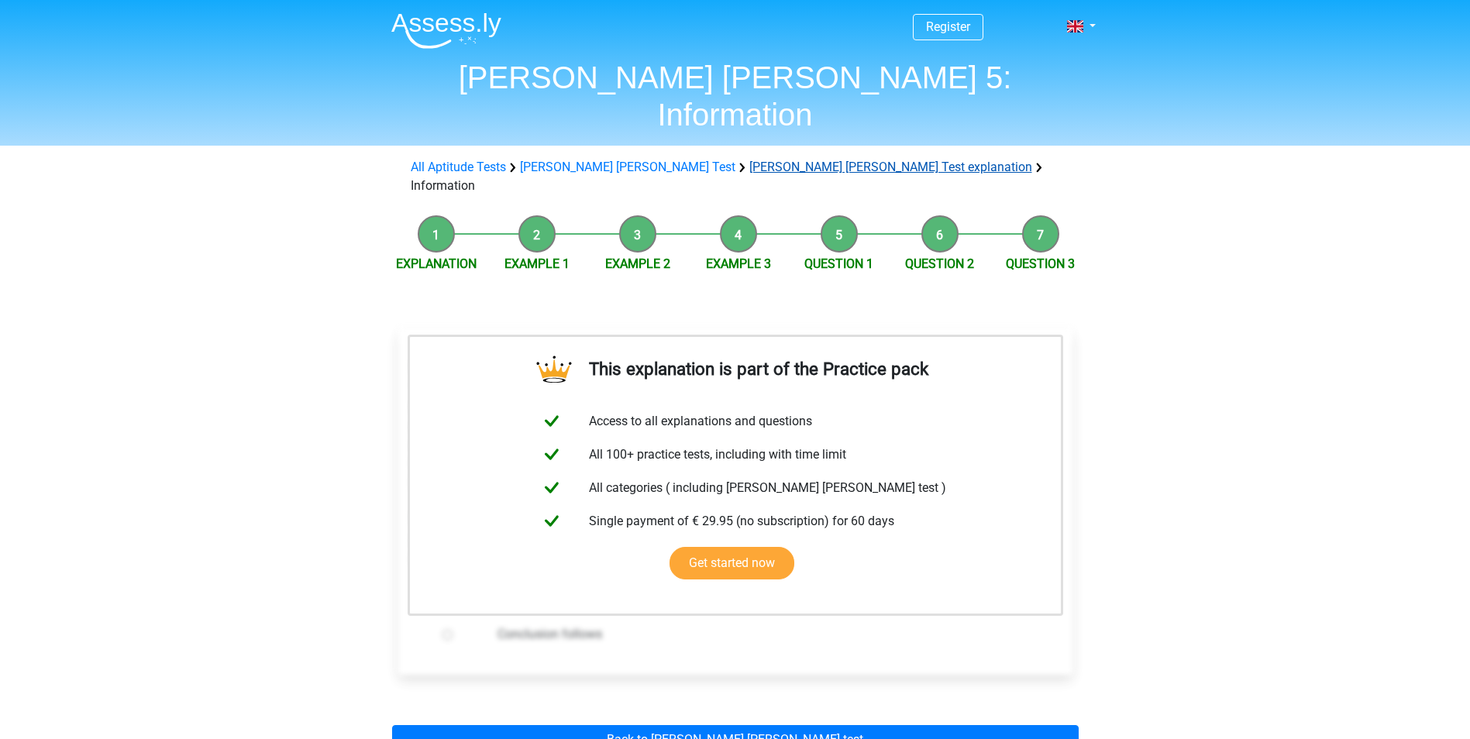
click at [749, 160] on link "[PERSON_NAME] [PERSON_NAME] Test explanation" at bounding box center [890, 167] width 283 height 15
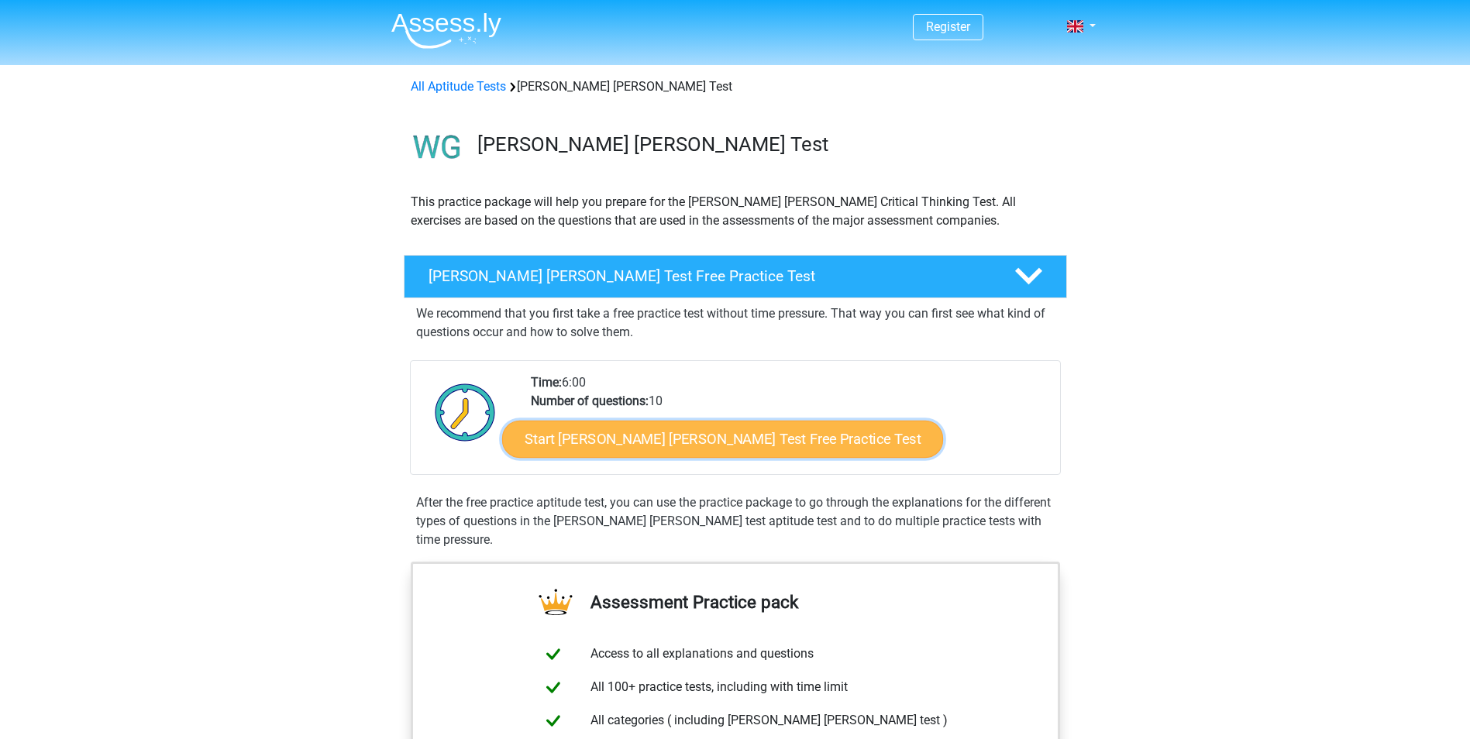
click at [682, 444] on link "Start Watson Glaser Test Free Practice Test" at bounding box center [722, 439] width 441 height 37
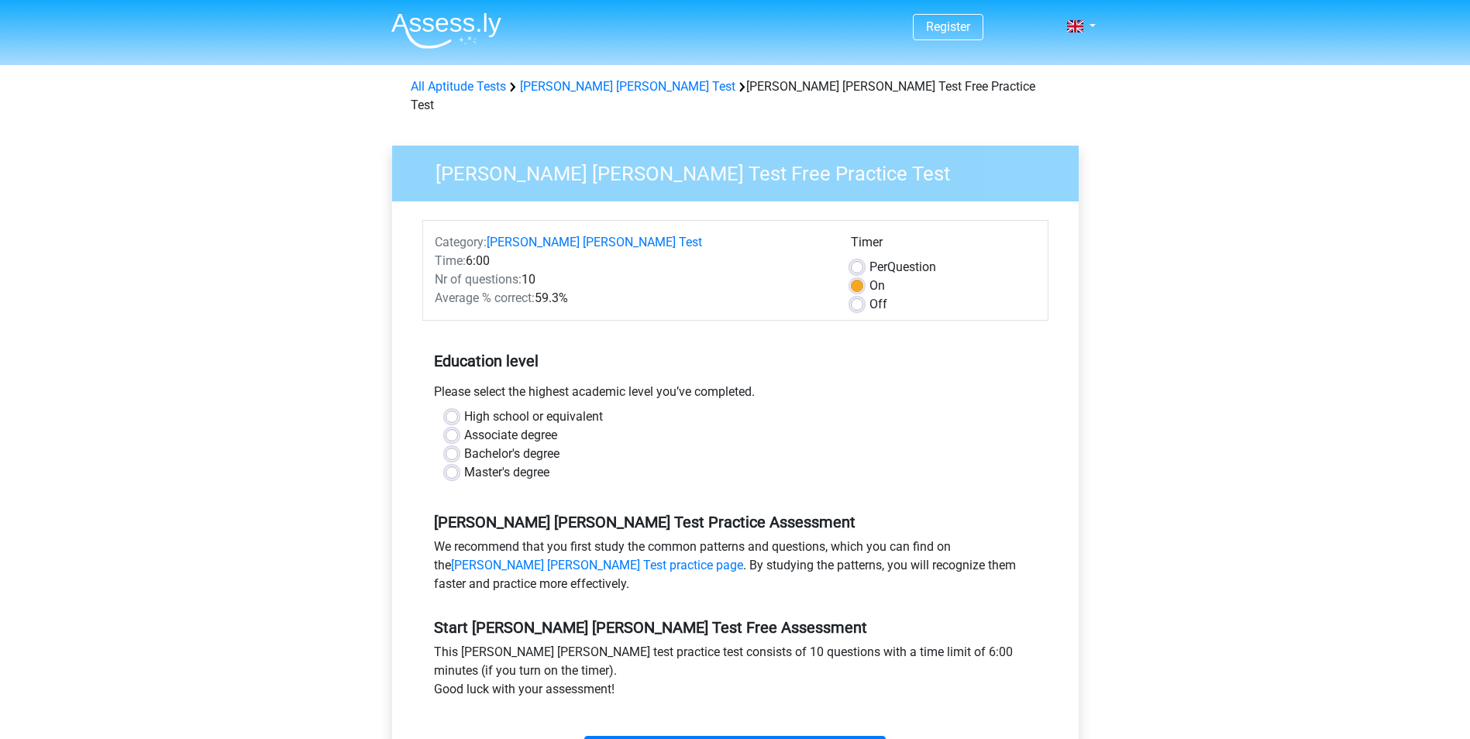
click at [464, 463] on label "Master's degree" at bounding box center [506, 472] width 85 height 19
click at [456, 463] on input "Master's degree" at bounding box center [452, 471] width 12 height 16
radio input "true"
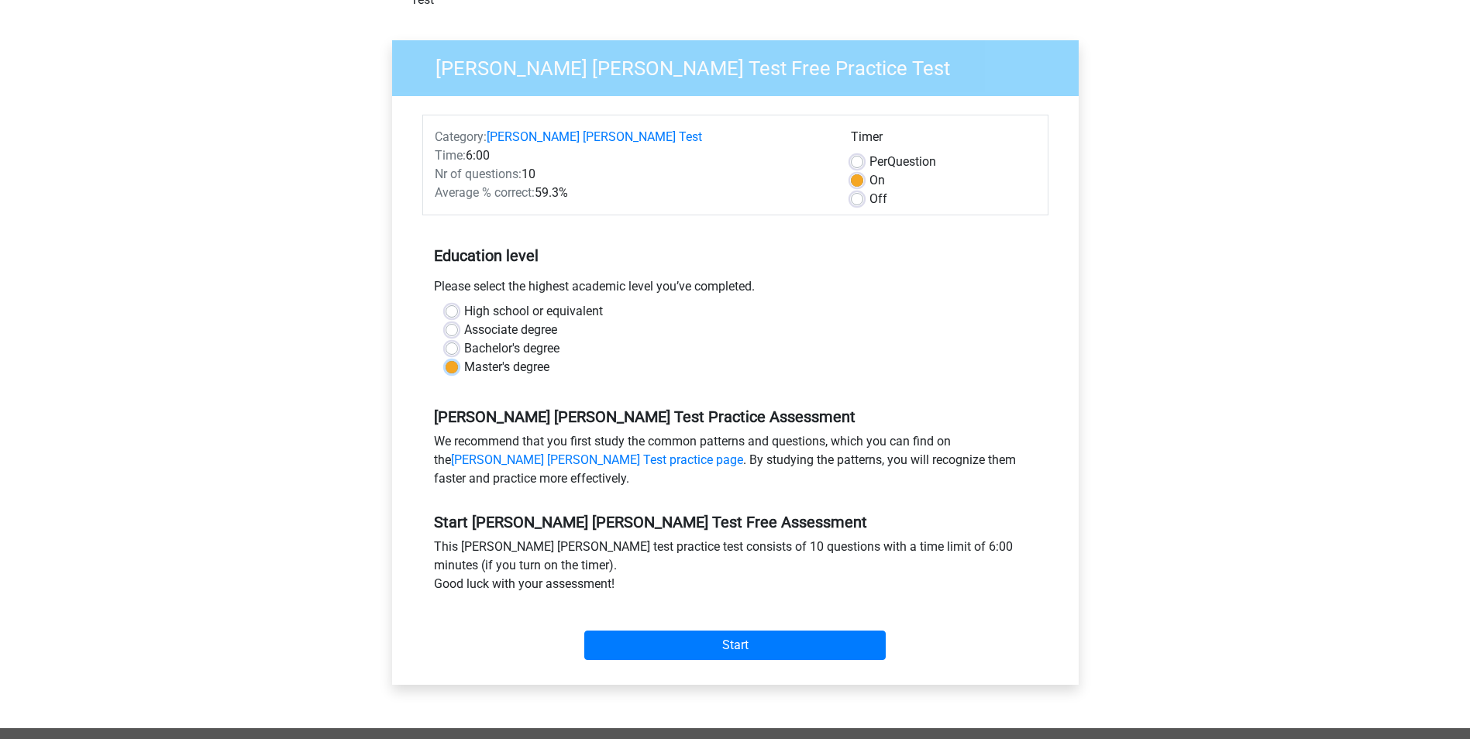
scroll to position [155, 0]
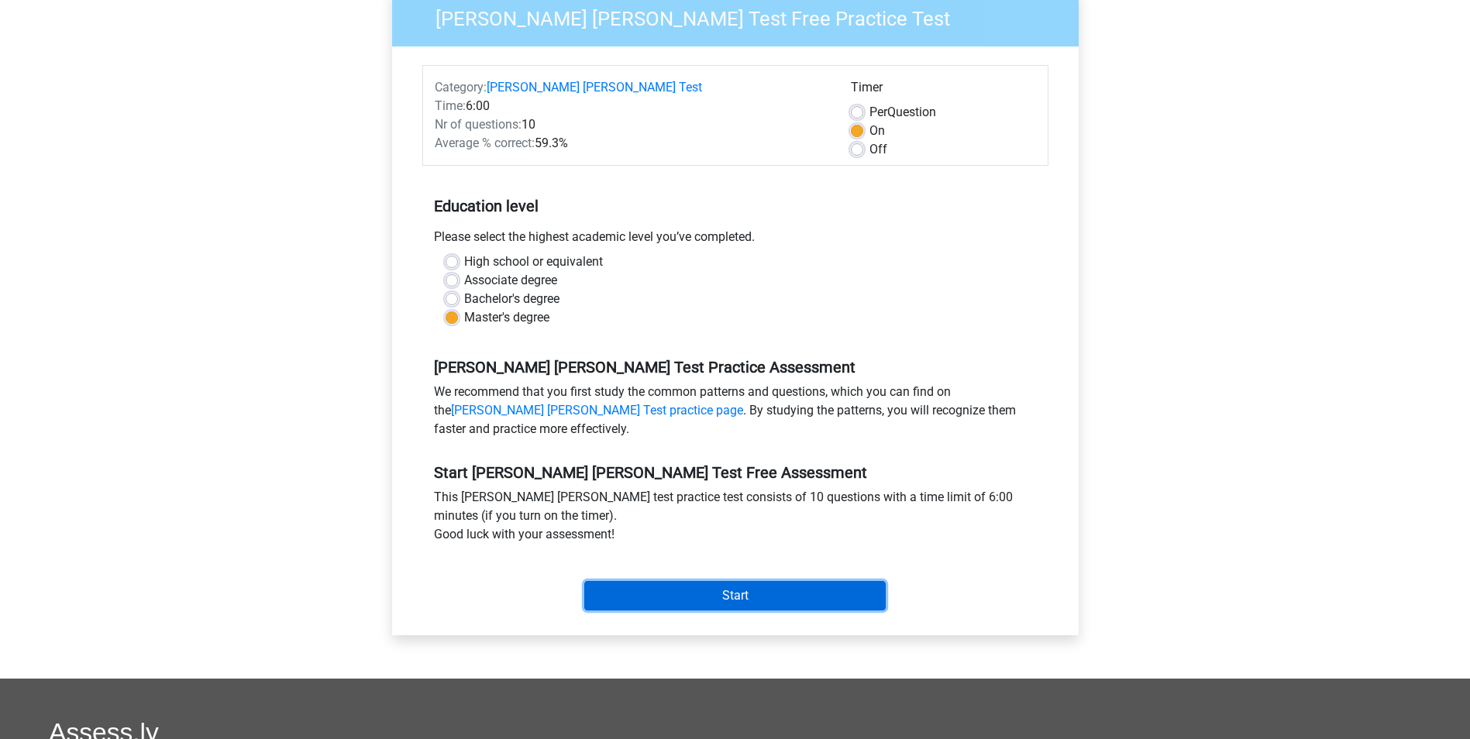
click at [688, 581] on input "Start" at bounding box center [734, 595] width 301 height 29
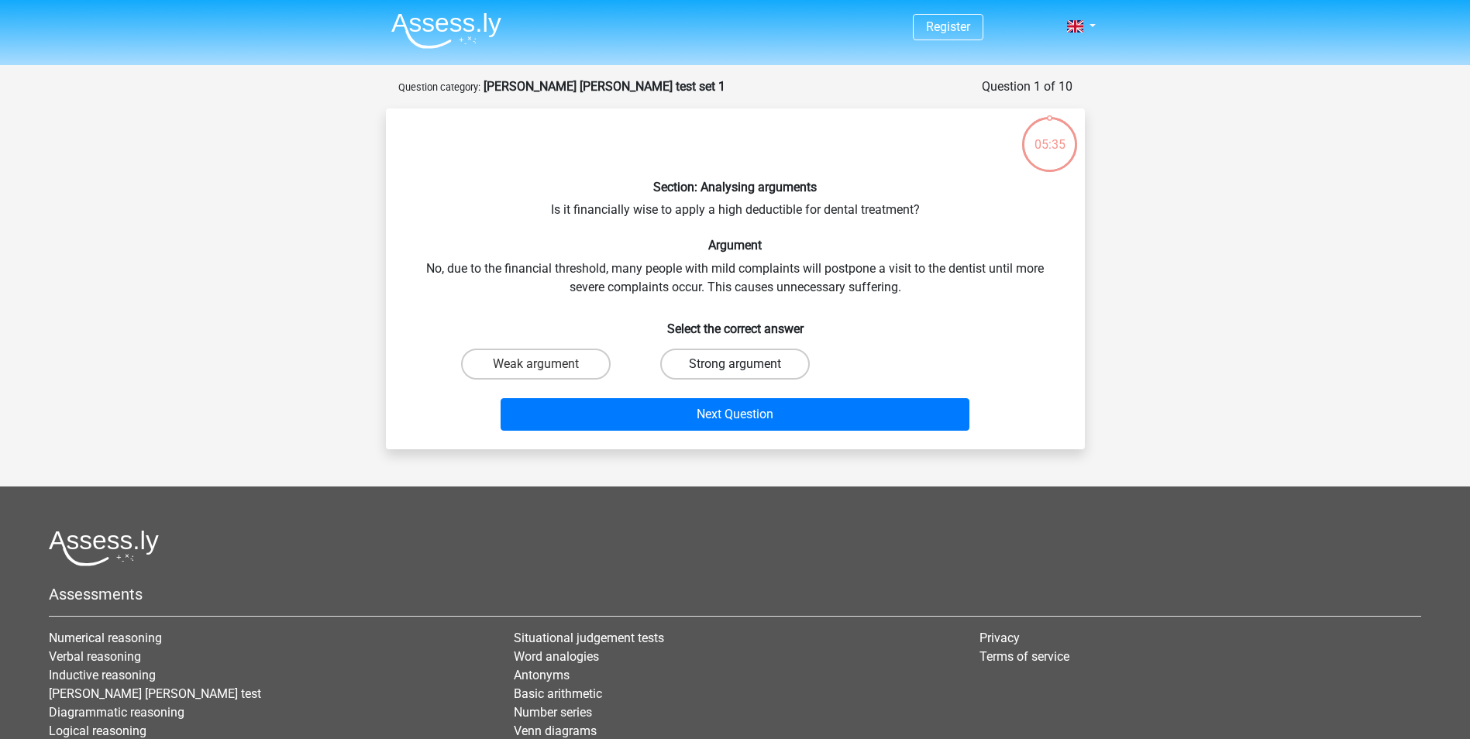
click at [702, 367] on label "Strong argument" at bounding box center [735, 364] width 150 height 31
click at [735, 367] on input "Strong argument" at bounding box center [740, 369] width 10 height 10
radio input "true"
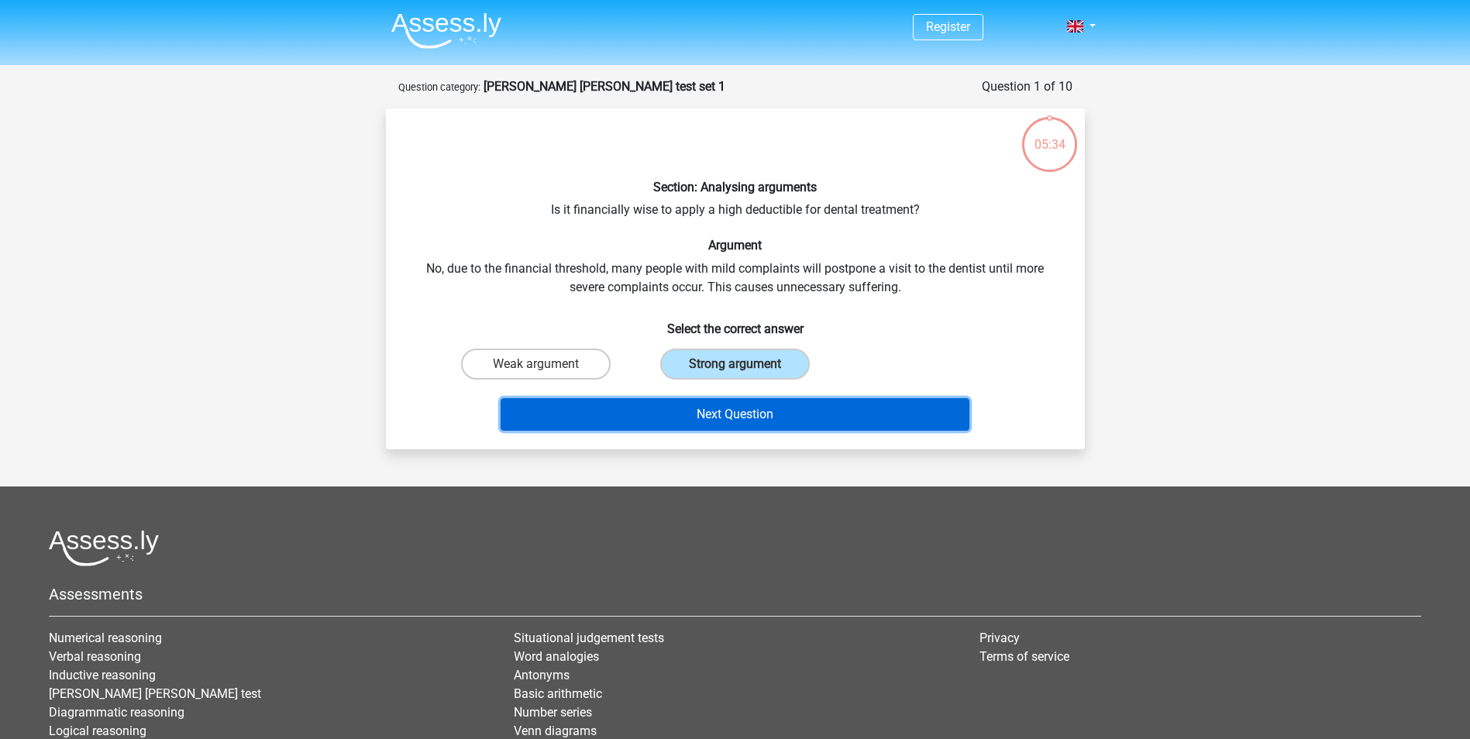
click at [753, 413] on button "Next Question" at bounding box center [735, 414] width 469 height 33
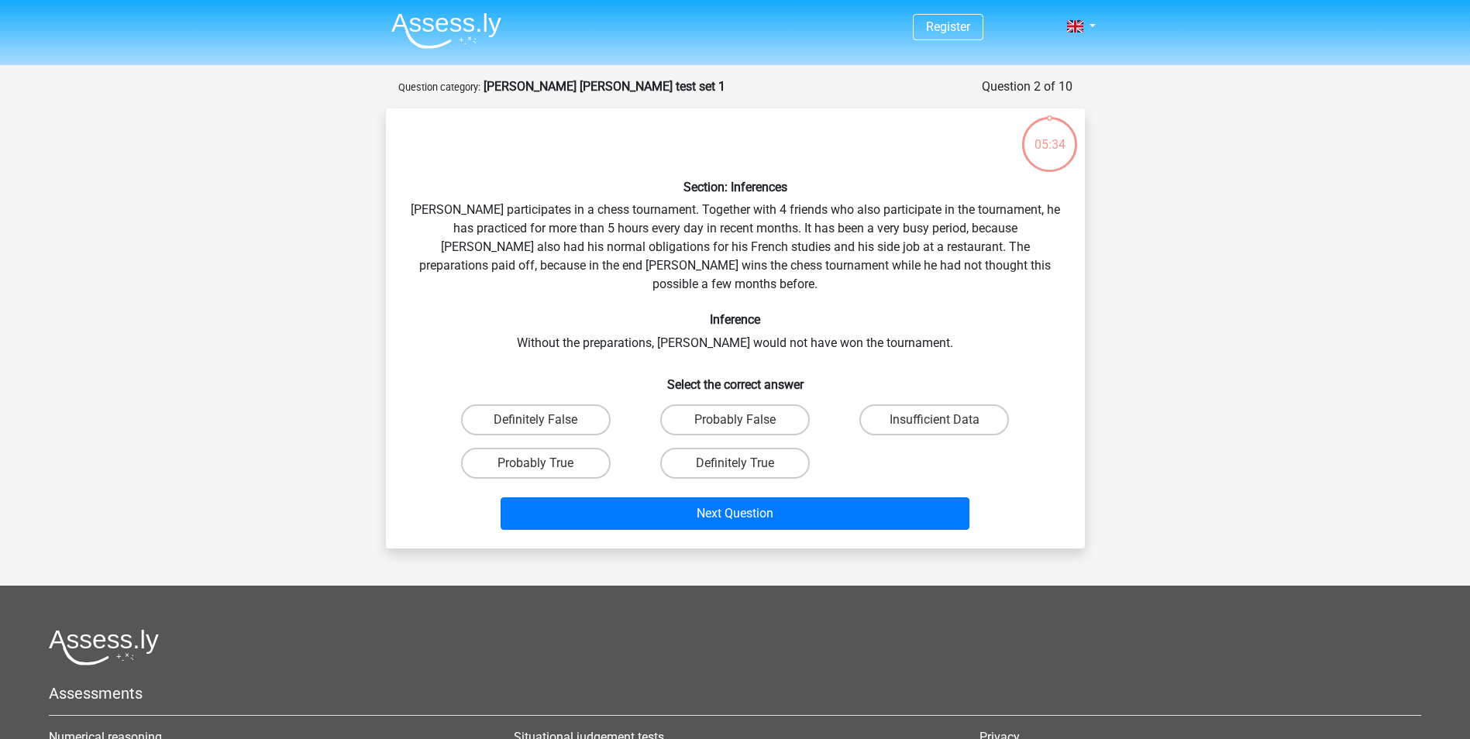
scroll to position [78, 0]
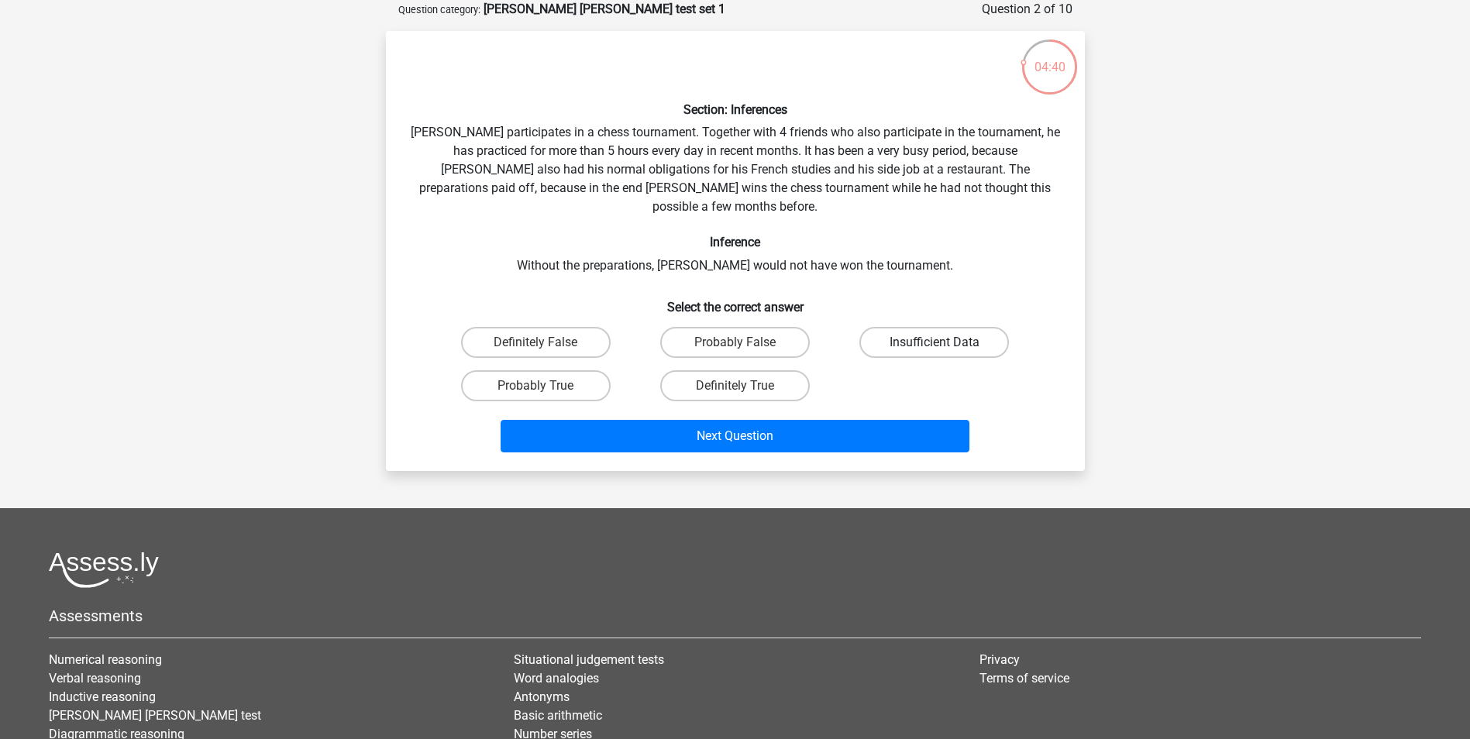
click at [906, 327] on label "Insufficient Data" at bounding box center [934, 342] width 150 height 31
click at [935, 343] on input "Insufficient Data" at bounding box center [940, 348] width 10 height 10
radio input "true"
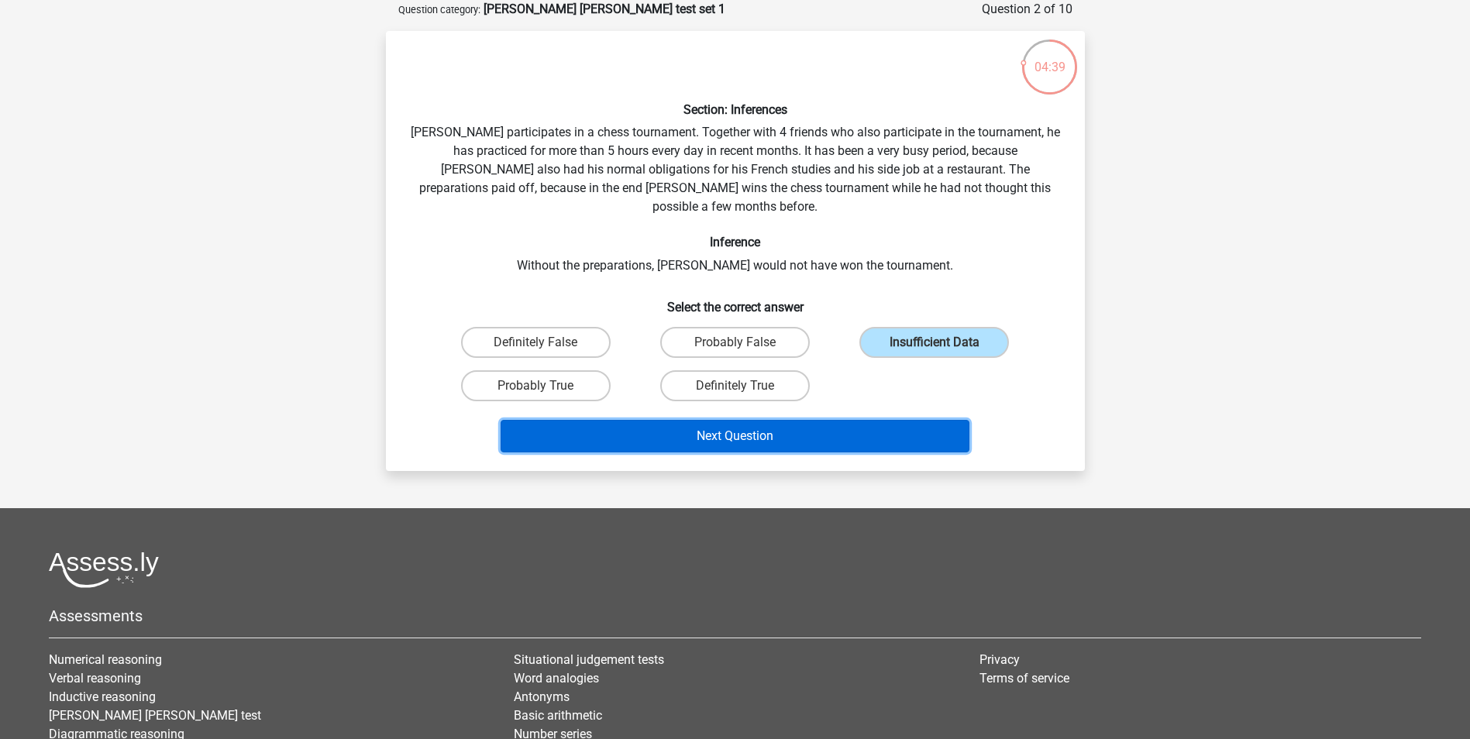
click at [739, 420] on button "Next Question" at bounding box center [735, 436] width 469 height 33
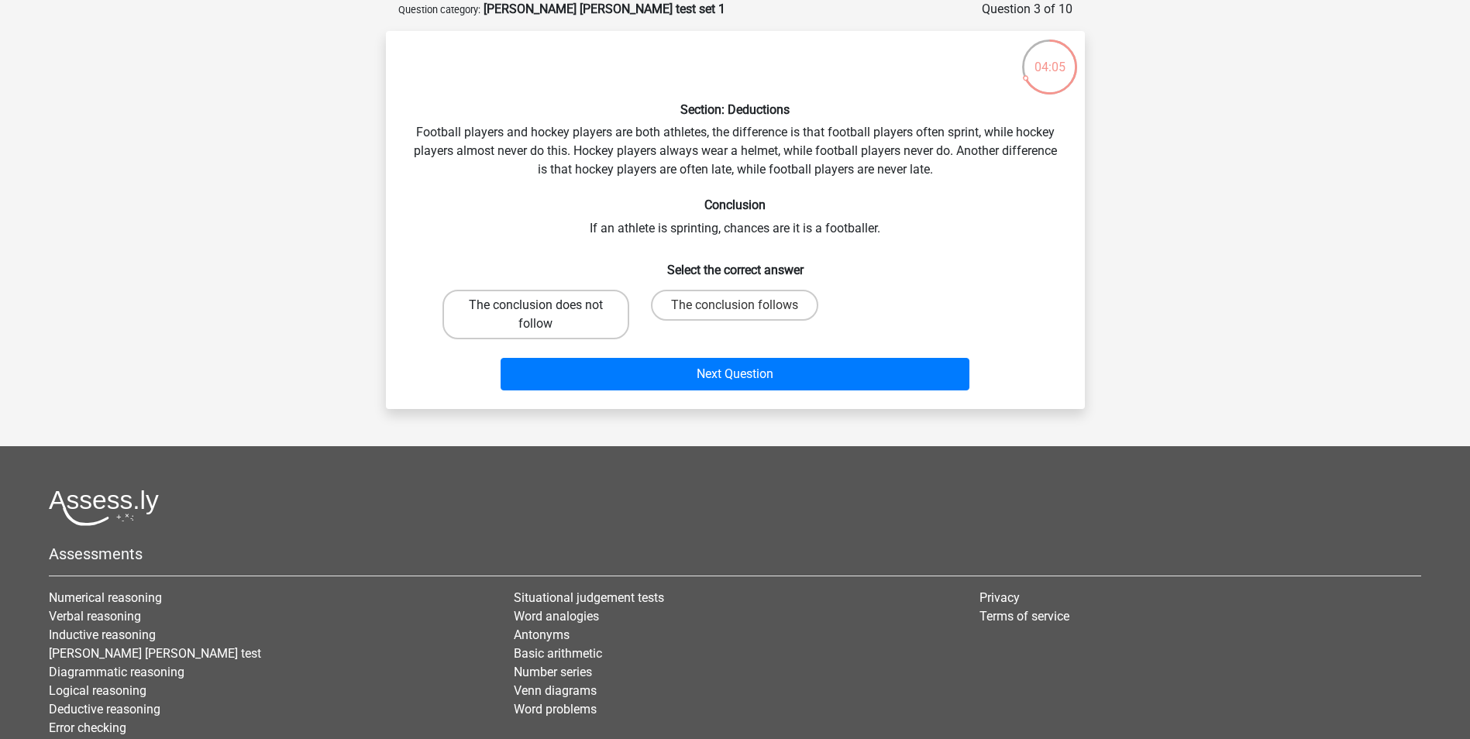
click at [536, 321] on label "The conclusion does not follow" at bounding box center [536, 315] width 187 height 50
click at [536, 315] on input "The conclusion does not follow" at bounding box center [541, 310] width 10 height 10
radio input "true"
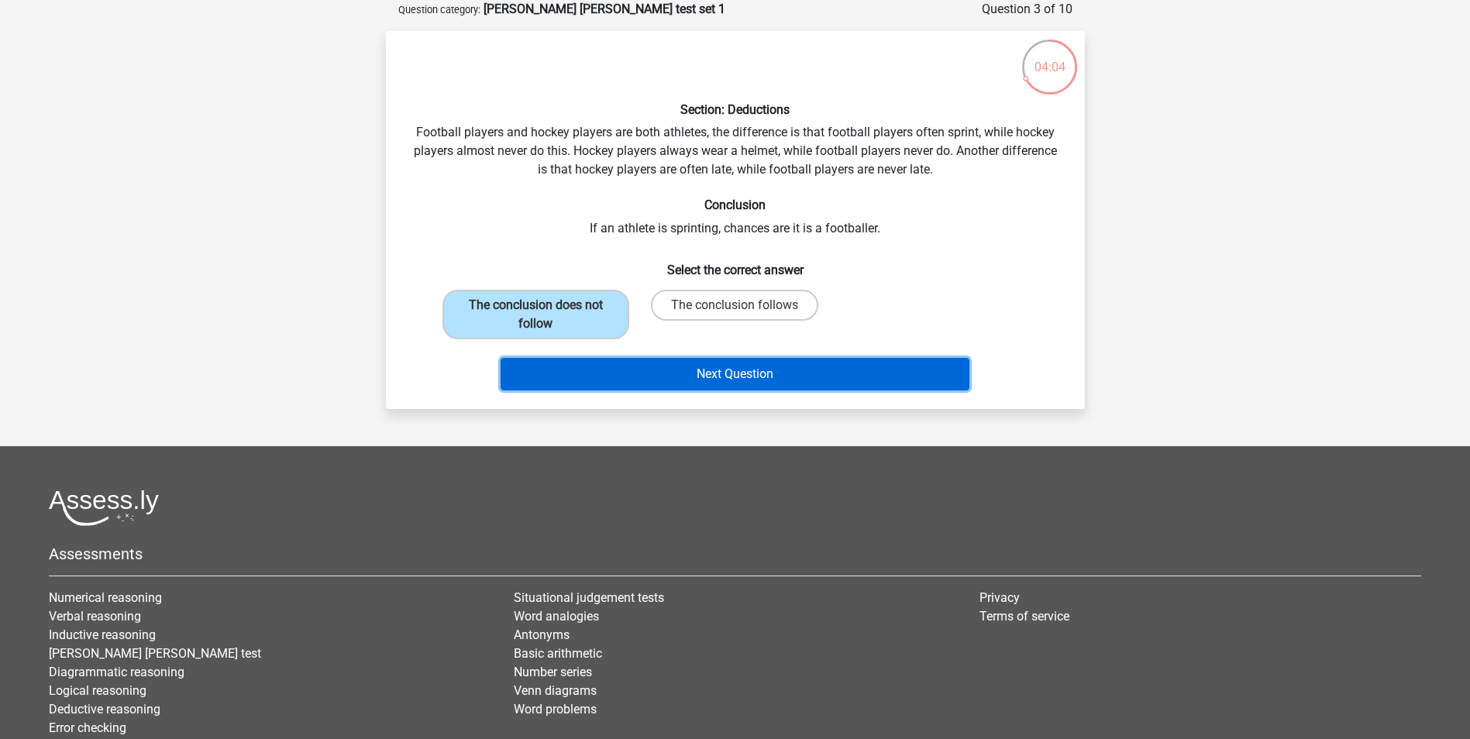
click at [742, 373] on button "Next Question" at bounding box center [735, 374] width 469 height 33
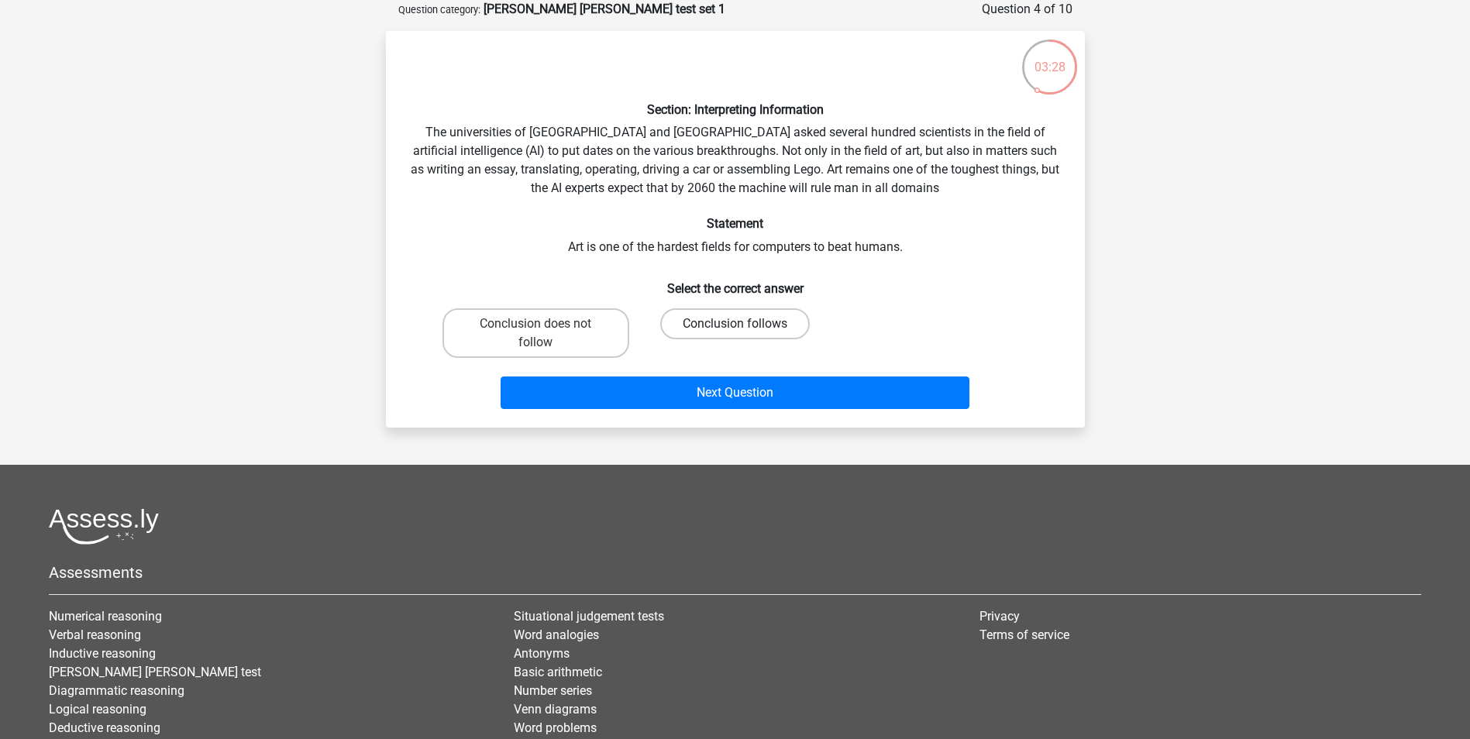
click at [753, 317] on label "Conclusion follows" at bounding box center [735, 323] width 150 height 31
click at [745, 324] on input "Conclusion follows" at bounding box center [740, 329] width 10 height 10
radio input "true"
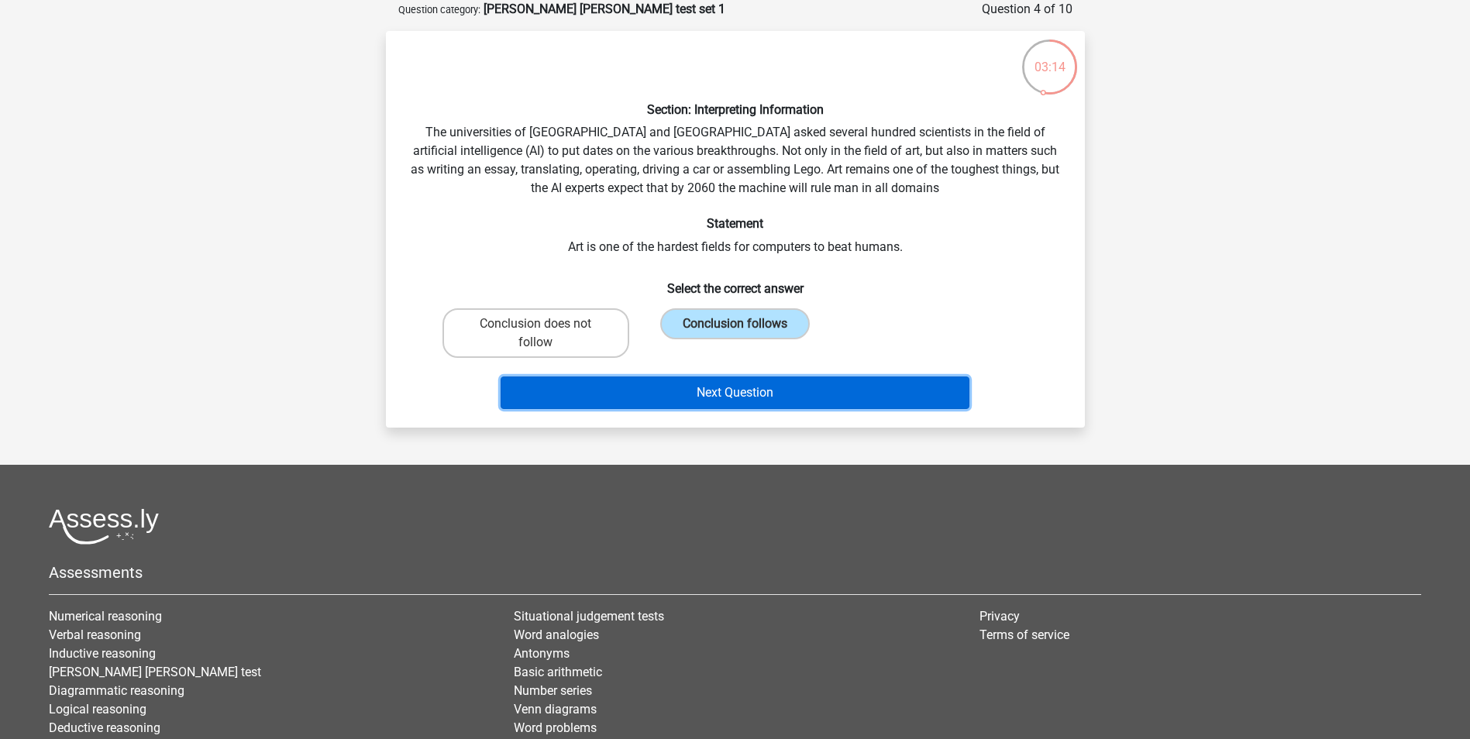
click at [749, 390] on button "Next Question" at bounding box center [735, 393] width 469 height 33
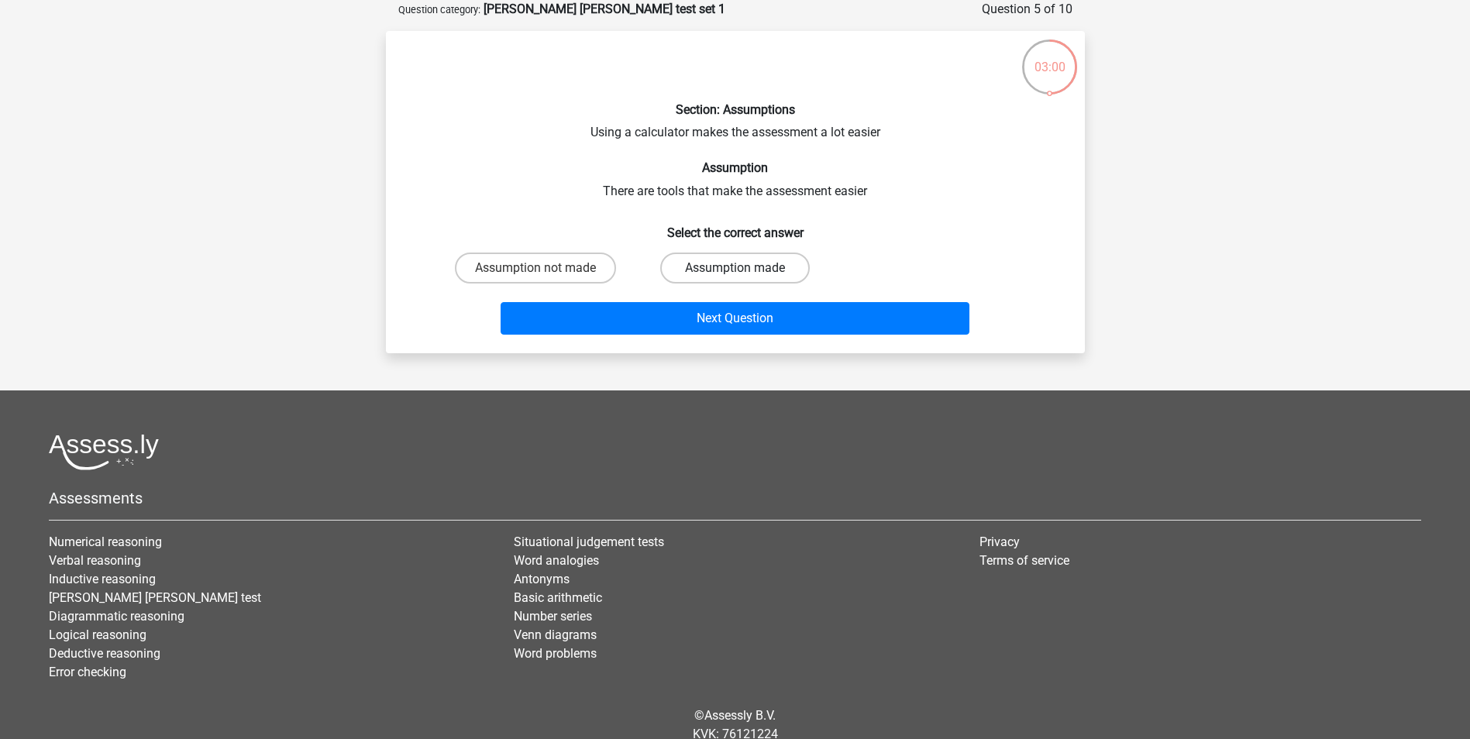
click at [709, 267] on label "Assumption made" at bounding box center [735, 268] width 150 height 31
click at [735, 268] on input "Assumption made" at bounding box center [740, 273] width 10 height 10
radio input "true"
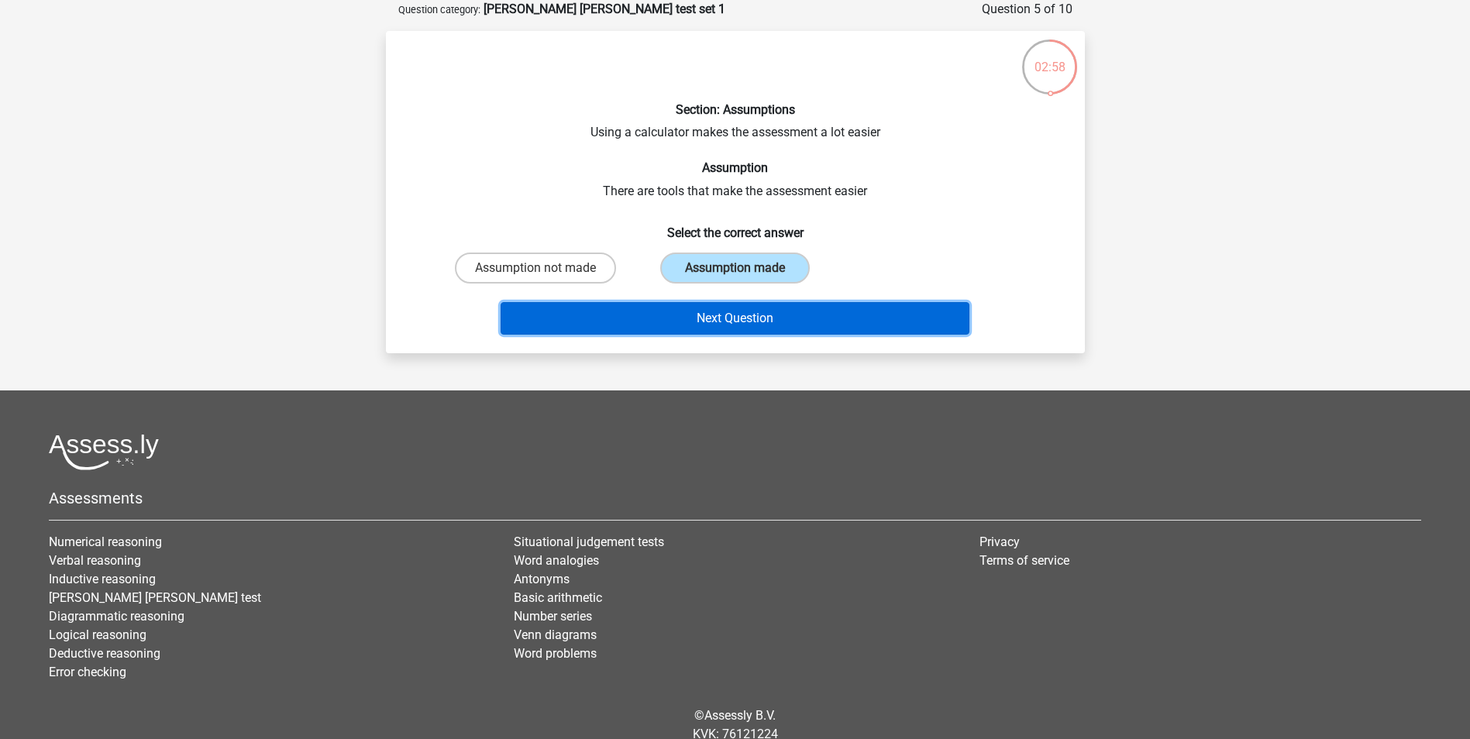
click at [749, 313] on button "Next Question" at bounding box center [735, 318] width 469 height 33
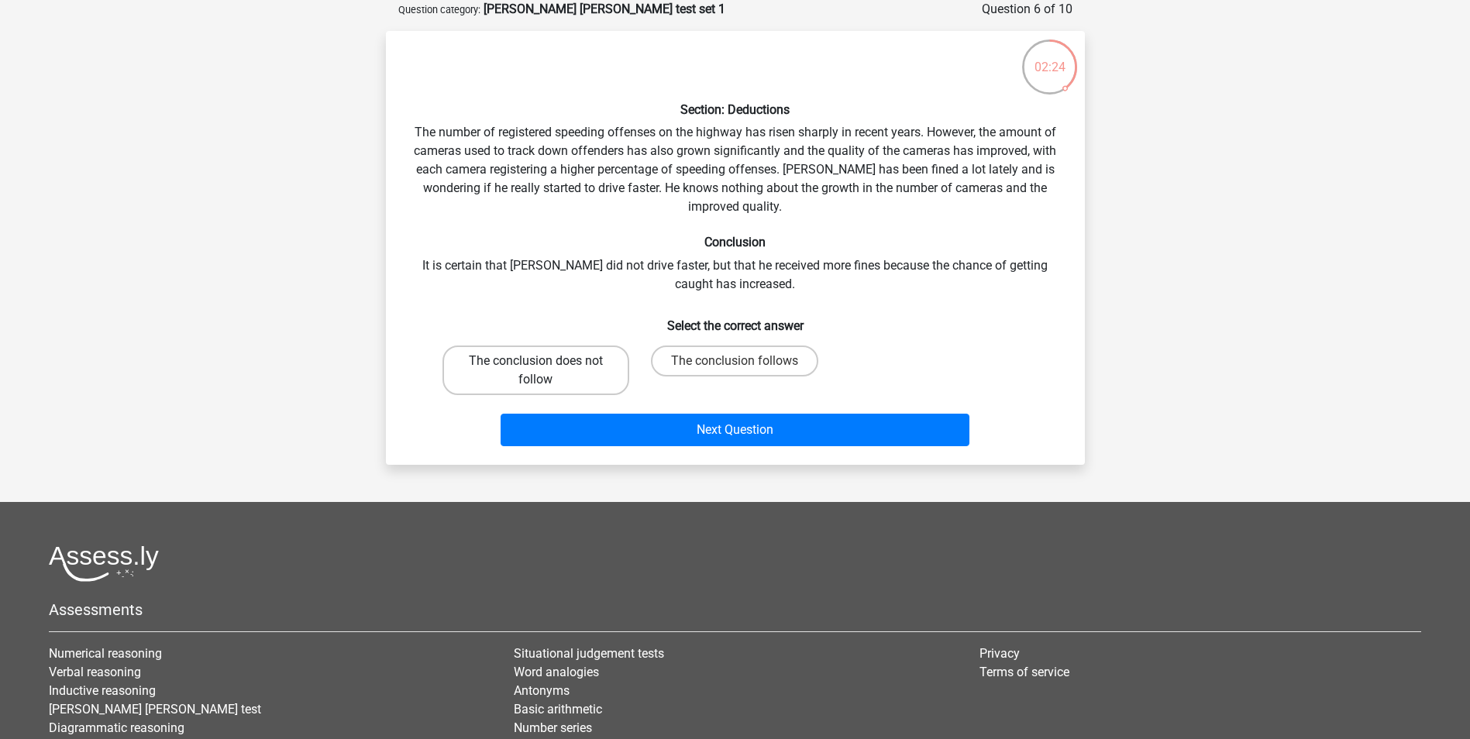
click at [548, 362] on label "The conclusion does not follow" at bounding box center [536, 371] width 187 height 50
click at [546, 362] on input "The conclusion does not follow" at bounding box center [541, 366] width 10 height 10
radio input "true"
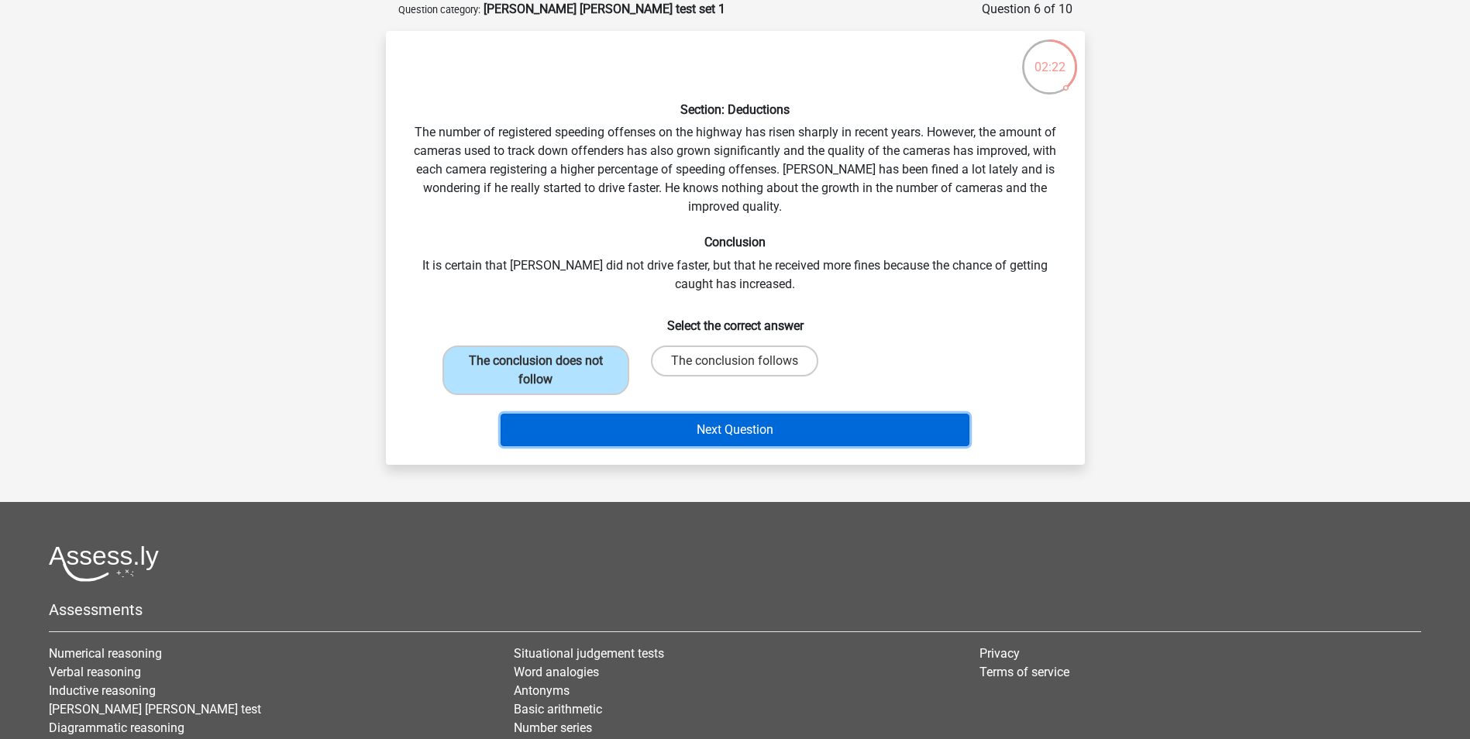
click at [719, 435] on button "Next Question" at bounding box center [735, 430] width 469 height 33
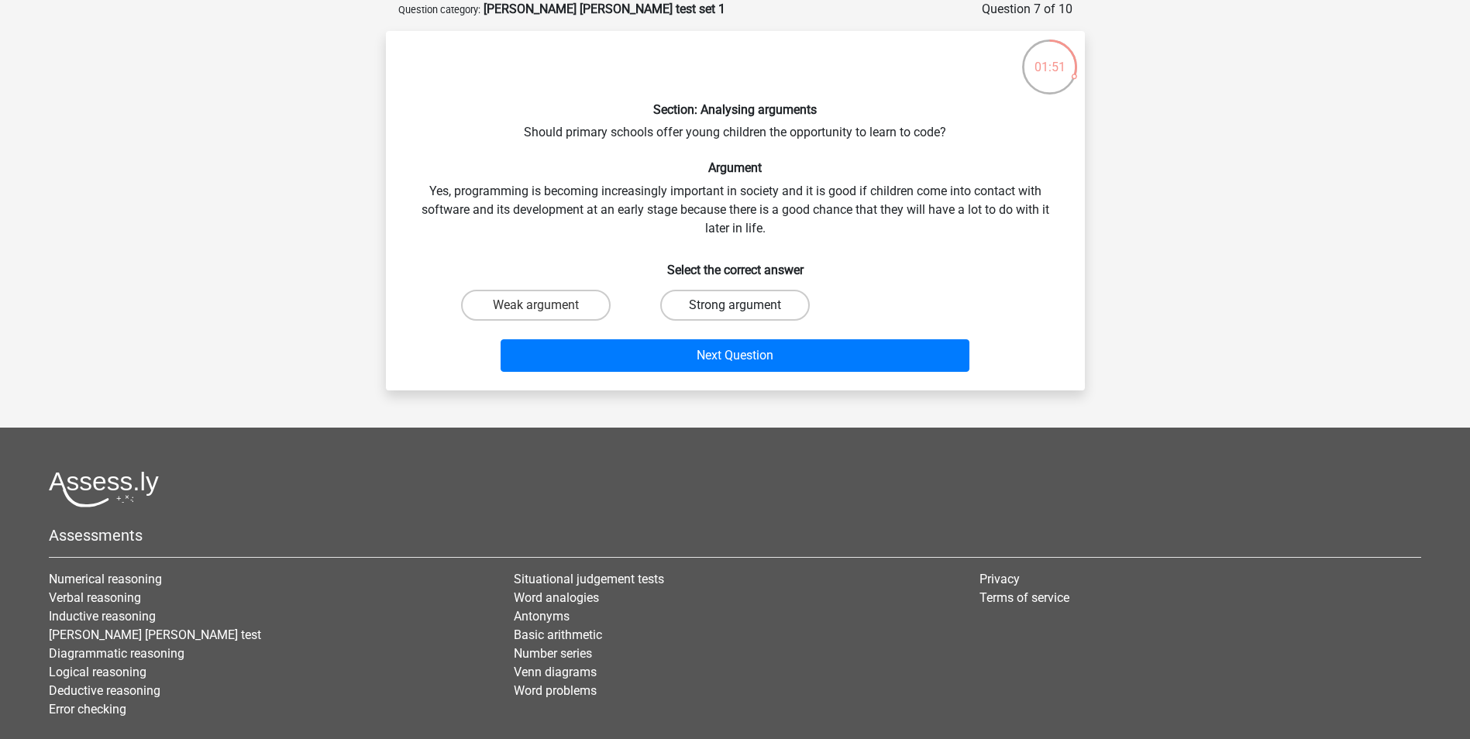
click at [750, 301] on label "Strong argument" at bounding box center [735, 305] width 150 height 31
click at [745, 305] on input "Strong argument" at bounding box center [740, 310] width 10 height 10
radio input "true"
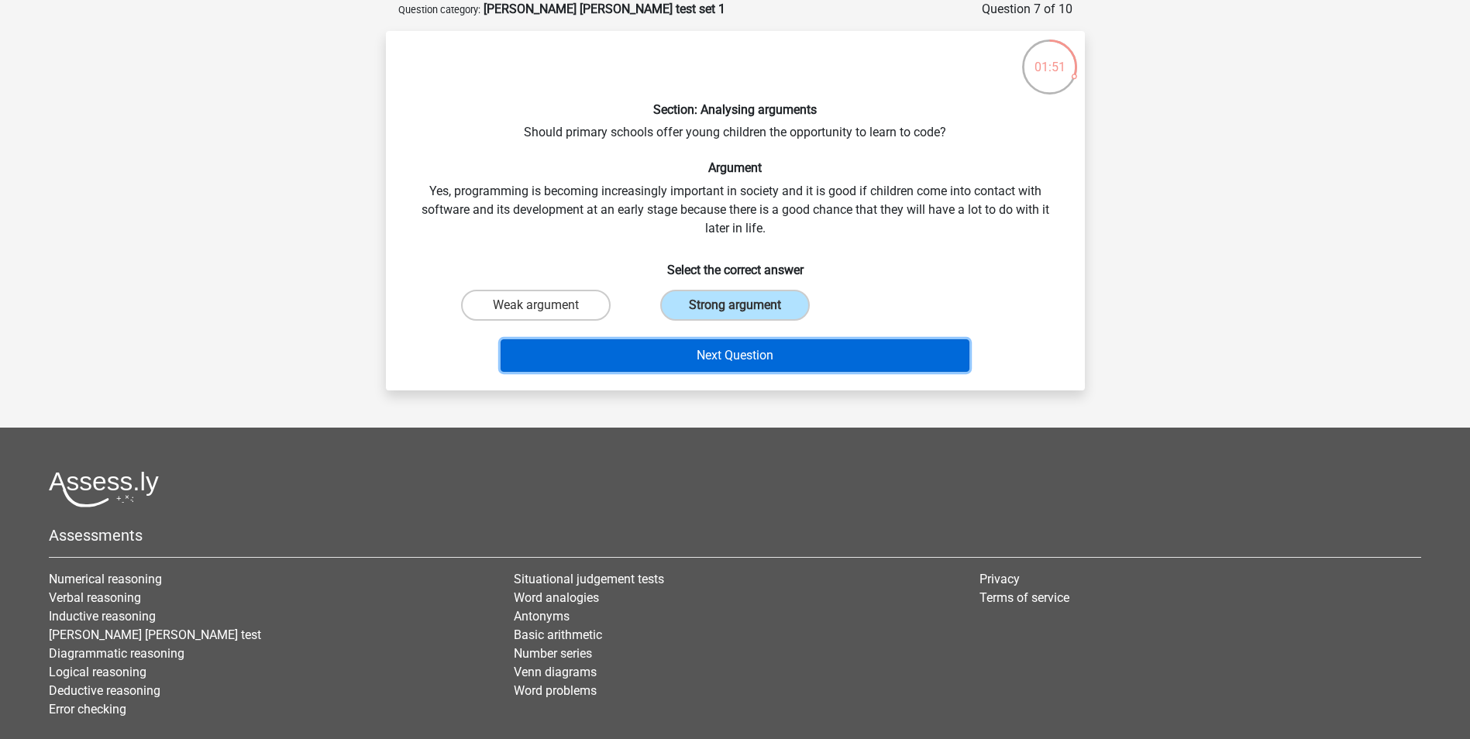
click at [751, 343] on button "Next Question" at bounding box center [735, 355] width 469 height 33
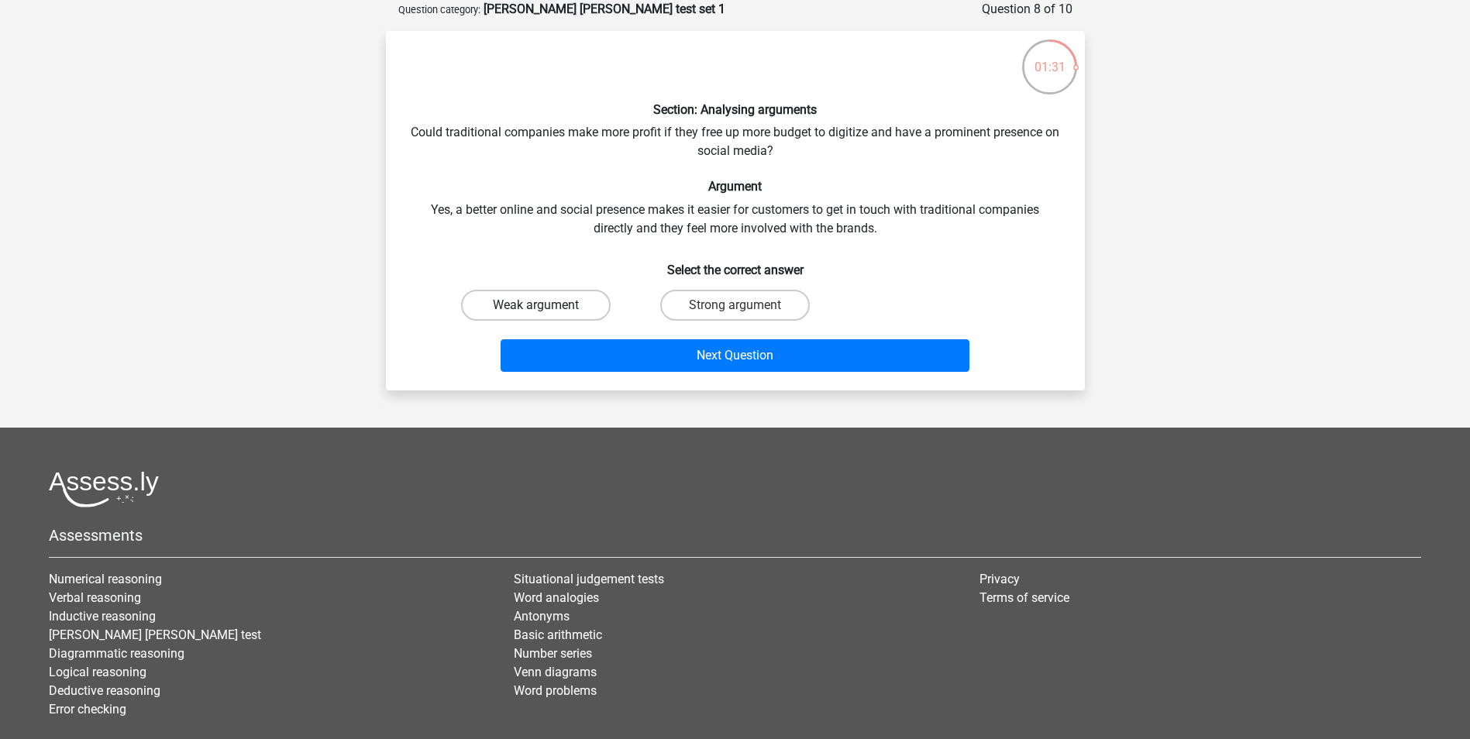
click at [550, 303] on label "Weak argument" at bounding box center [536, 305] width 150 height 31
click at [546, 305] on input "Weak argument" at bounding box center [541, 310] width 10 height 10
radio input "true"
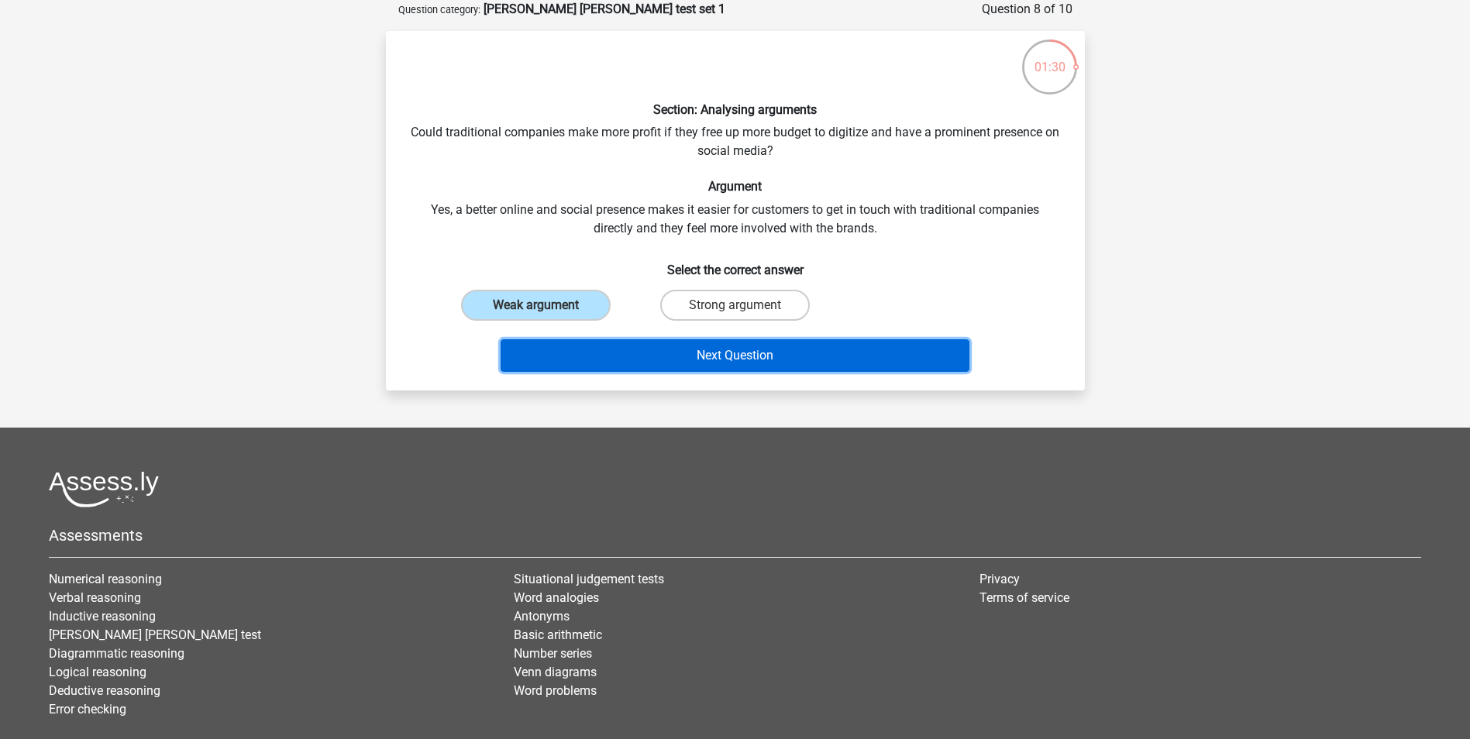
click at [738, 353] on button "Next Question" at bounding box center [735, 355] width 469 height 33
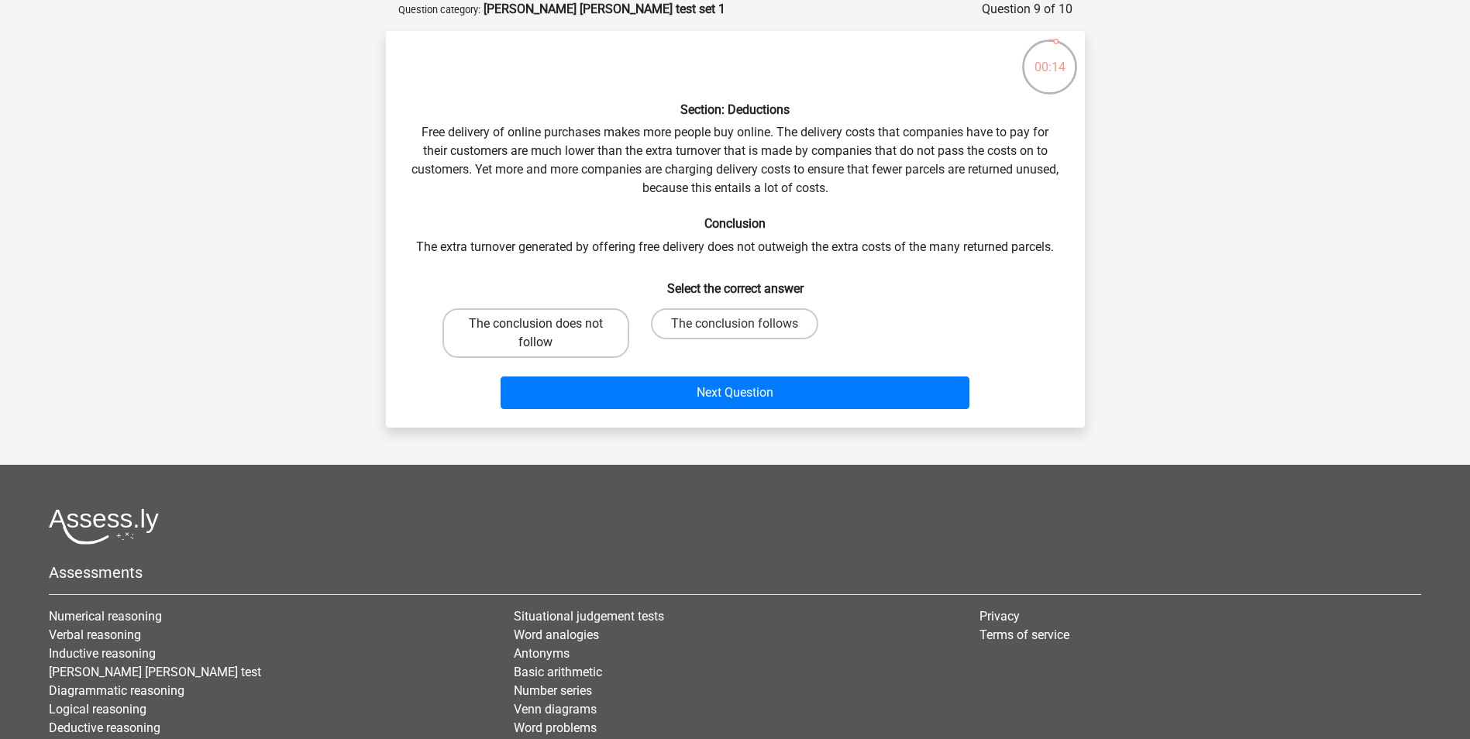
click at [558, 335] on label "The conclusion does not follow" at bounding box center [536, 333] width 187 height 50
click at [546, 334] on input "The conclusion does not follow" at bounding box center [541, 329] width 10 height 10
radio input "true"
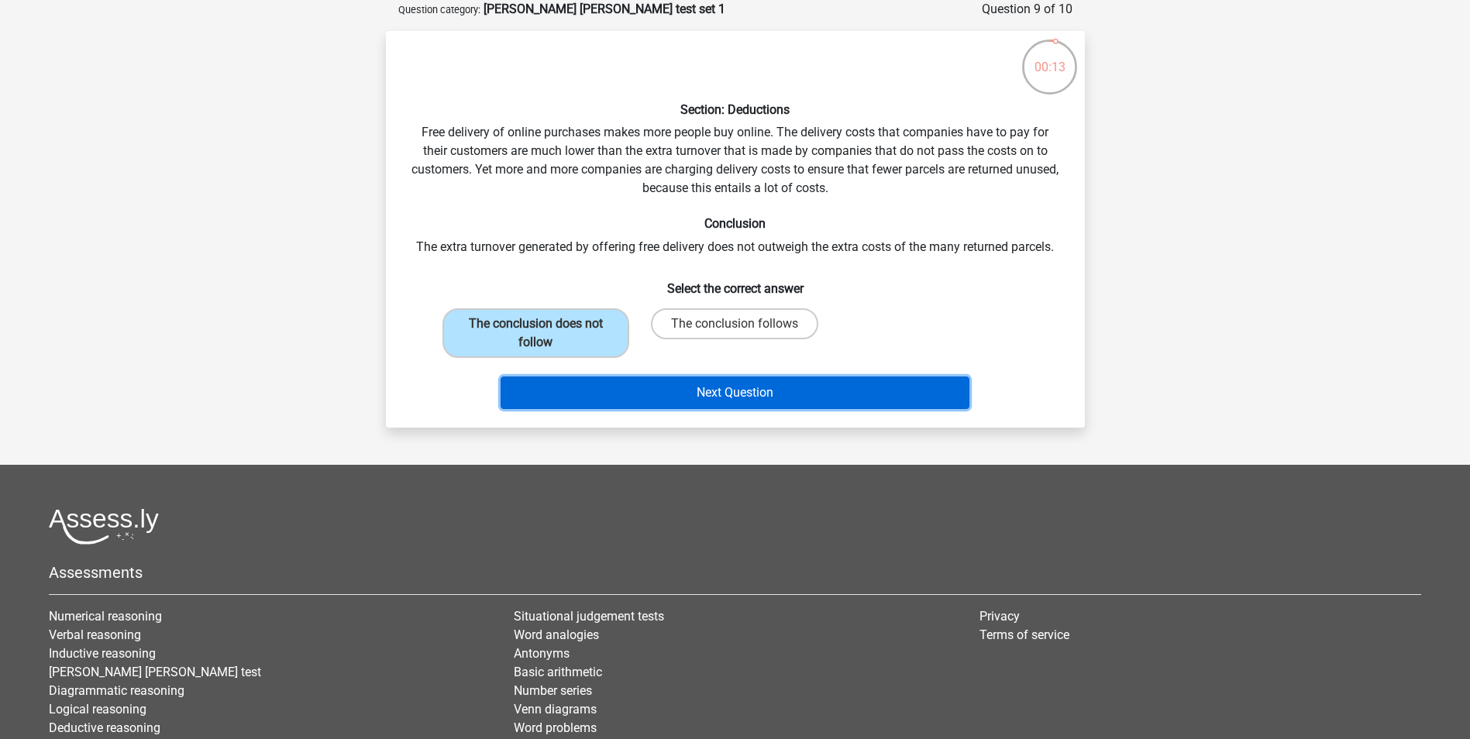
click at [741, 401] on button "Next Question" at bounding box center [735, 393] width 469 height 33
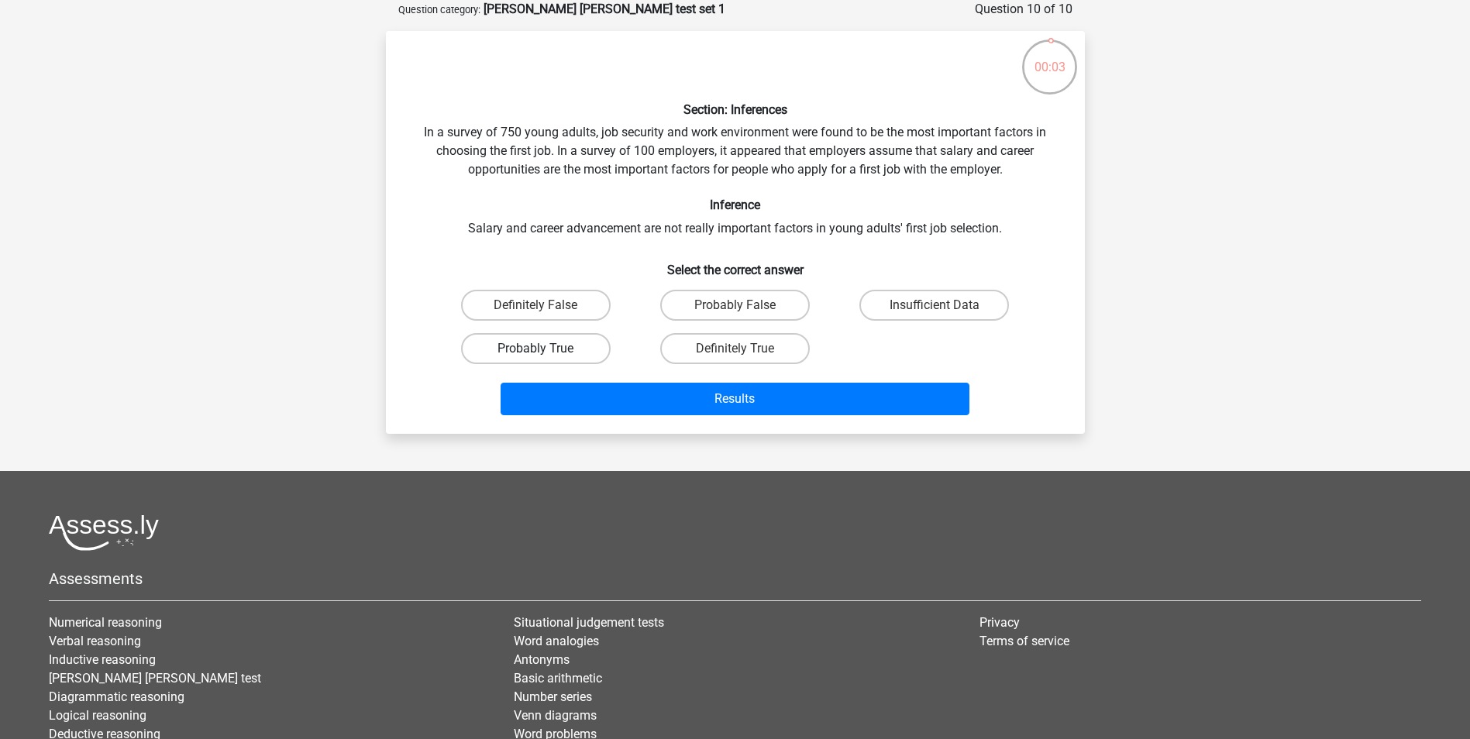
click at [563, 350] on label "Probably True" at bounding box center [536, 348] width 150 height 31
click at [546, 350] on input "Probably True" at bounding box center [541, 354] width 10 height 10
radio input "true"
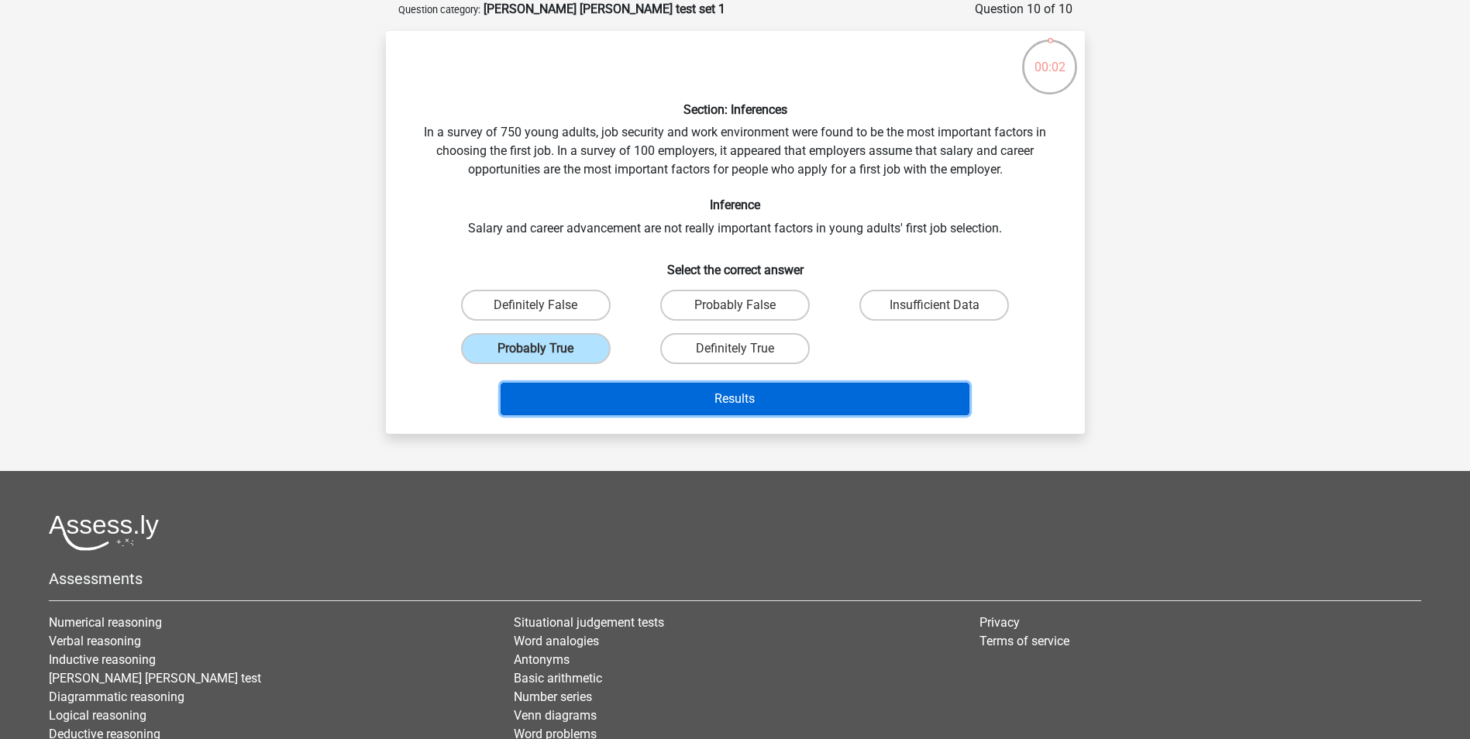
click at [689, 388] on button "Results" at bounding box center [735, 399] width 469 height 33
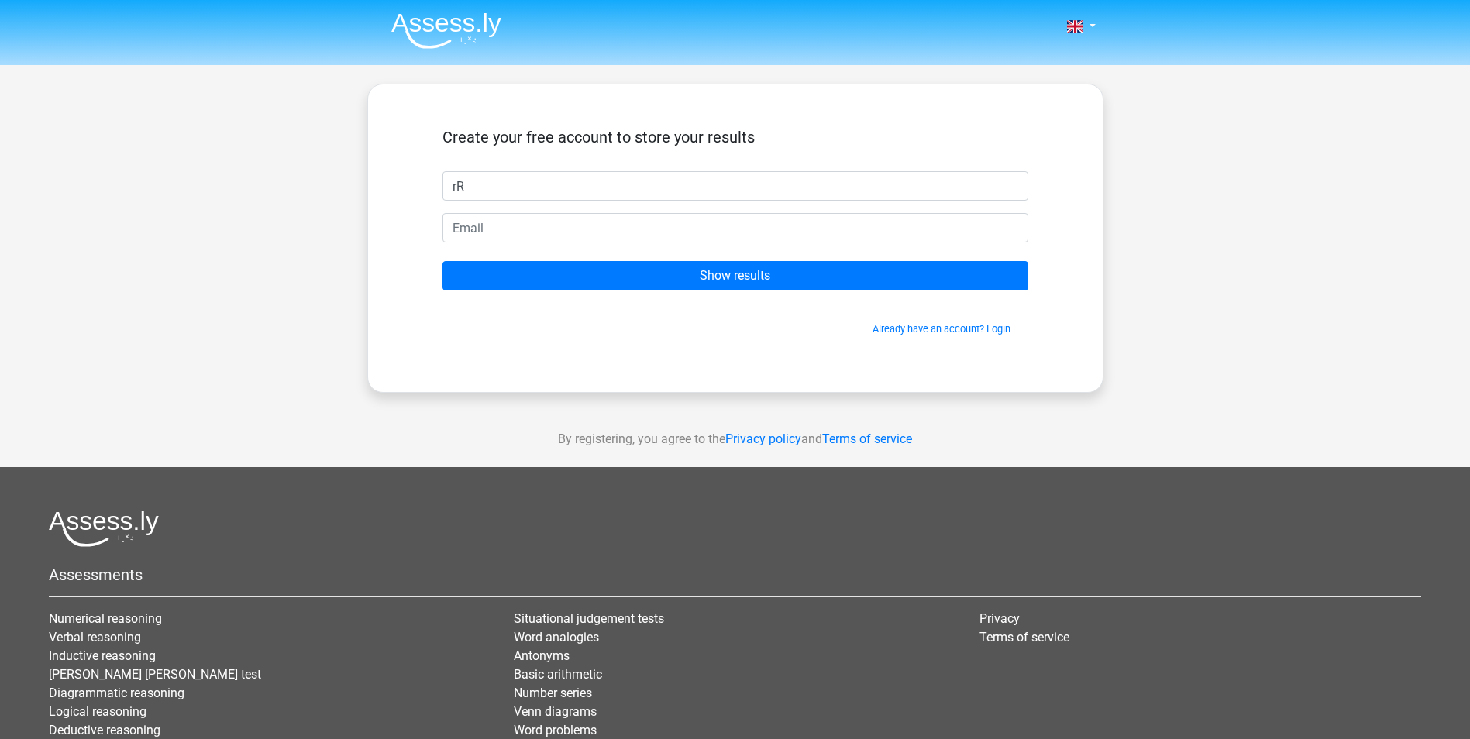
type input "r"
type input "Ro"
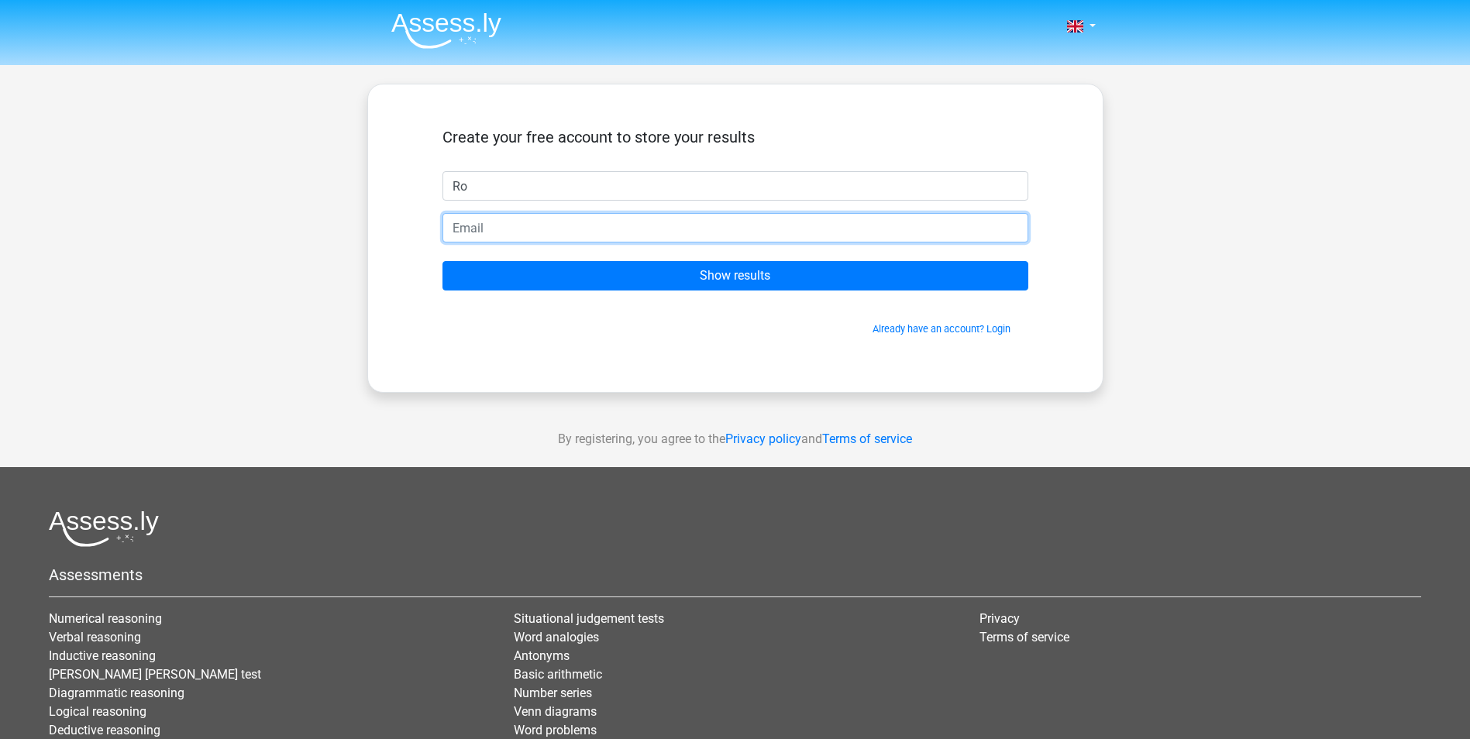
click at [810, 227] on input "email" at bounding box center [736, 227] width 586 height 29
type input "romarpaes@yahoo.es"
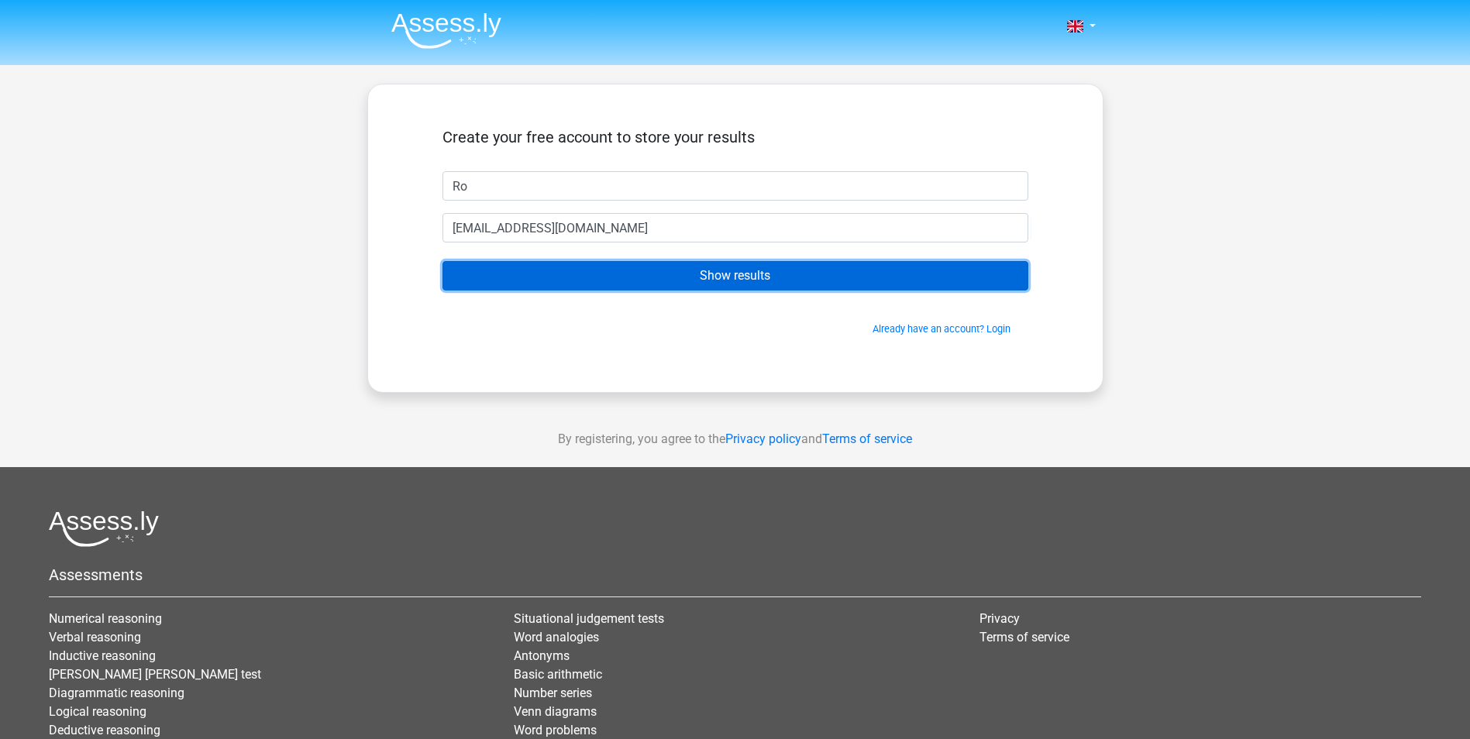
click at [695, 281] on input "Show results" at bounding box center [736, 275] width 586 height 29
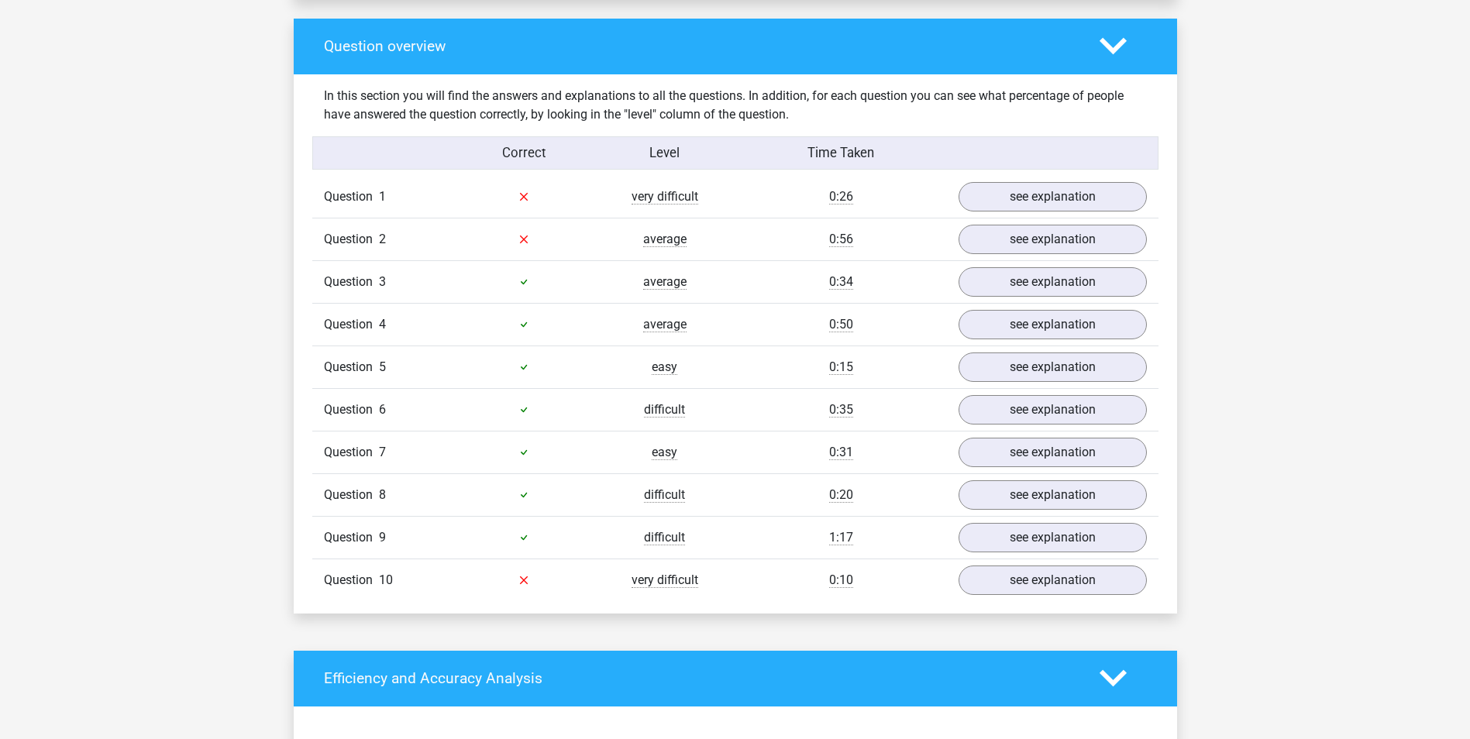
scroll to position [1163, 0]
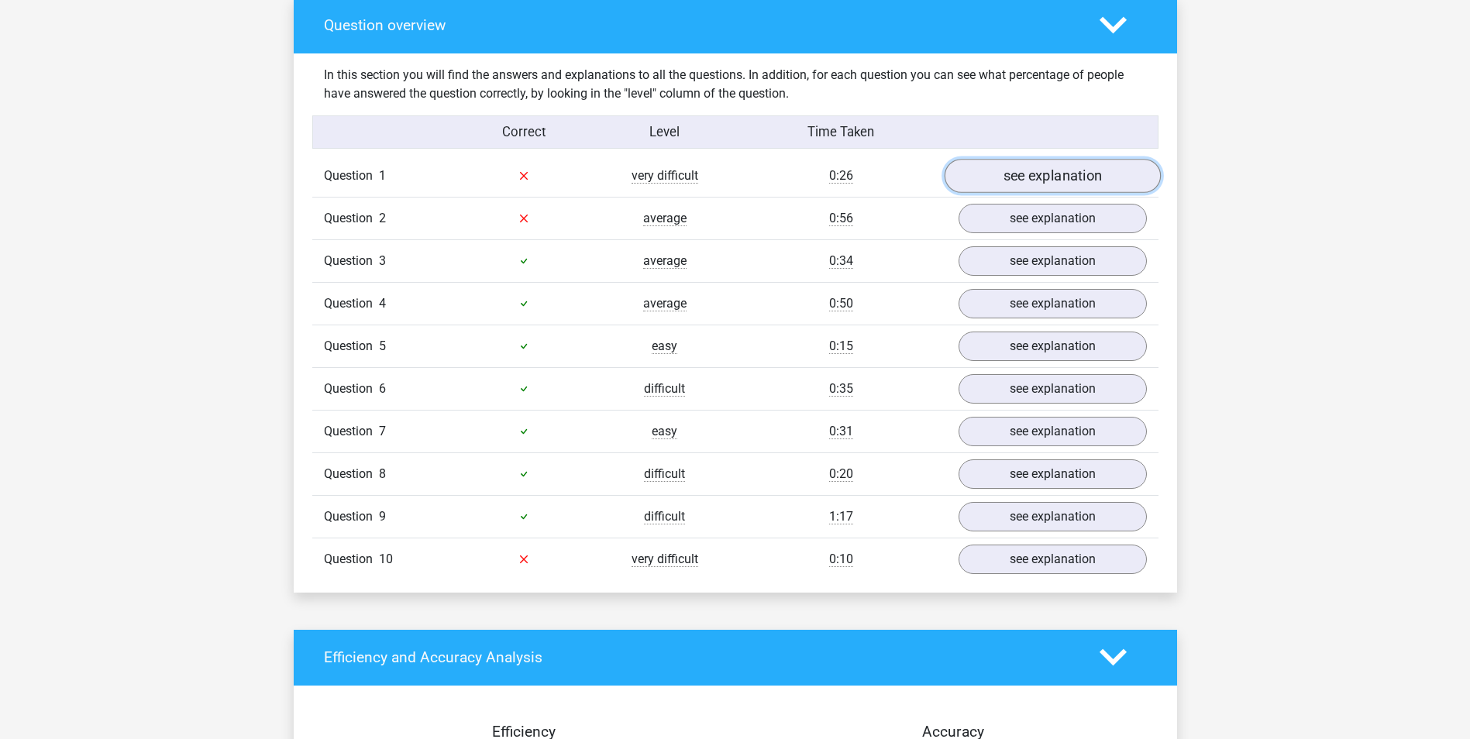
click at [1002, 166] on link "see explanation" at bounding box center [1052, 176] width 216 height 34
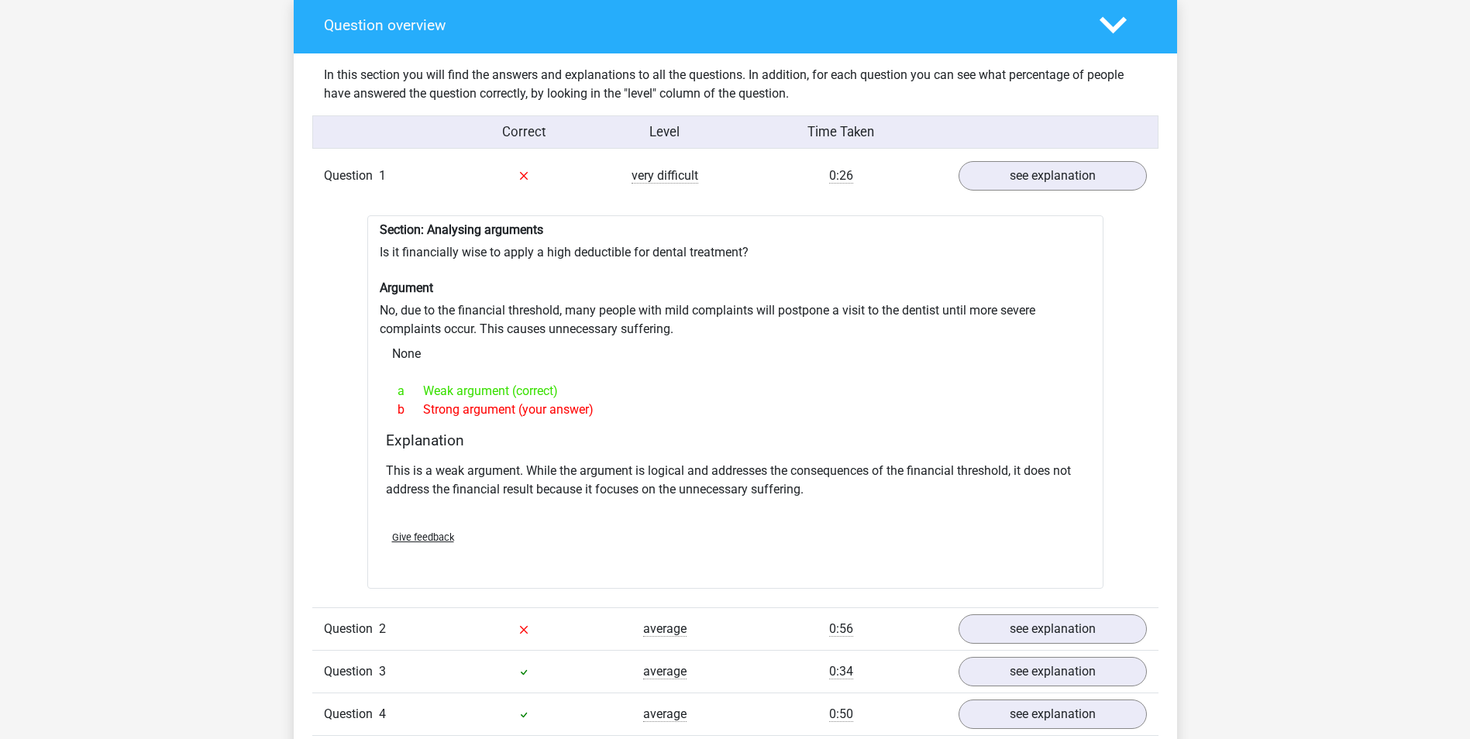
drag, startPoint x: 427, startPoint y: 380, endPoint x: 544, endPoint y: 380, distance: 117.0
click at [544, 382] on div "a Weak argument (correct)" at bounding box center [735, 391] width 699 height 19
click at [431, 472] on p "This is a weak argument. While the argument is logical and addresses the conseq…" at bounding box center [735, 480] width 699 height 37
drag, startPoint x: 825, startPoint y: 475, endPoint x: 490, endPoint y: 491, distance: 335.9
click at [490, 491] on div "This is a weak argument. While the argument is logical and addresses the conseq…" at bounding box center [735, 487] width 699 height 62
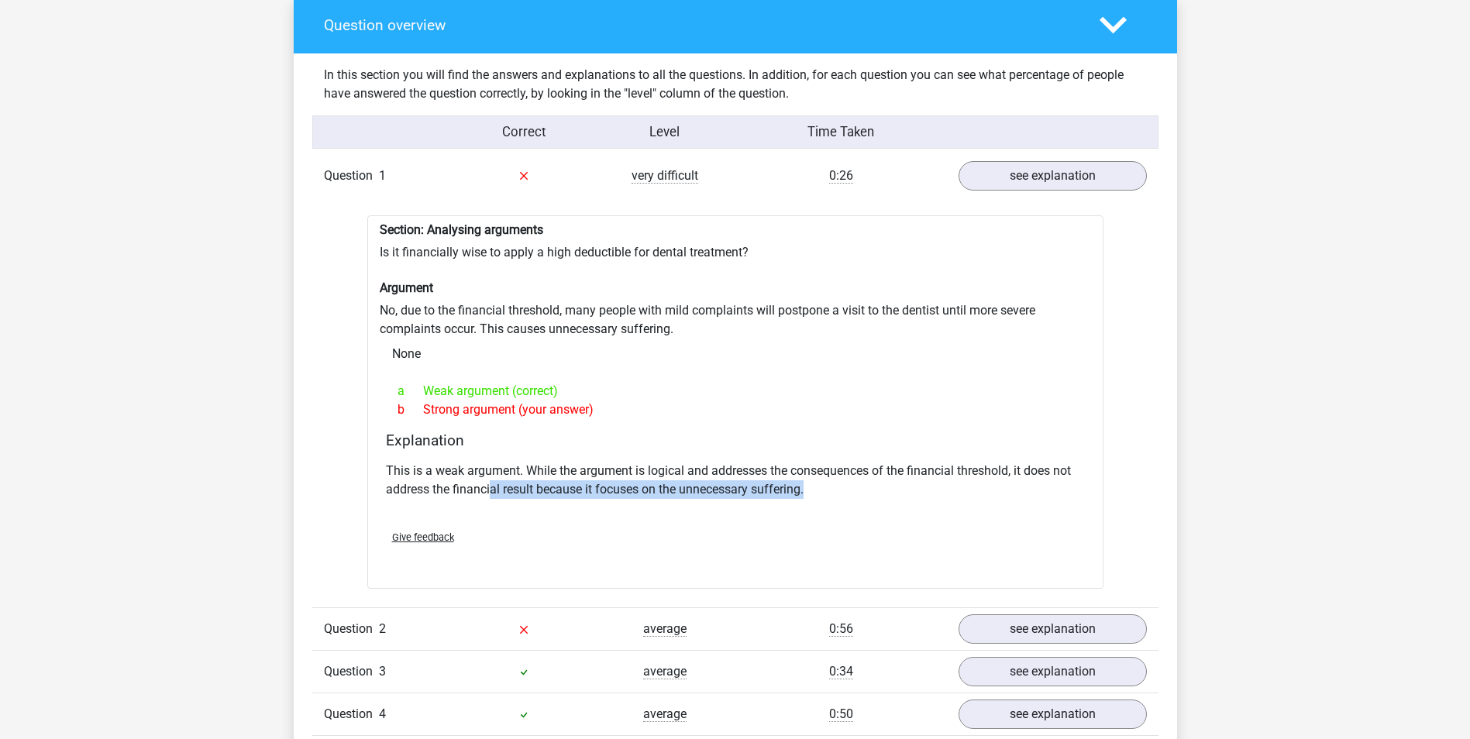
click at [486, 491] on div "This is a weak argument. While the argument is logical and addresses the conseq…" at bounding box center [735, 487] width 699 height 62
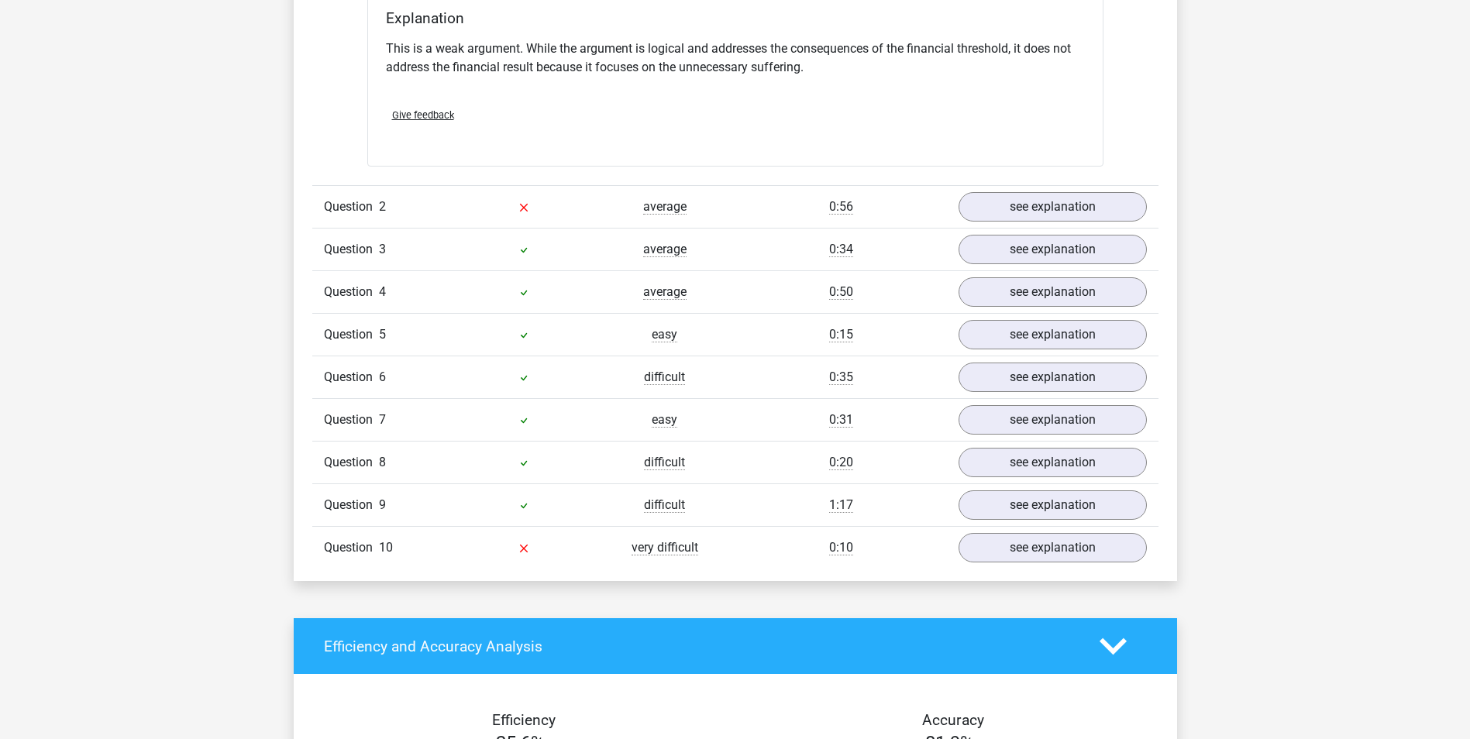
scroll to position [1628, 0]
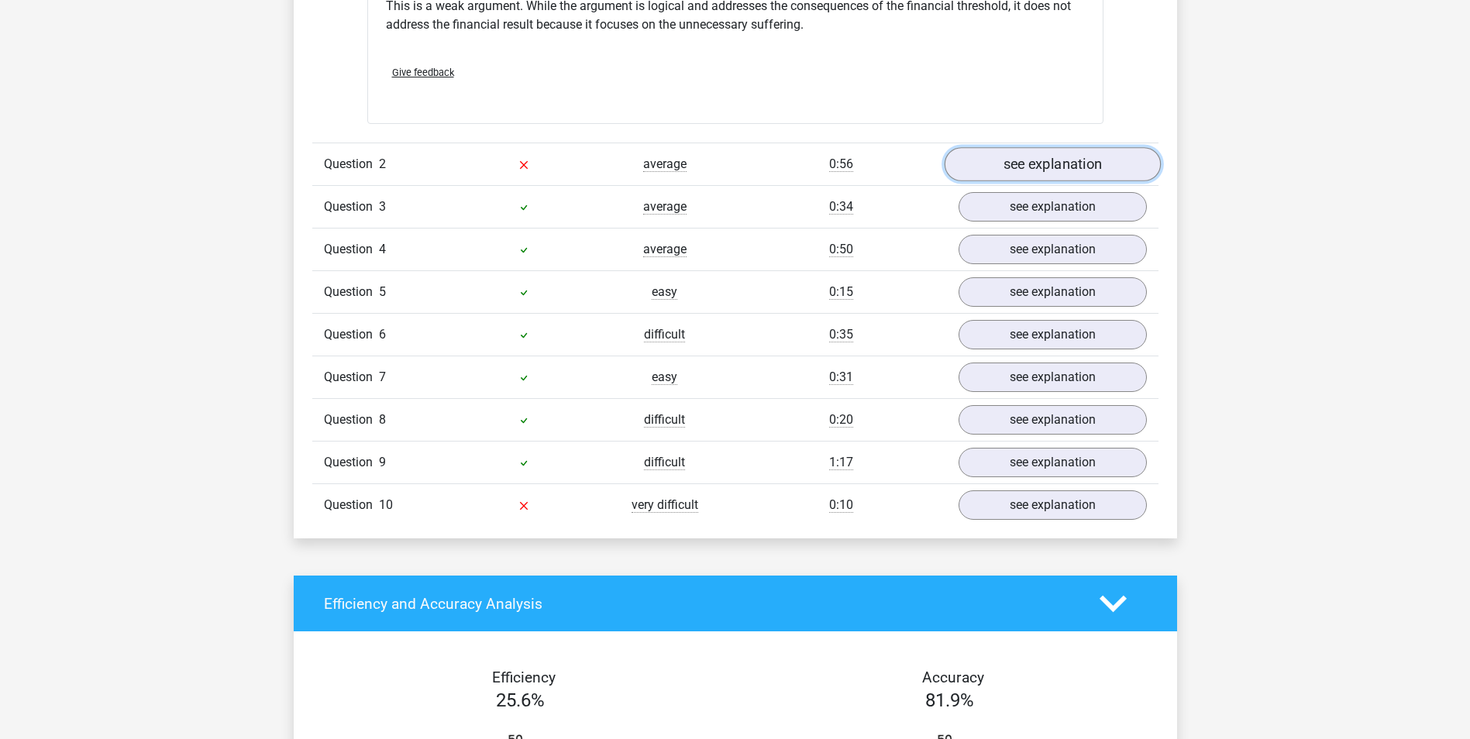
click at [1019, 147] on link "see explanation" at bounding box center [1052, 164] width 216 height 34
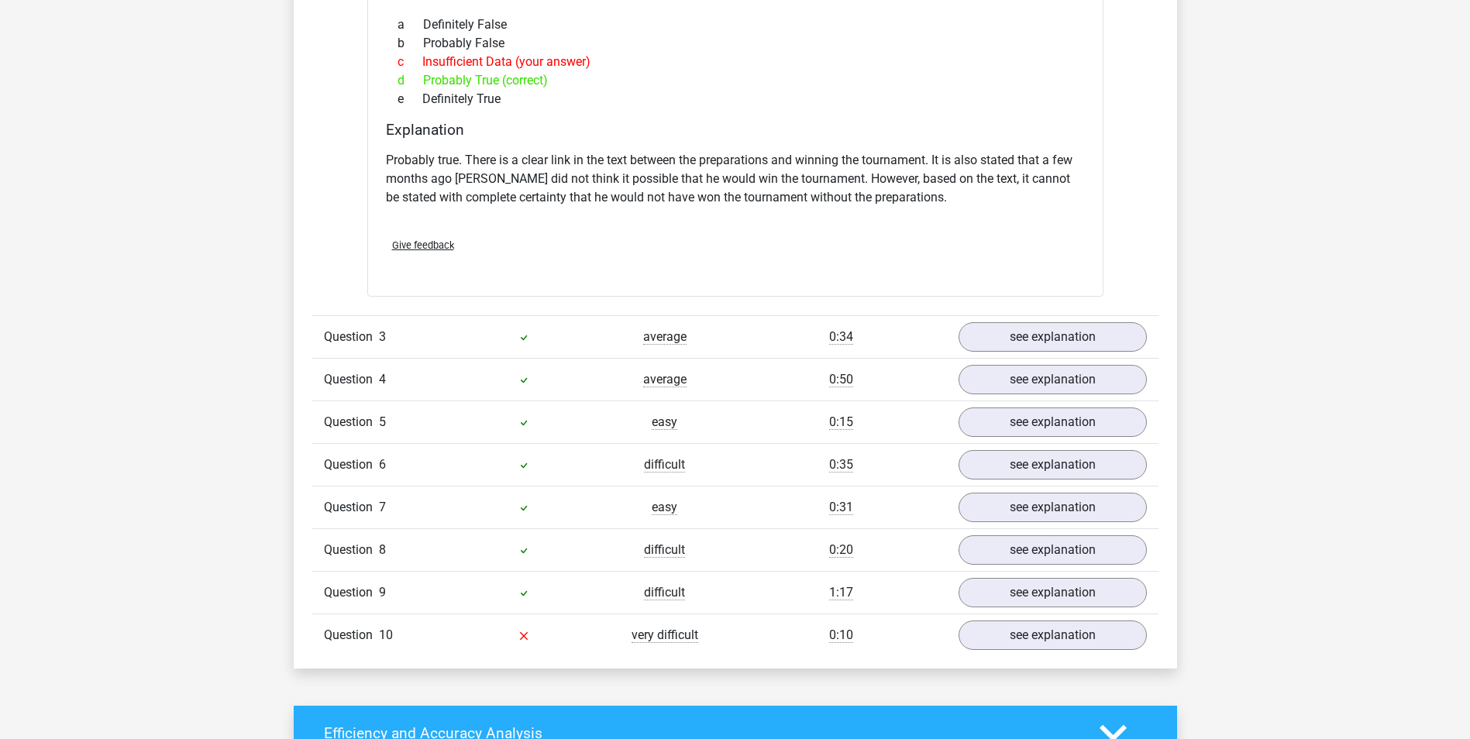
scroll to position [2170, 0]
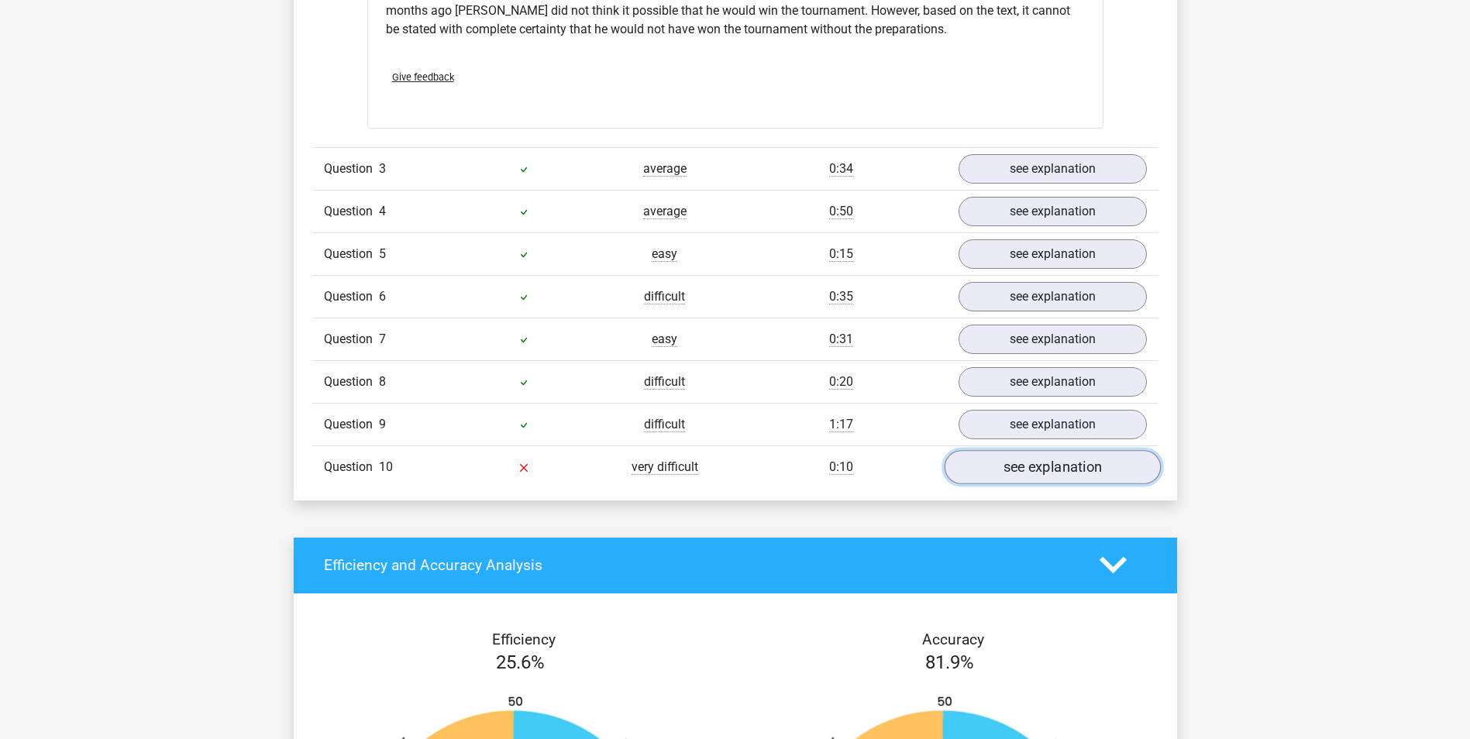
click at [1004, 458] on link "see explanation" at bounding box center [1052, 467] width 216 height 34
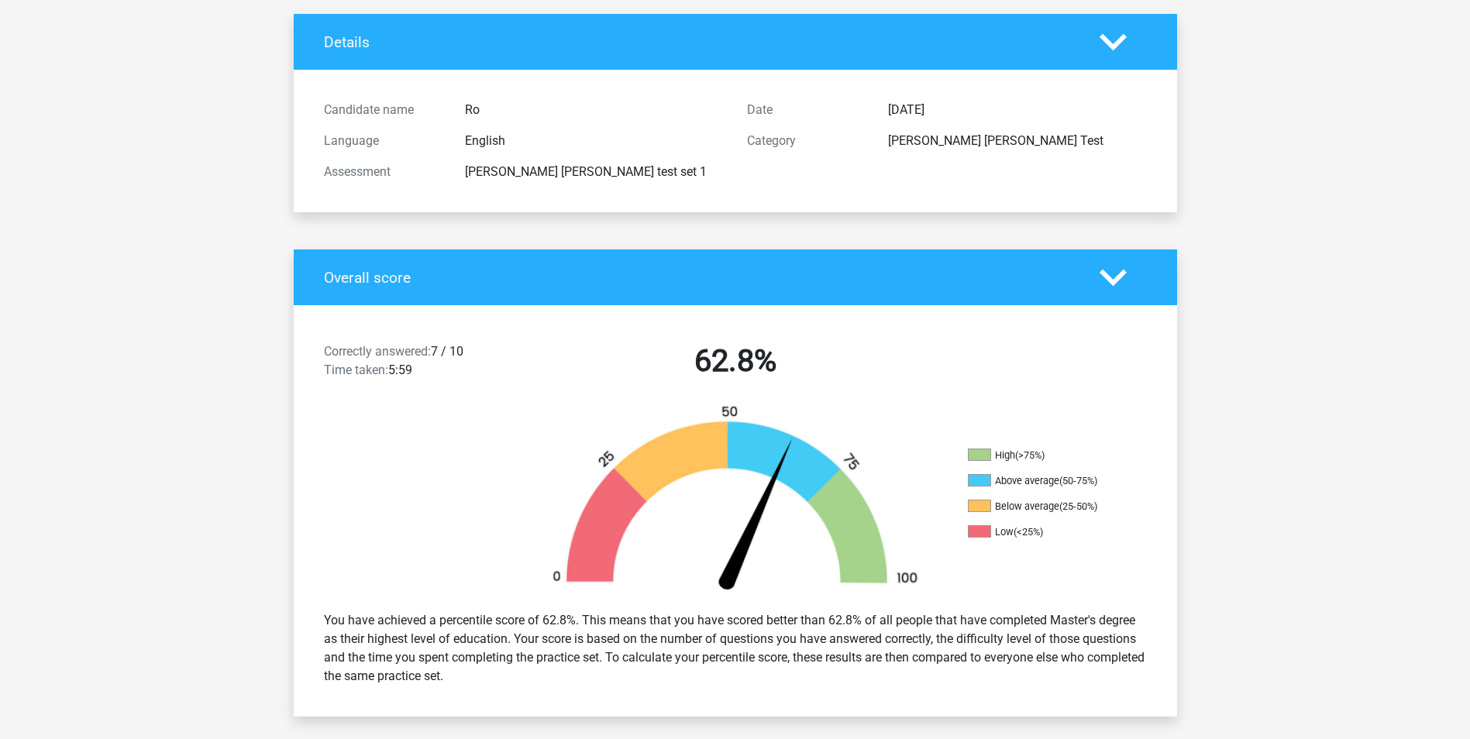
scroll to position [0, 0]
